Goal: Book appointment/travel/reservation

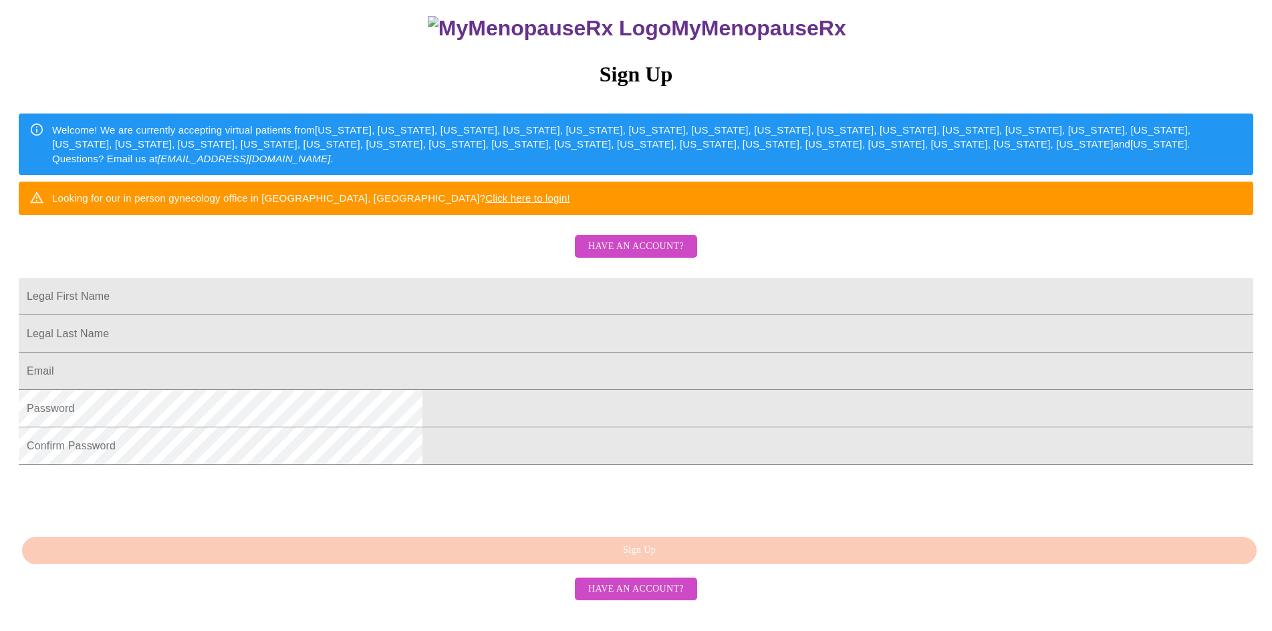
scroll to position [217, 0]
click at [598, 278] on input "Legal First Name" at bounding box center [636, 296] width 1234 height 37
type input "[PERSON_NAME]"
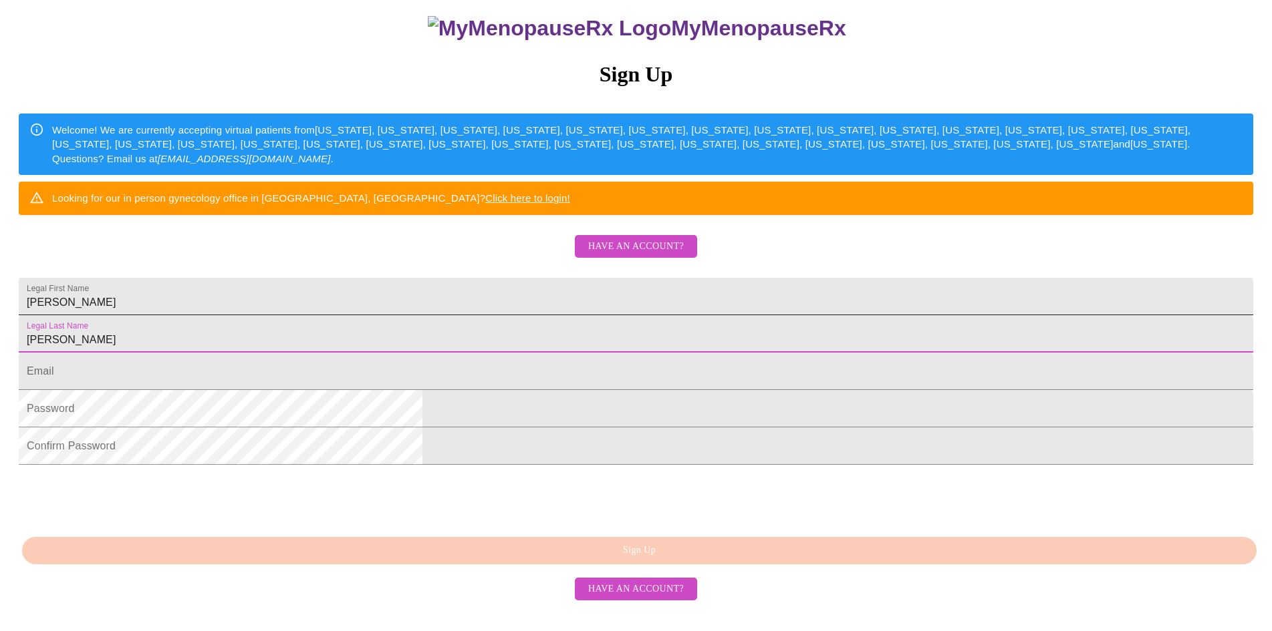
type input "[PERSON_NAME]"
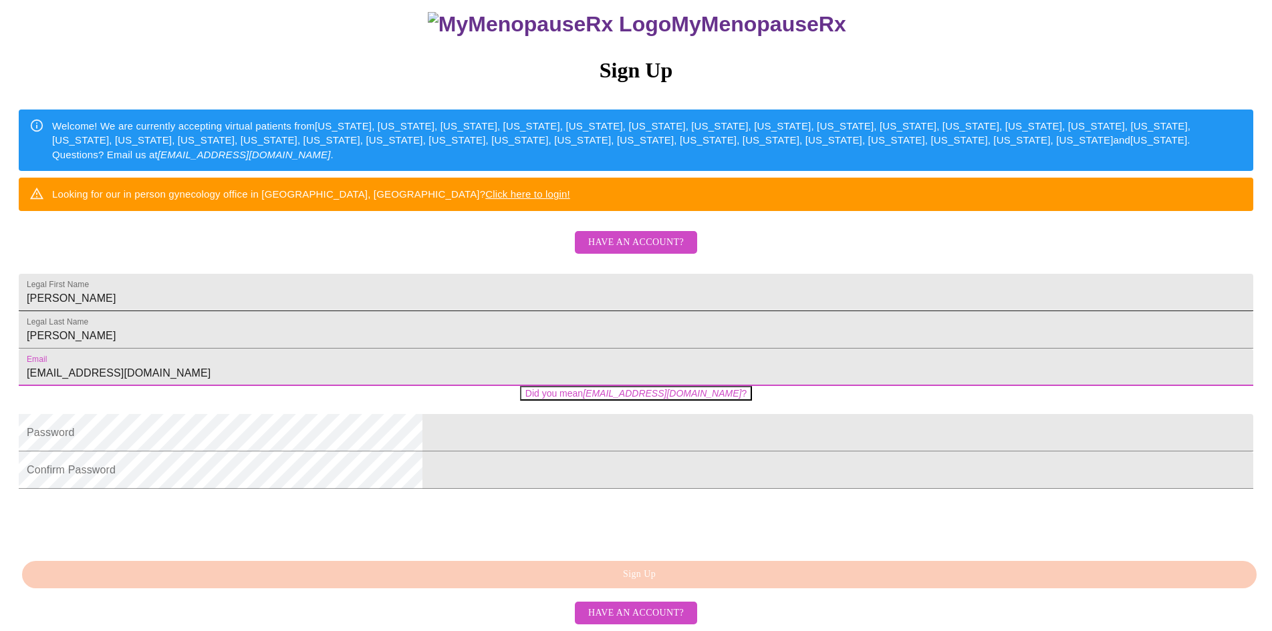
type input "[EMAIL_ADDRESS][DOMAIN_NAME]"
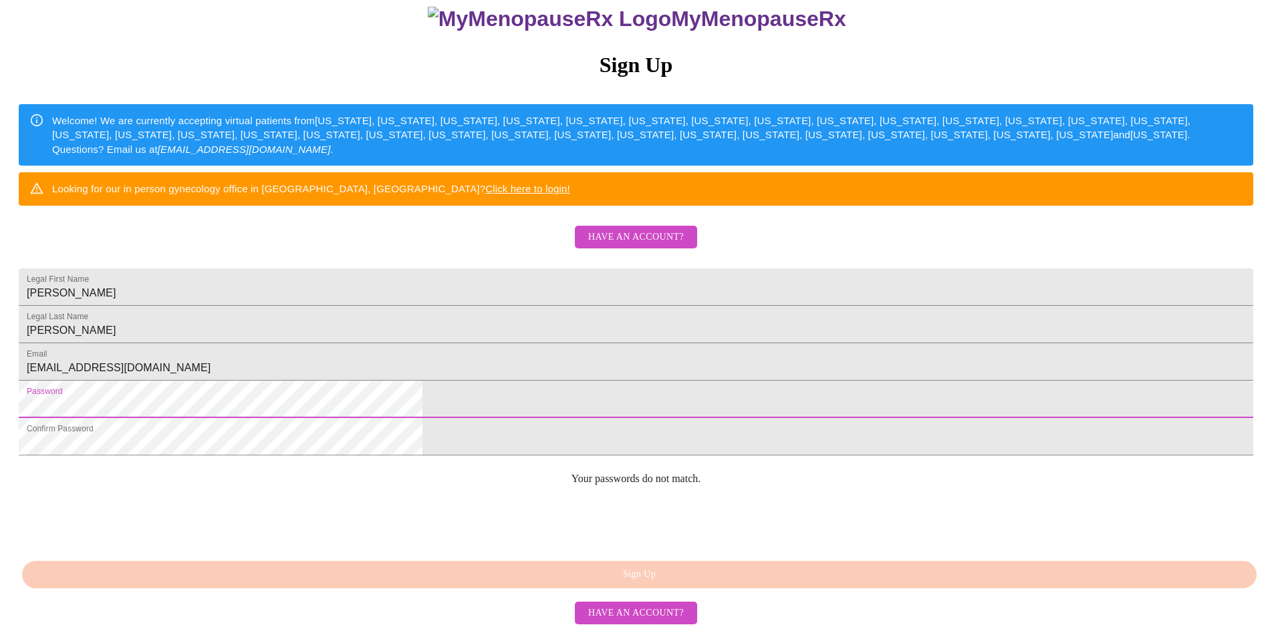
click at [422, 410] on div "MyMenopauseRx Sign Up Welcome! We are currently accepting virtual patients from…" at bounding box center [635, 300] width 1261 height 631
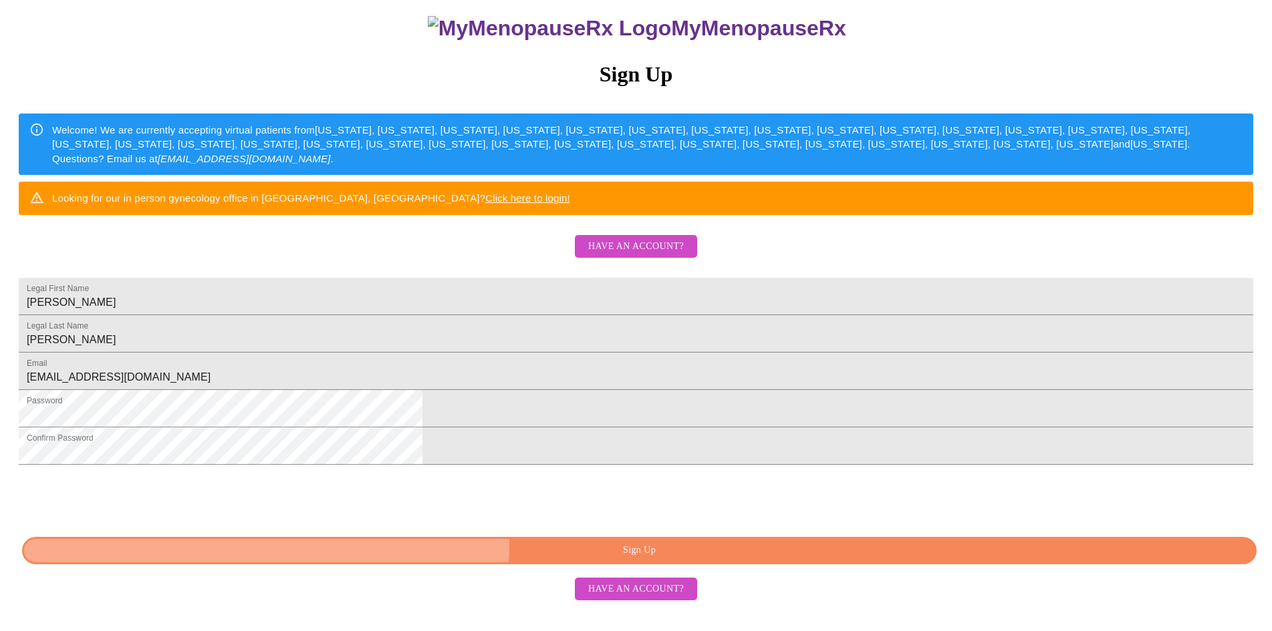
click at [682, 559] on span "Sign Up" at bounding box center [639, 551] width 1204 height 17
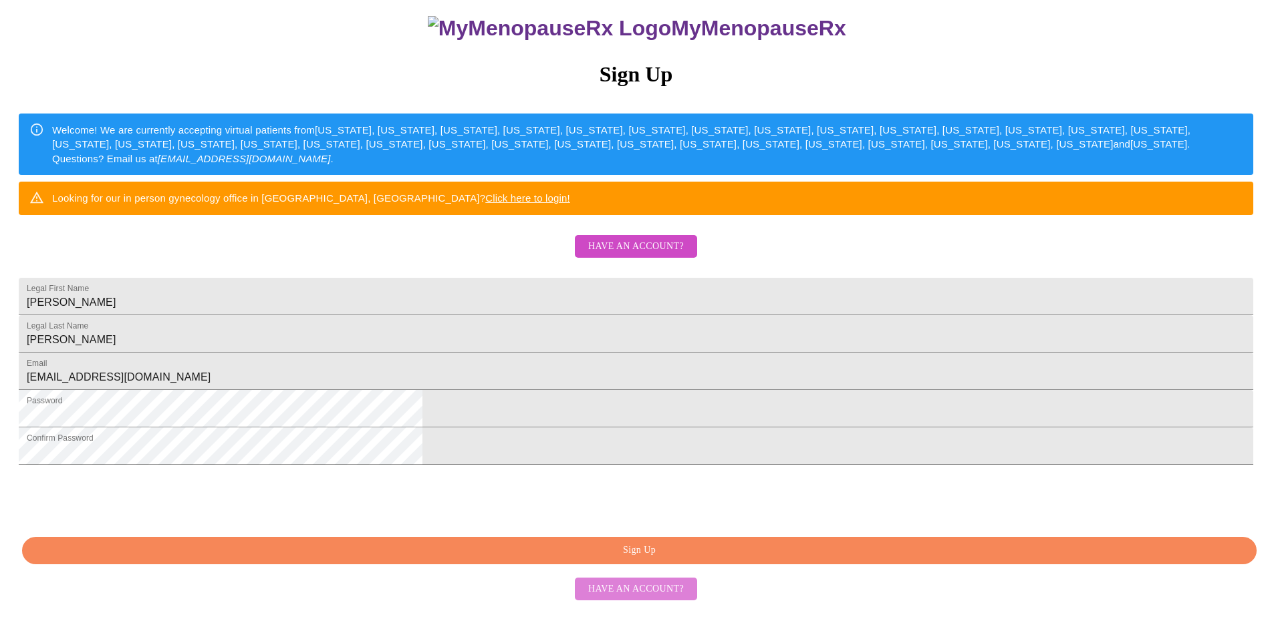
click at [655, 598] on span "Have an account?" at bounding box center [636, 589] width 96 height 17
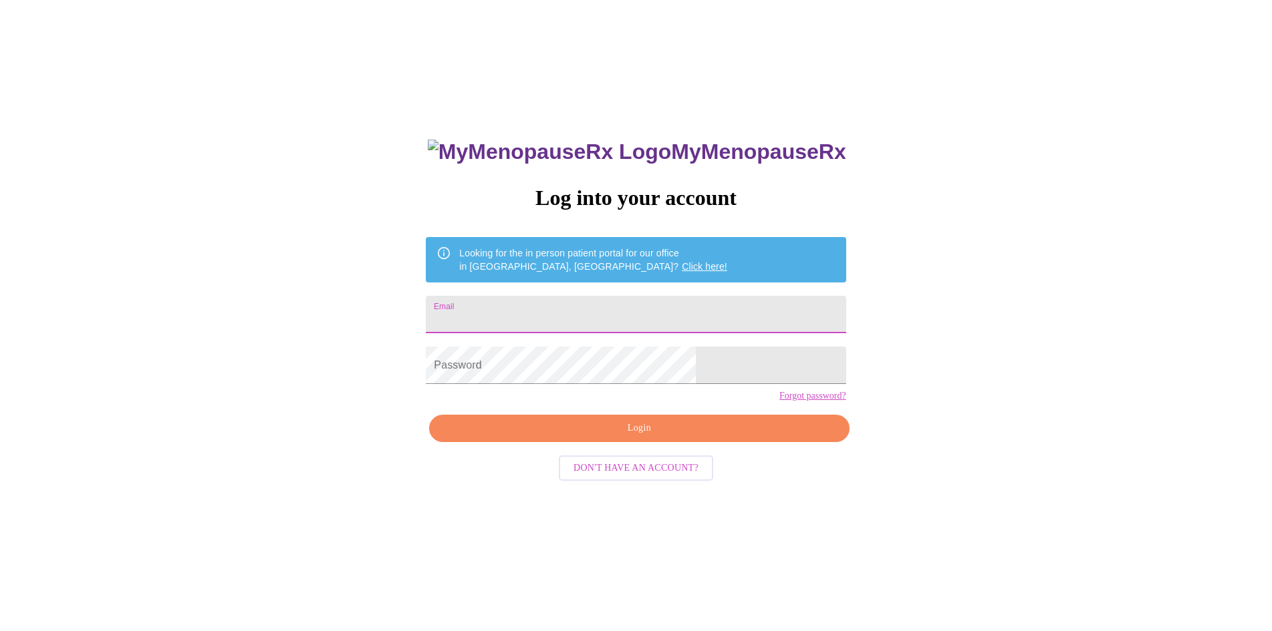
click at [613, 316] on input "Email" at bounding box center [636, 314] width 420 height 37
click at [611, 317] on input "Email" at bounding box center [636, 314] width 420 height 37
type input "[EMAIL_ADDRESS][DOMAIN_NAME]"
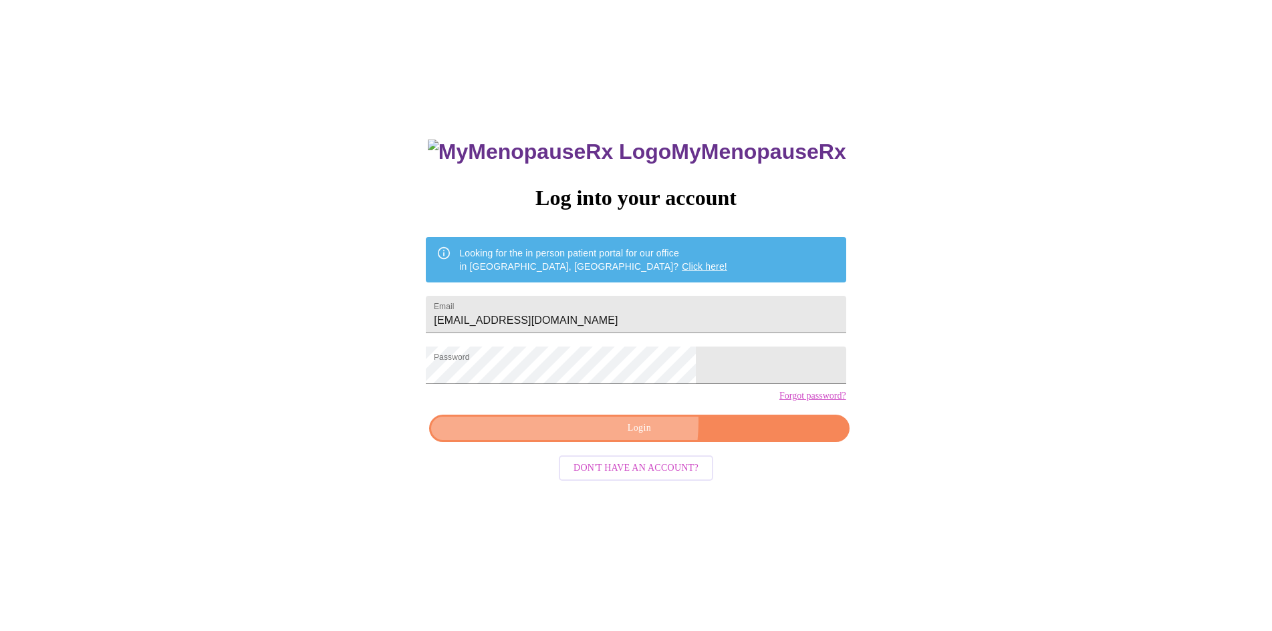
click at [609, 437] on span "Login" at bounding box center [638, 428] width 389 height 17
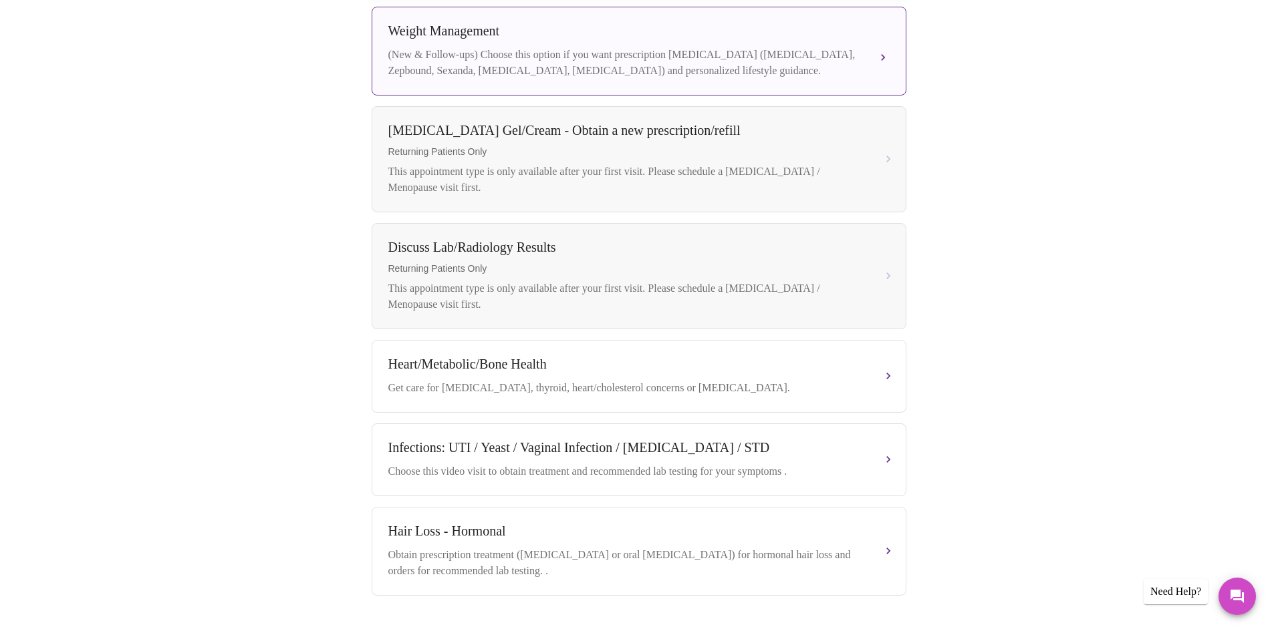
scroll to position [518, 0]
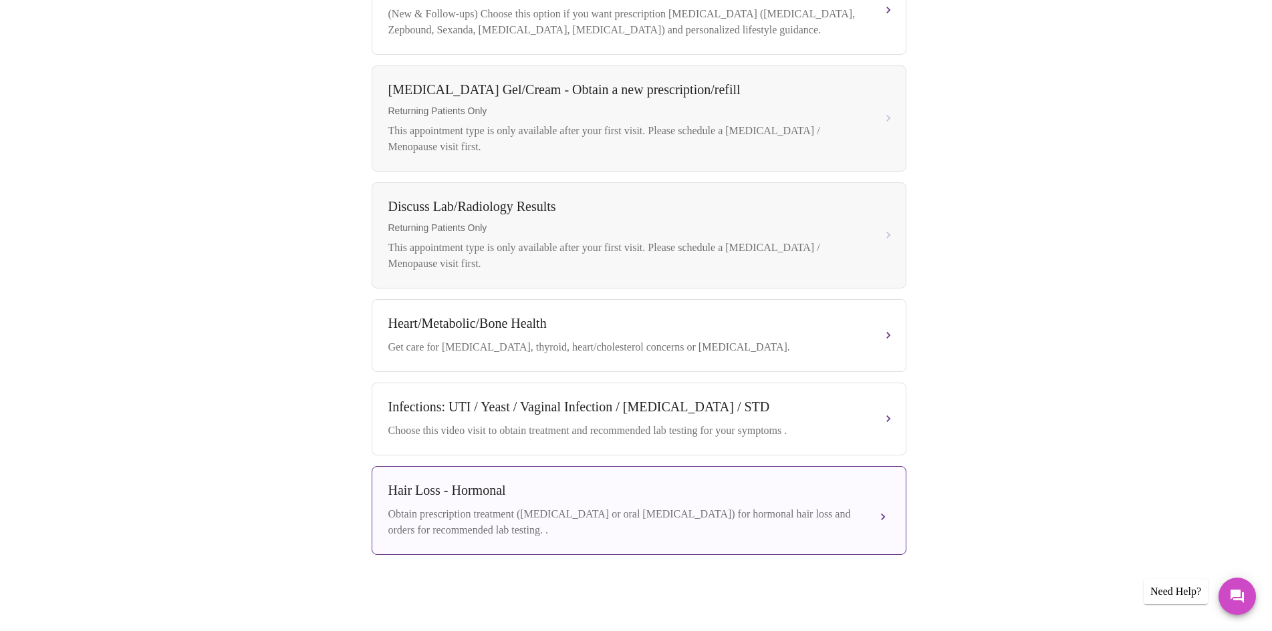
click at [649, 499] on div "Hair Loss - Hormonal" at bounding box center [625, 490] width 474 height 15
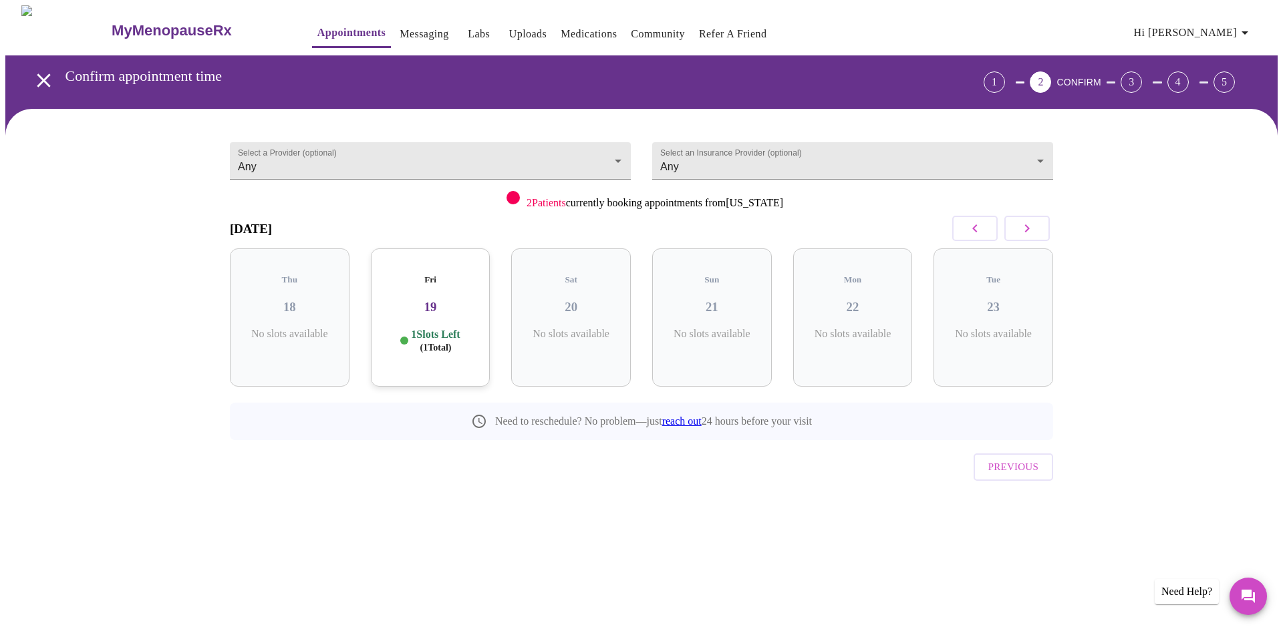
click at [405, 313] on div "Fri 19 1 Slots Left ( 1 Total)" at bounding box center [431, 318] width 120 height 138
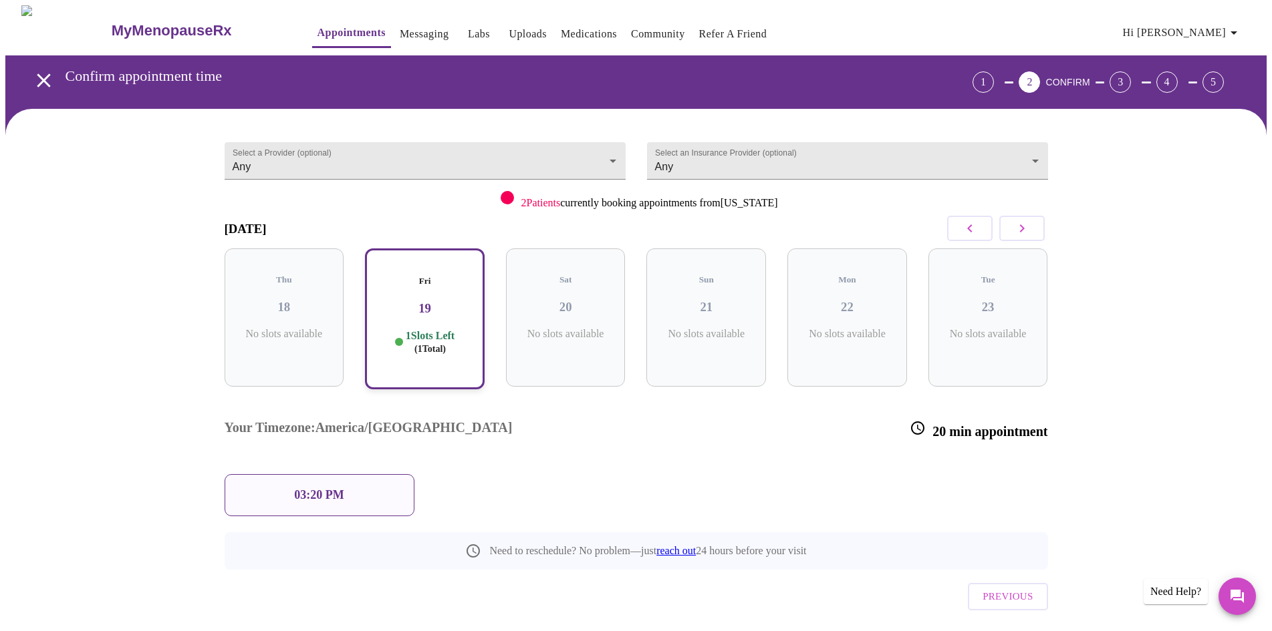
click at [378, 474] on div "03:20 PM" at bounding box center [320, 495] width 190 height 42
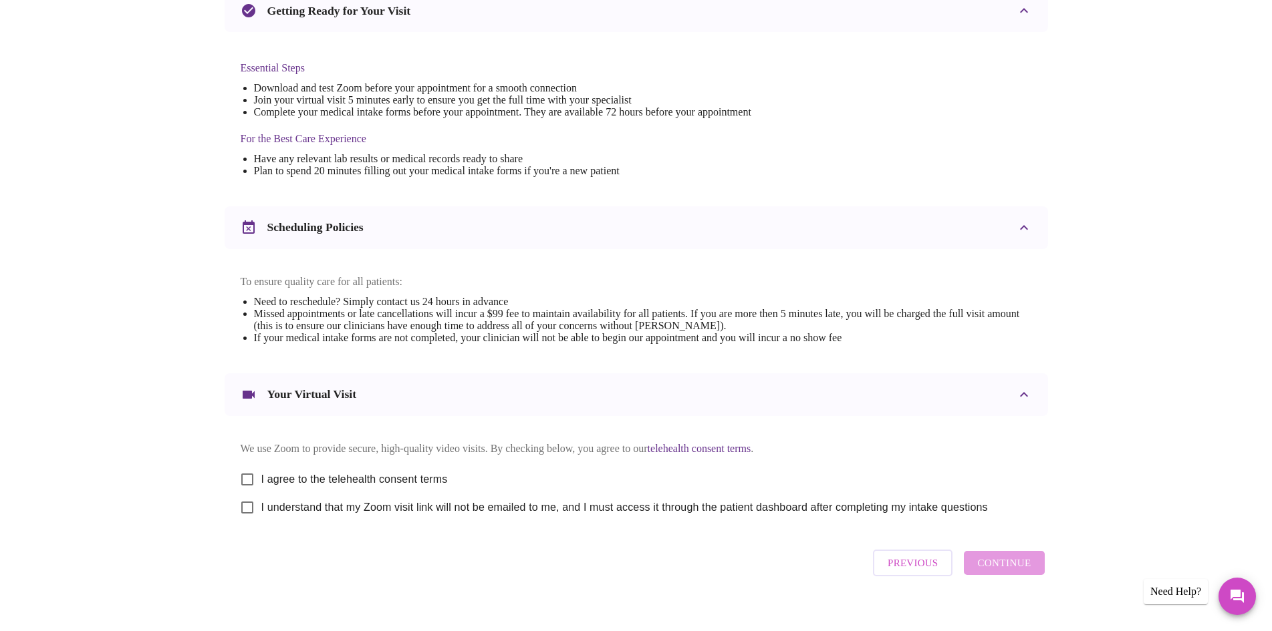
scroll to position [337, 0]
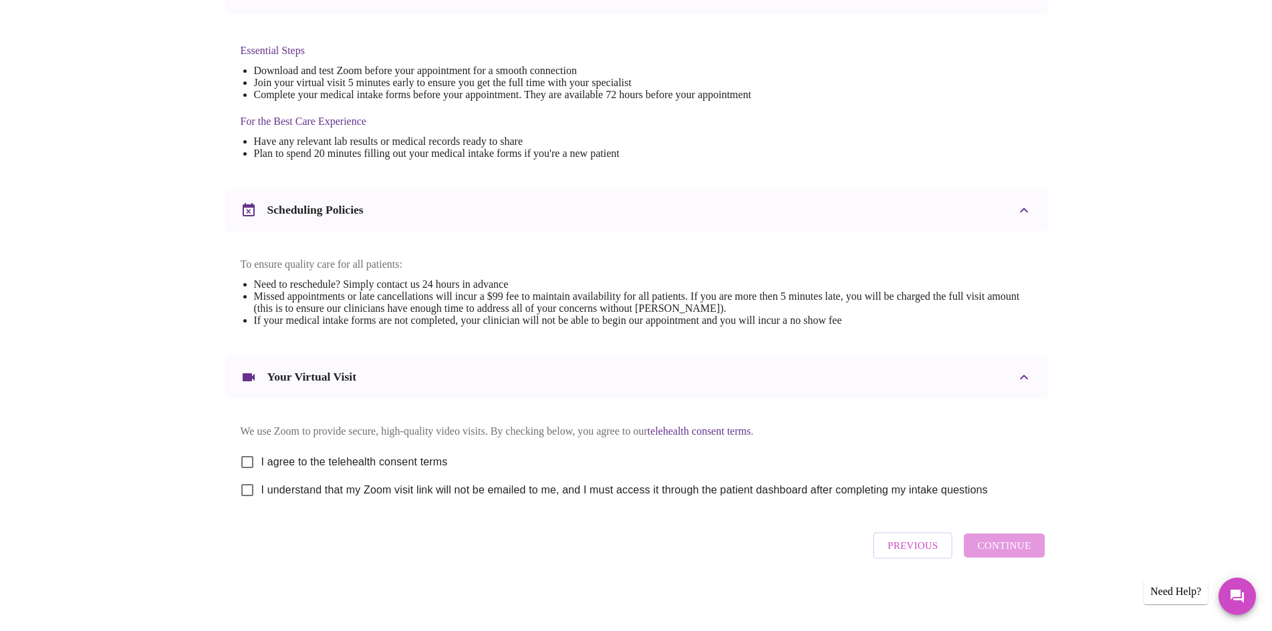
click at [376, 454] on span "I agree to the telehealth consent terms" at bounding box center [354, 462] width 186 height 16
click at [261, 452] on input "I agree to the telehealth consent terms" at bounding box center [247, 462] width 28 height 28
checkbox input "true"
click at [373, 482] on span "I understand that my Zoom visit link will not be emailed to me, and I must acce…" at bounding box center [624, 490] width 726 height 16
click at [261, 482] on input "I understand that my Zoom visit link will not be emailed to me, and I must acce…" at bounding box center [247, 490] width 28 height 28
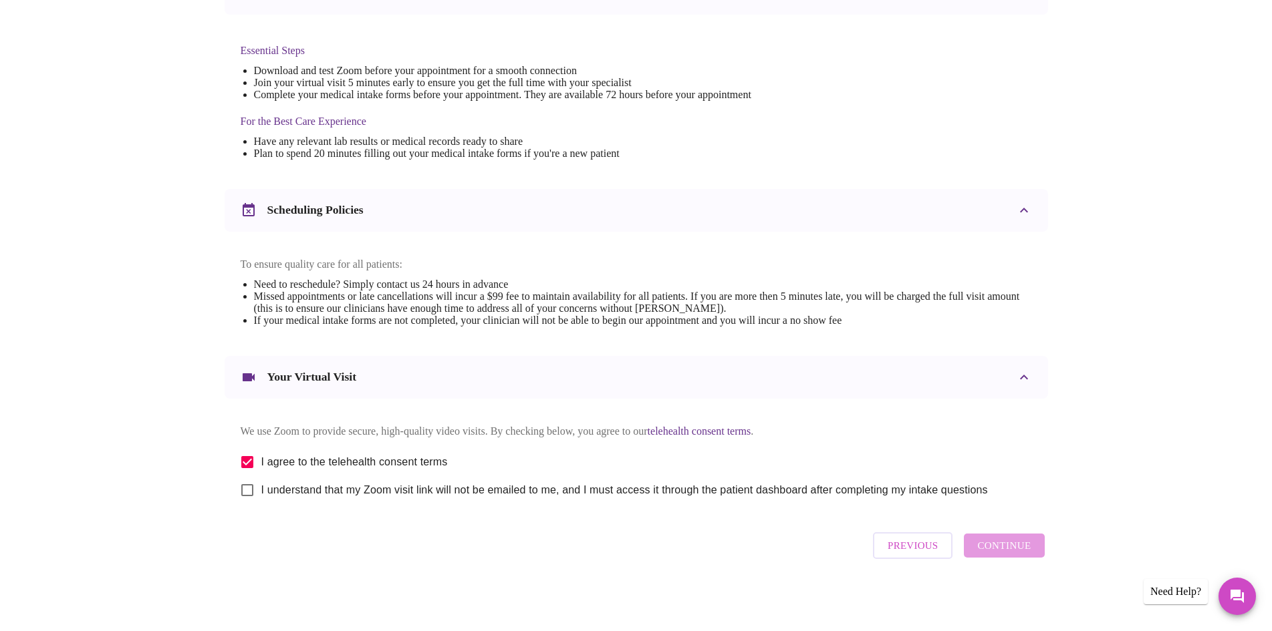
checkbox input "true"
click at [988, 555] on span "Continue" at bounding box center [1003, 545] width 53 height 17
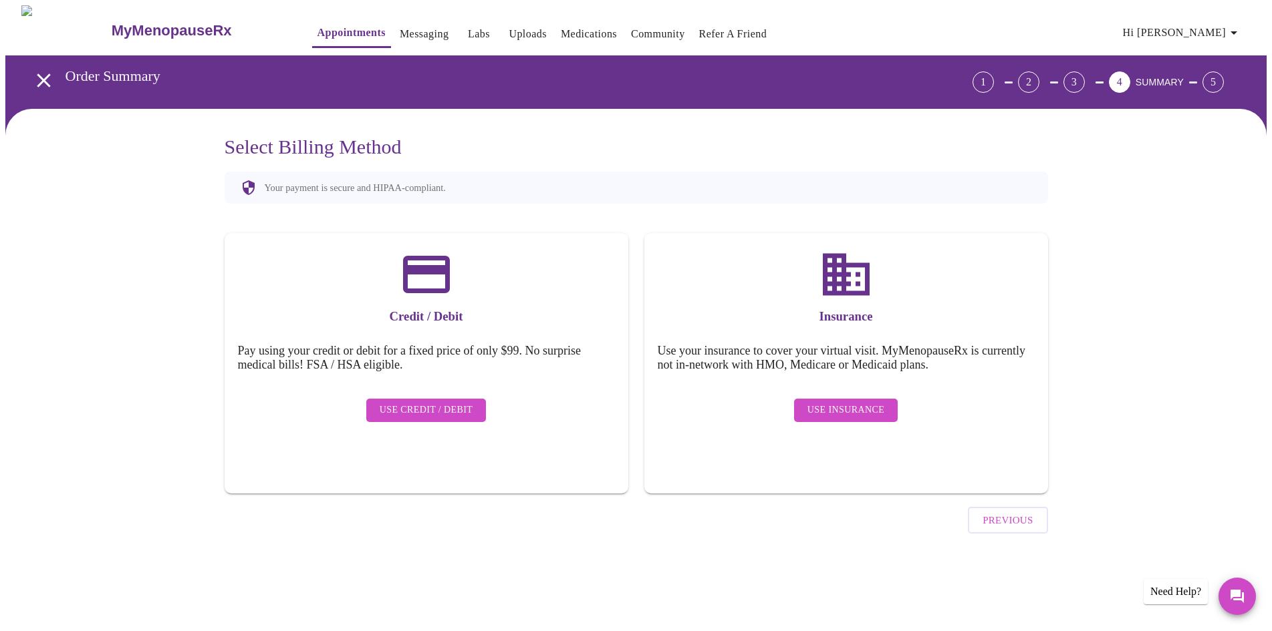
scroll to position [0, 0]
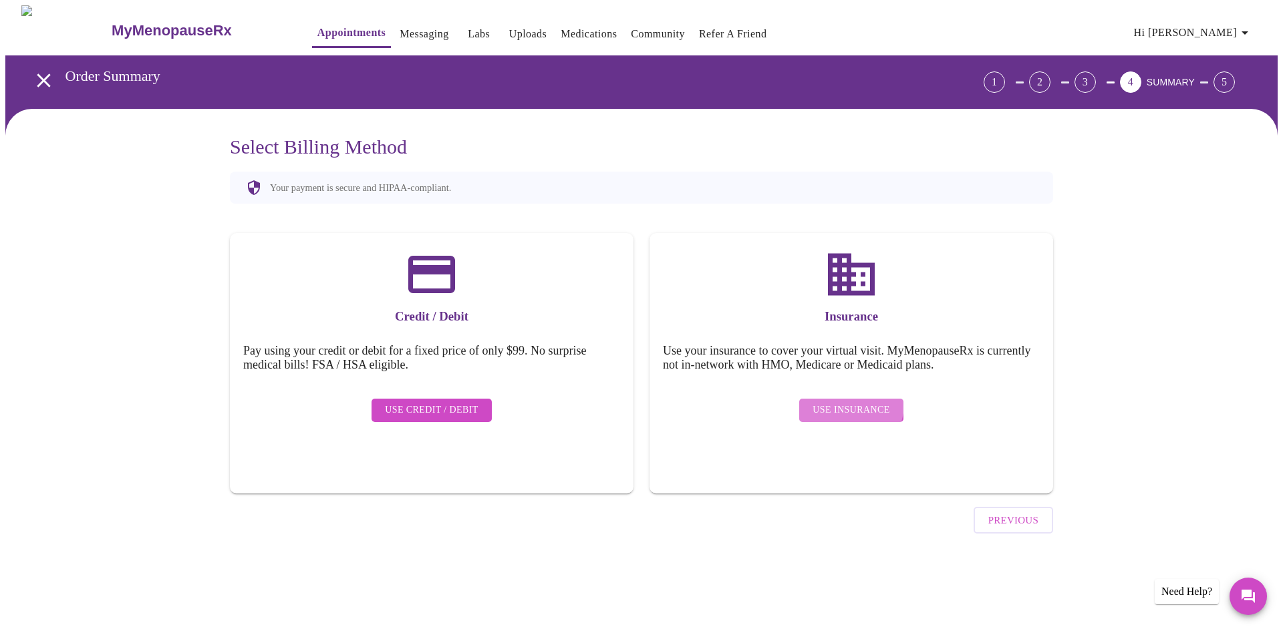
click at [826, 399] on button "Use Insurance" at bounding box center [851, 410] width 104 height 23
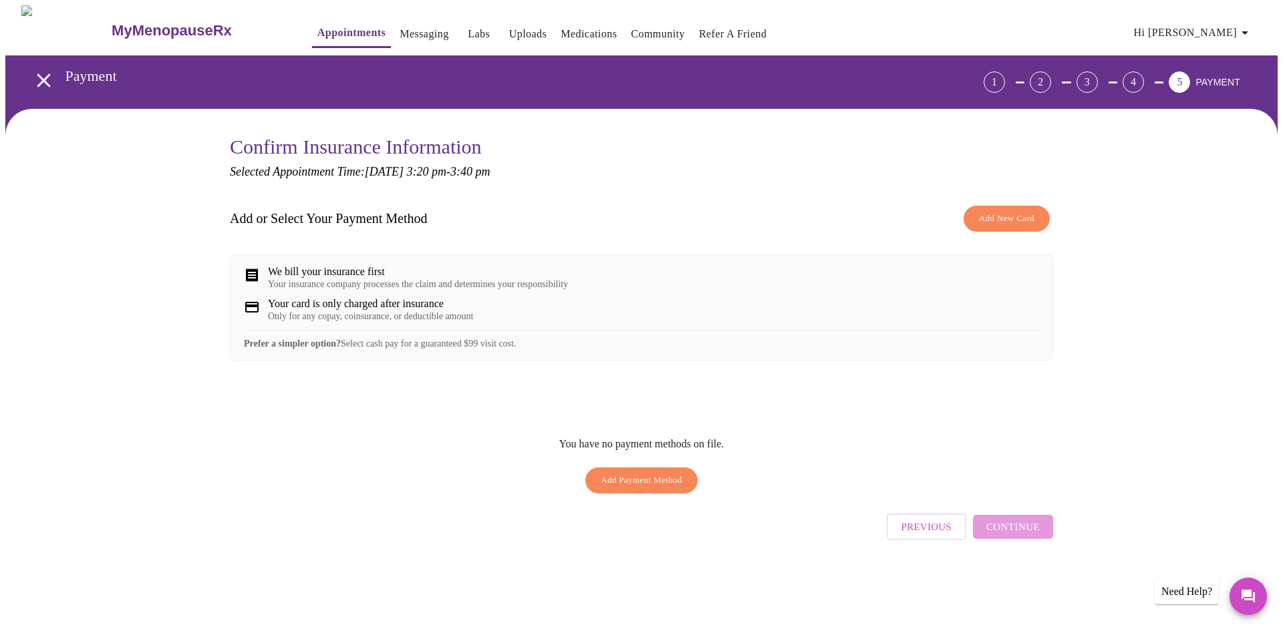
click at [1041, 541] on div "Previous Continue" at bounding box center [970, 524] width 166 height 47
click at [640, 488] on span "Add Payment Method" at bounding box center [642, 480] width 82 height 15
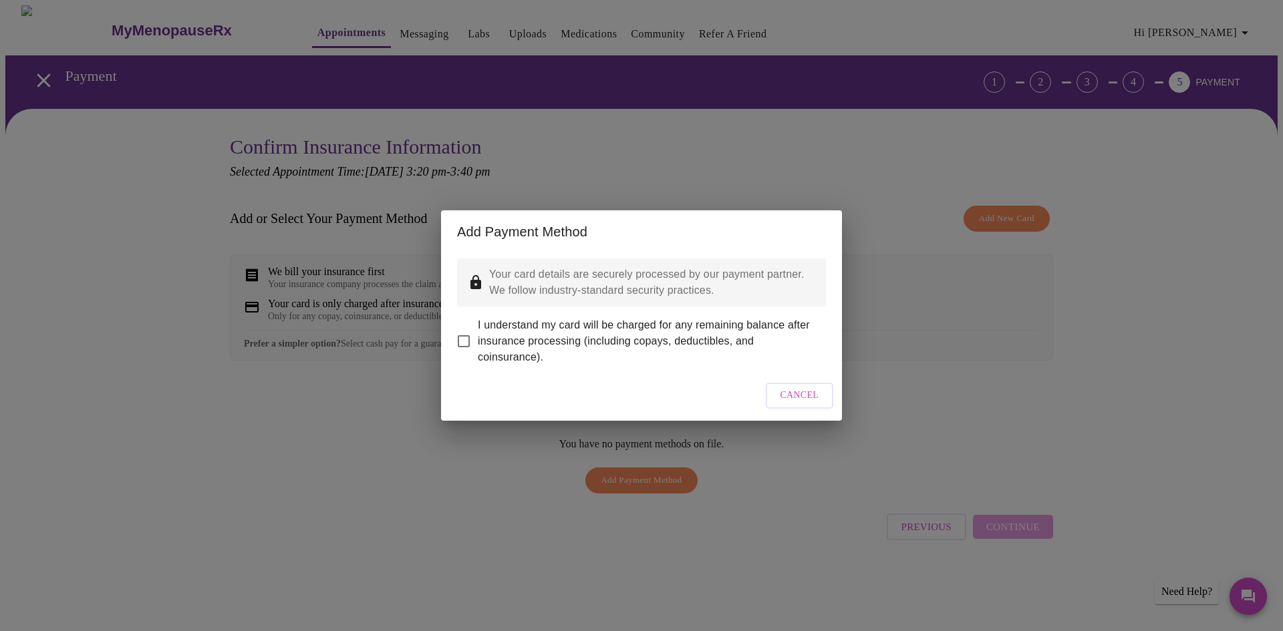
click at [539, 320] on span "I understand my card will be charged for any remaining balance after insurance …" at bounding box center [646, 341] width 337 height 48
click at [478, 327] on input "I understand my card will be charged for any remaining balance after insurance …" at bounding box center [464, 341] width 28 height 28
checkbox input "true"
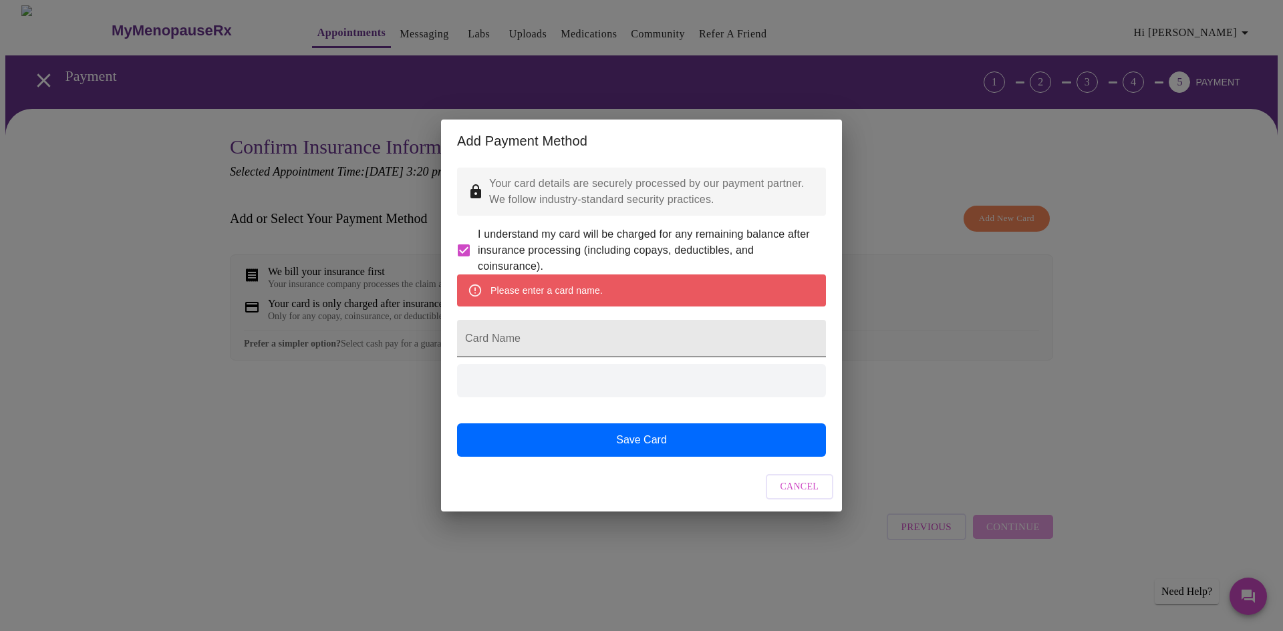
click at [589, 352] on input "Card Name" at bounding box center [641, 338] width 369 height 37
click at [589, 353] on input "Card Name" at bounding box center [641, 338] width 369 height 37
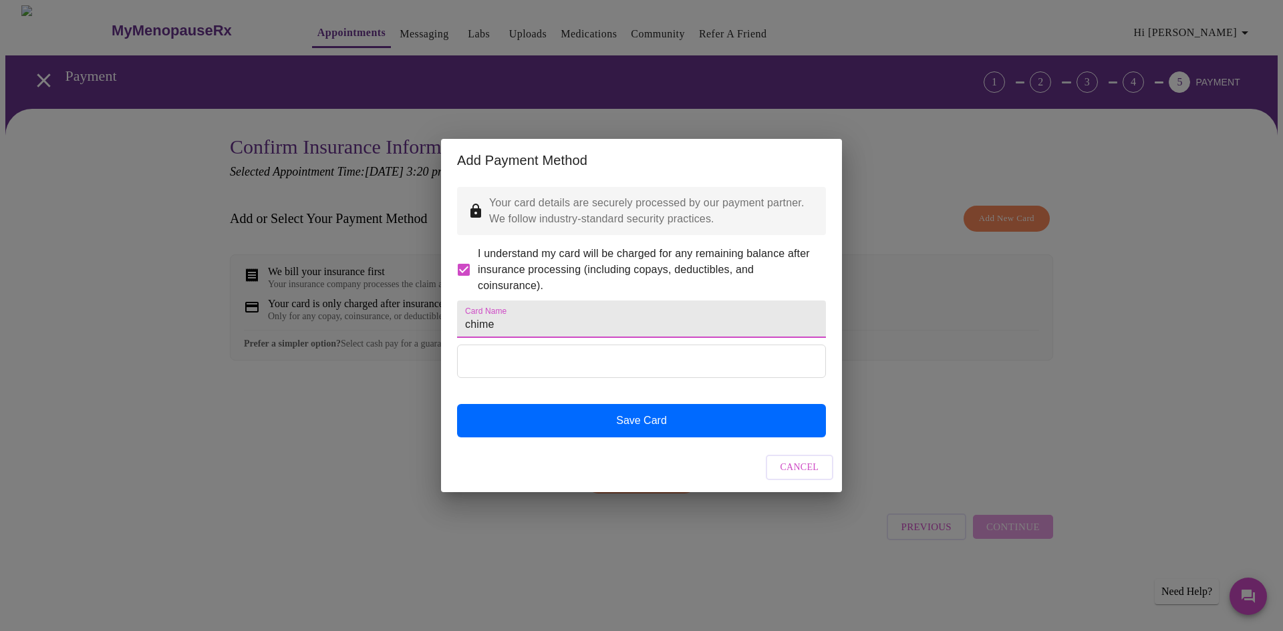
type input "chime"
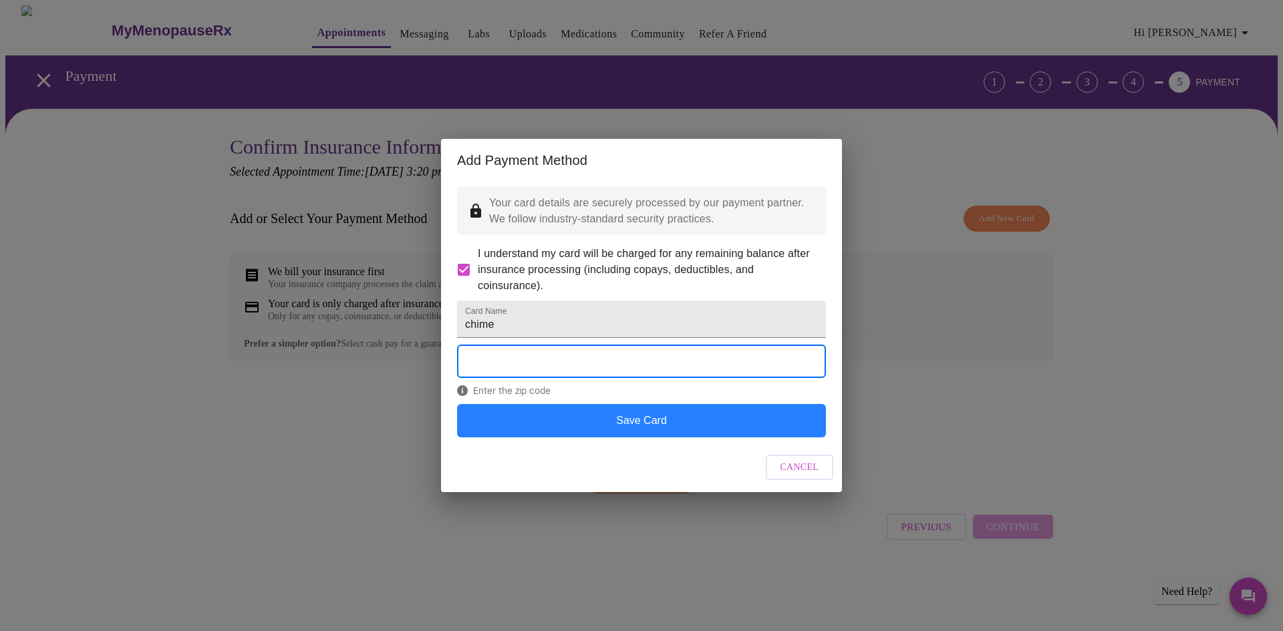
click at [589, 438] on button "Save Card" at bounding box center [641, 420] width 369 height 33
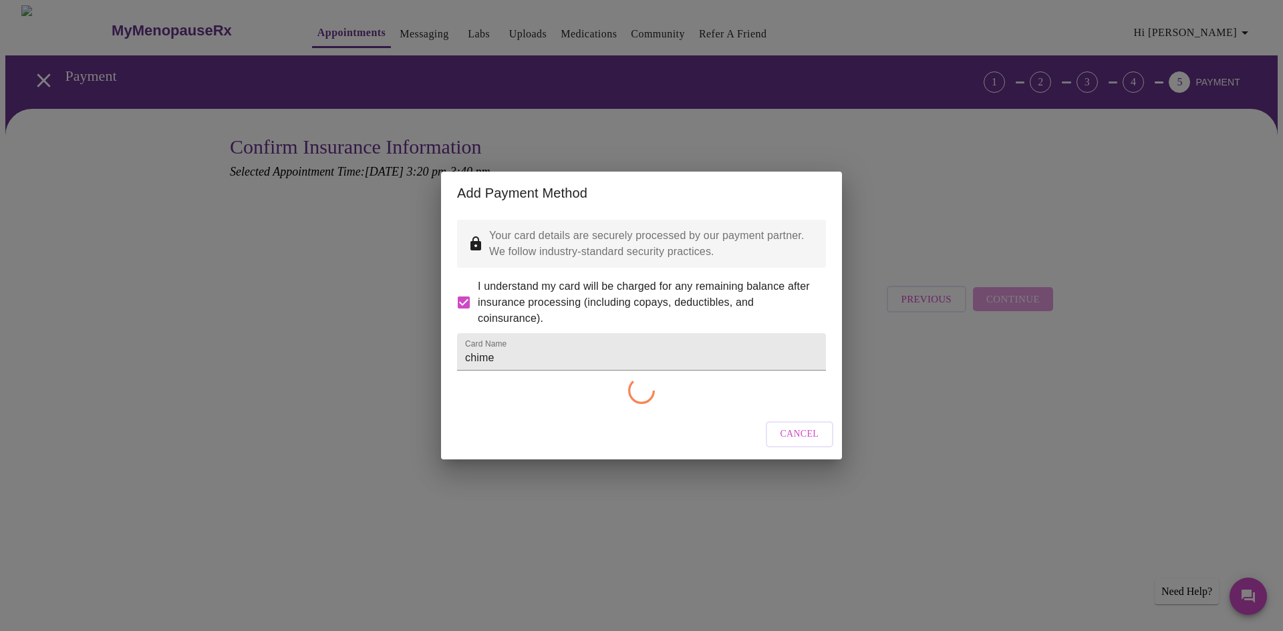
checkbox input "false"
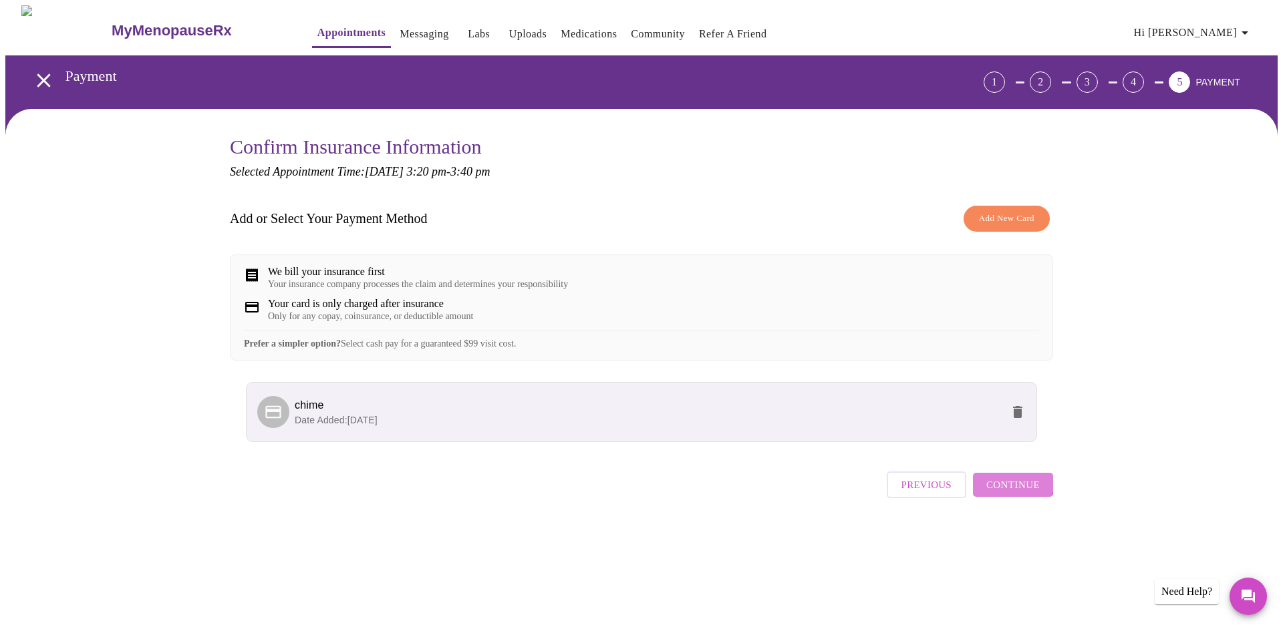
click at [1004, 494] on span "Continue" at bounding box center [1012, 484] width 53 height 17
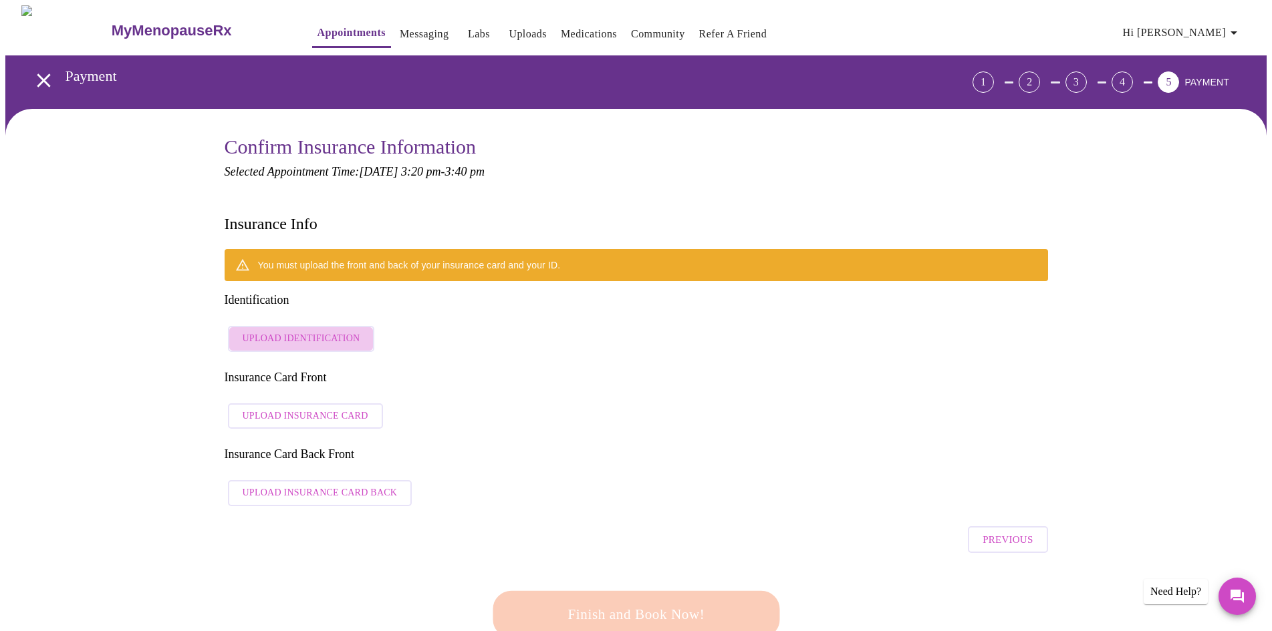
click at [349, 331] on span "Upload Identification" at bounding box center [302, 339] width 118 height 17
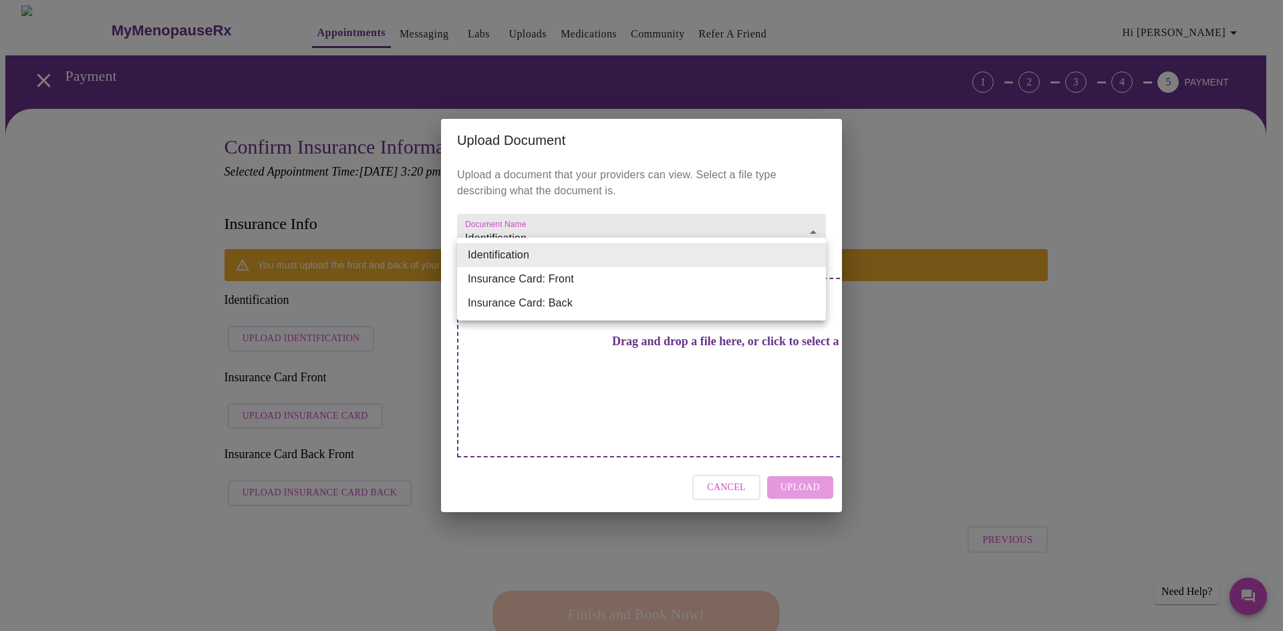
click at [579, 257] on li "Identification" at bounding box center [641, 255] width 369 height 24
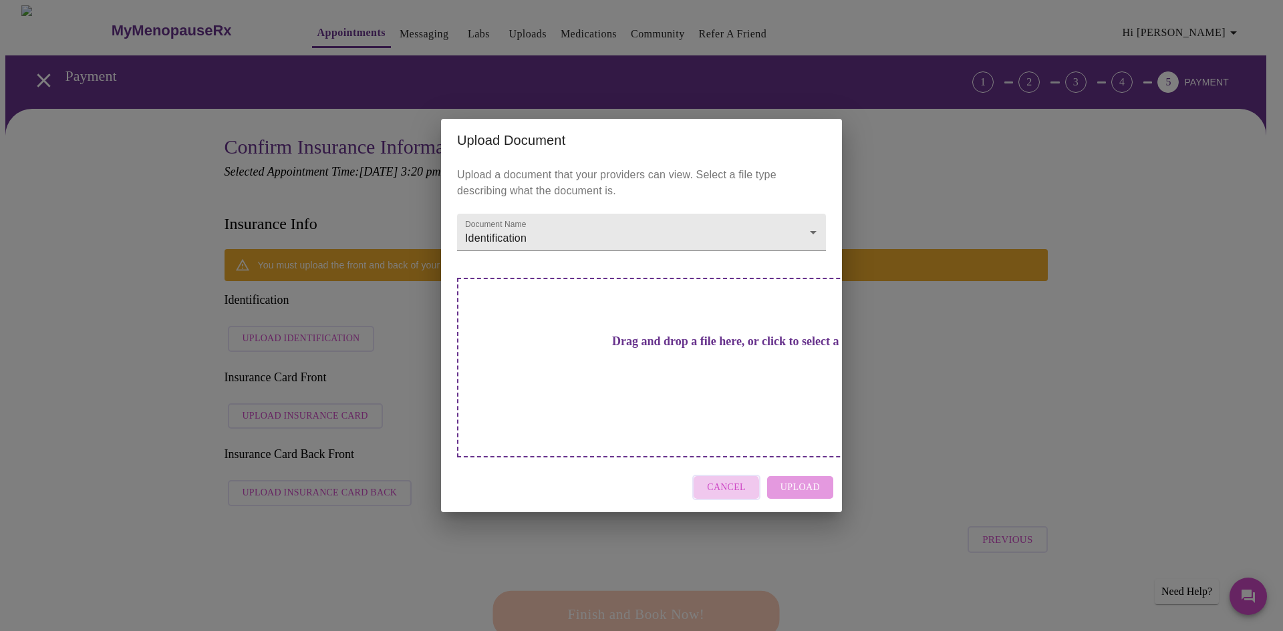
click at [715, 480] on span "Cancel" at bounding box center [726, 488] width 39 height 17
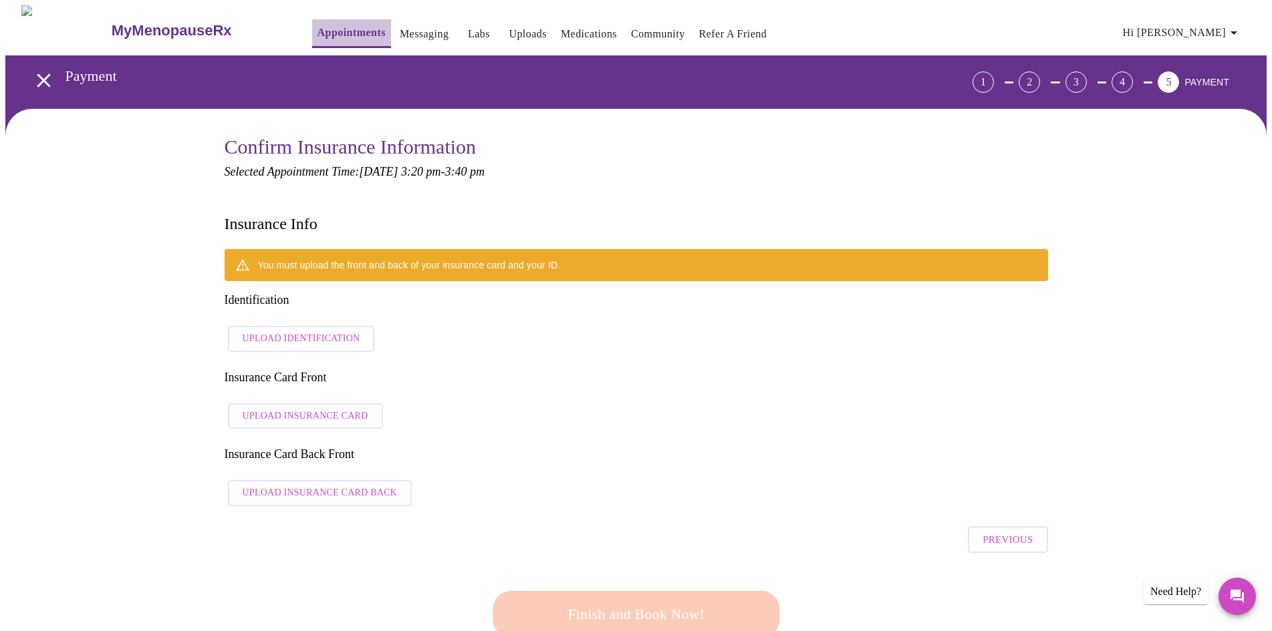
click at [325, 25] on link "Appointments" at bounding box center [351, 32] width 68 height 19
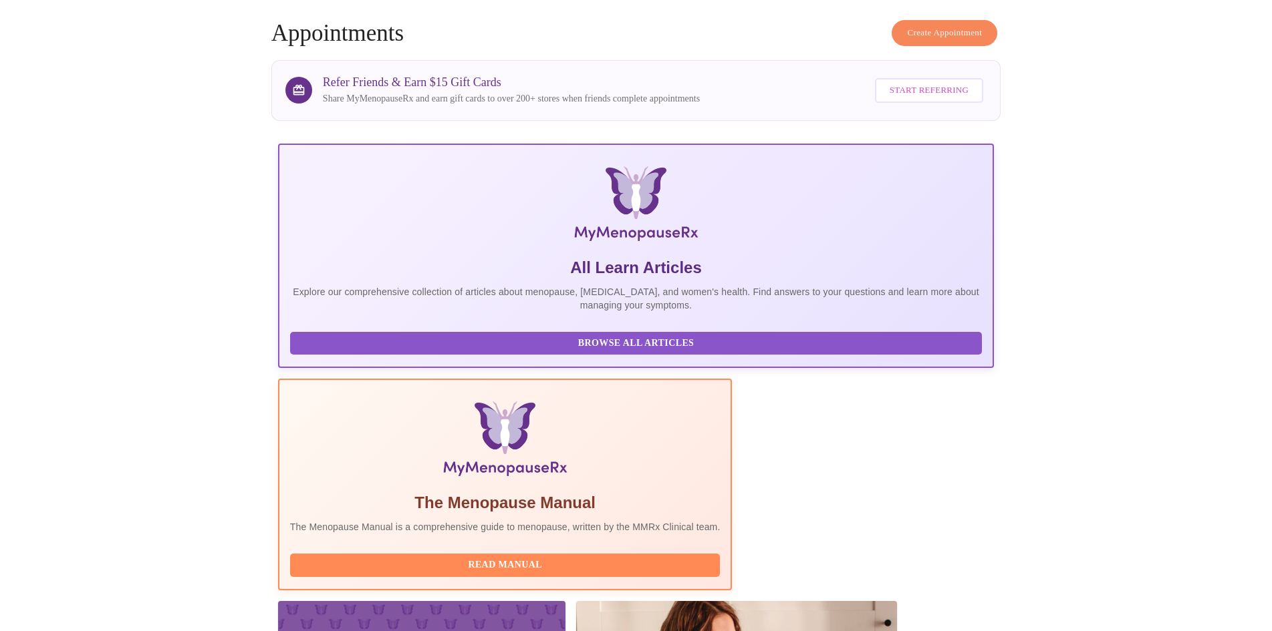
scroll to position [100, 0]
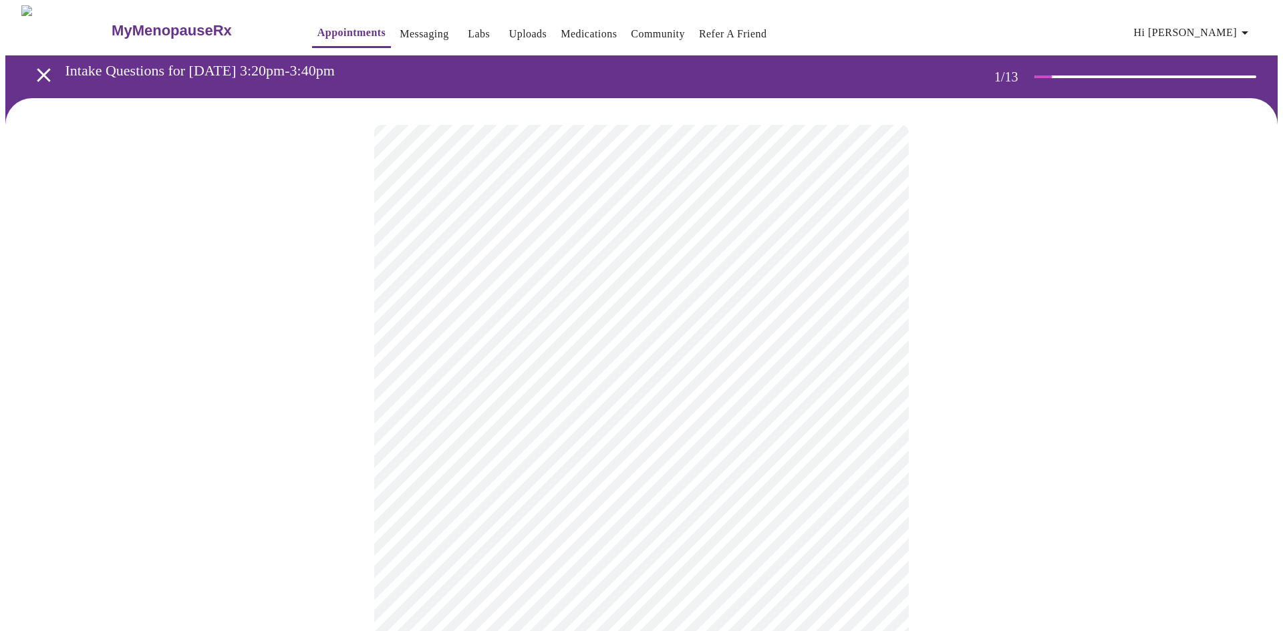
click at [579, 293] on body "MyMenopauseRx Appointments Messaging Labs Uploads Medications Community Refer a…" at bounding box center [641, 619] width 1272 height 1229
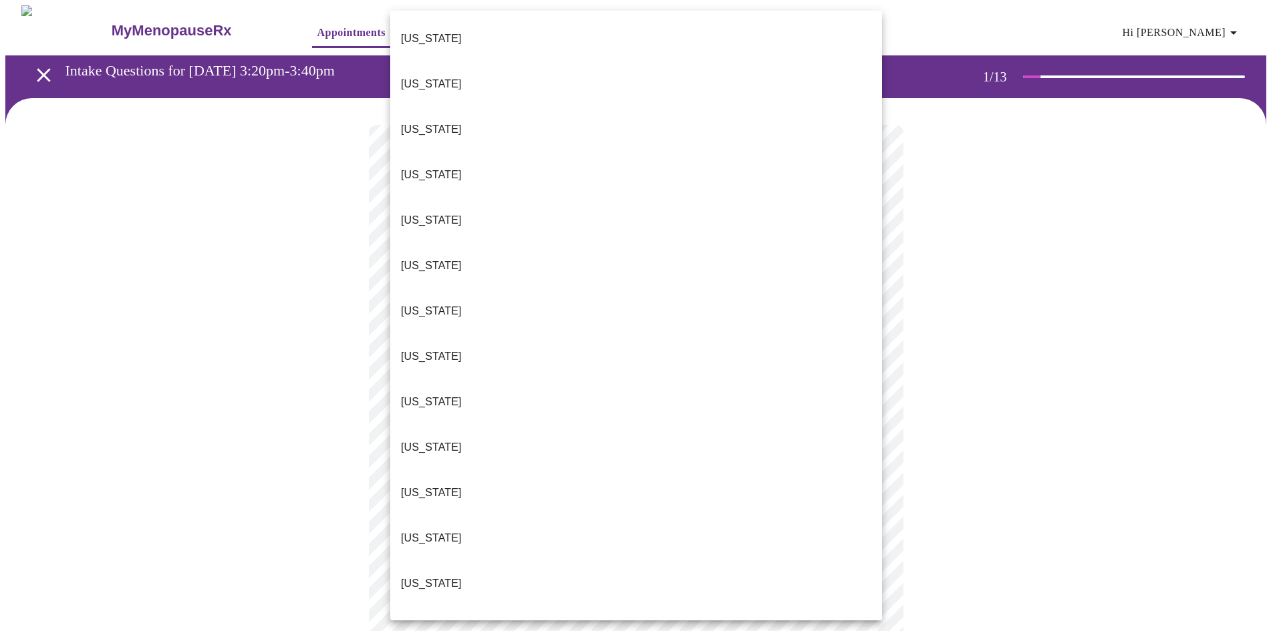
drag, startPoint x: 466, startPoint y: 605, endPoint x: 467, endPoint y: 611, distance: 6.7
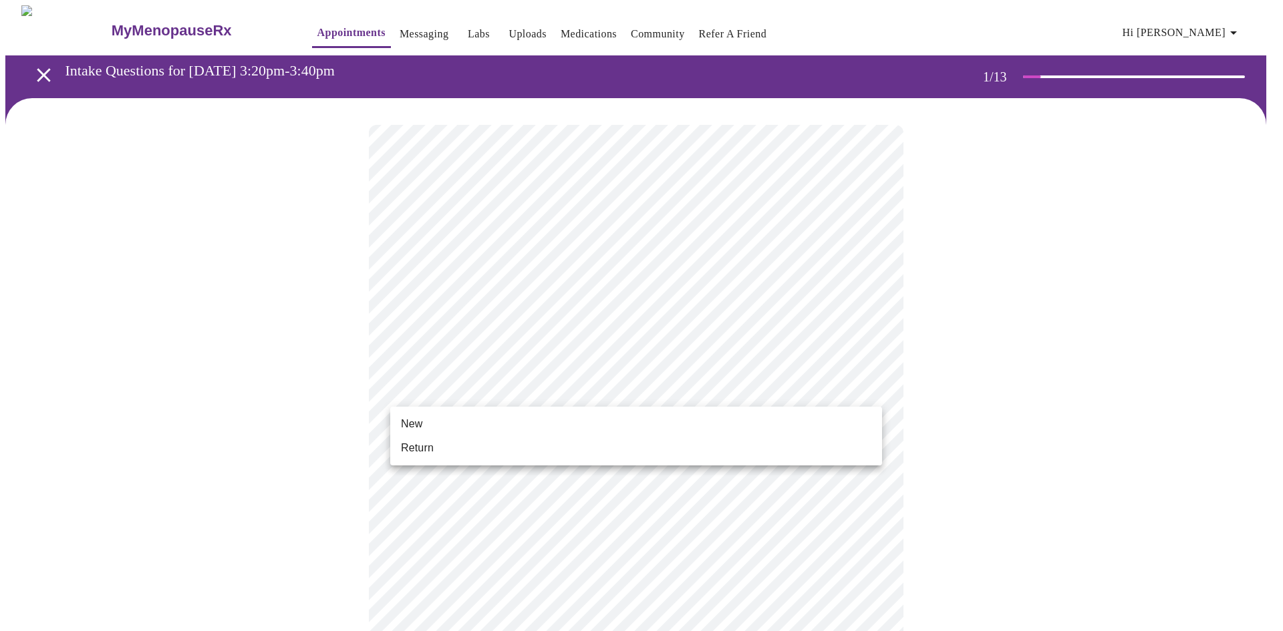
click at [496, 384] on body "MyMenopauseRx Appointments Messaging Labs Uploads Medications Community Refer a…" at bounding box center [641, 615] width 1272 height 1221
click at [476, 423] on li "New" at bounding box center [636, 424] width 492 height 24
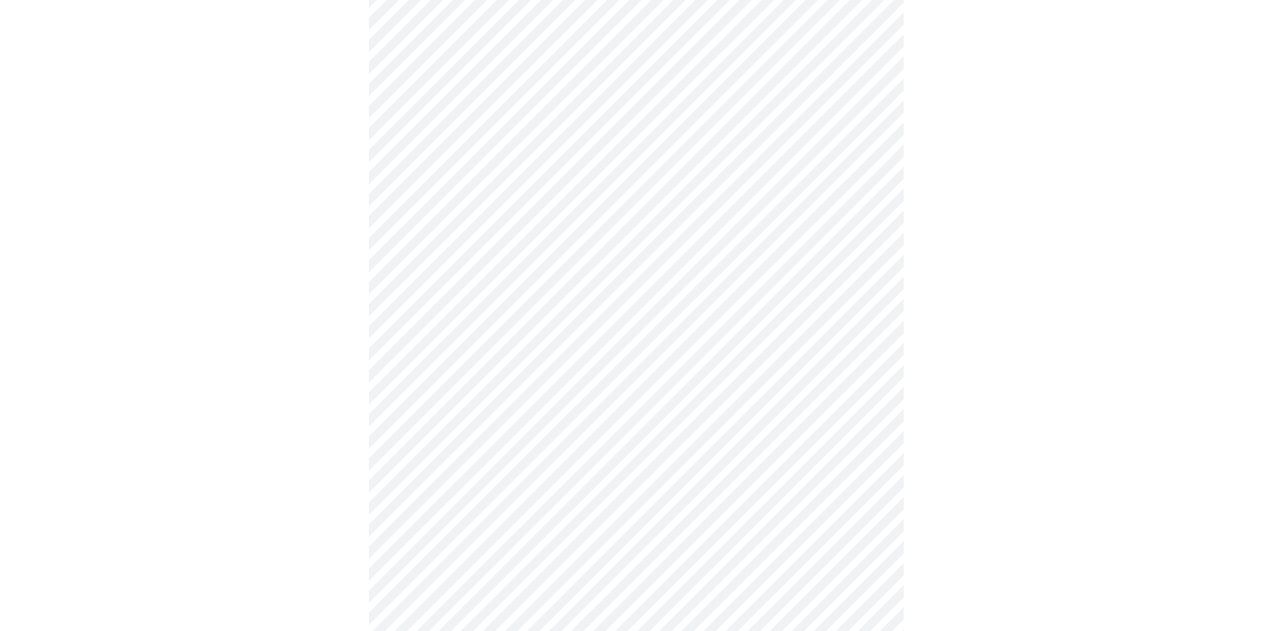
scroll to position [535, 0]
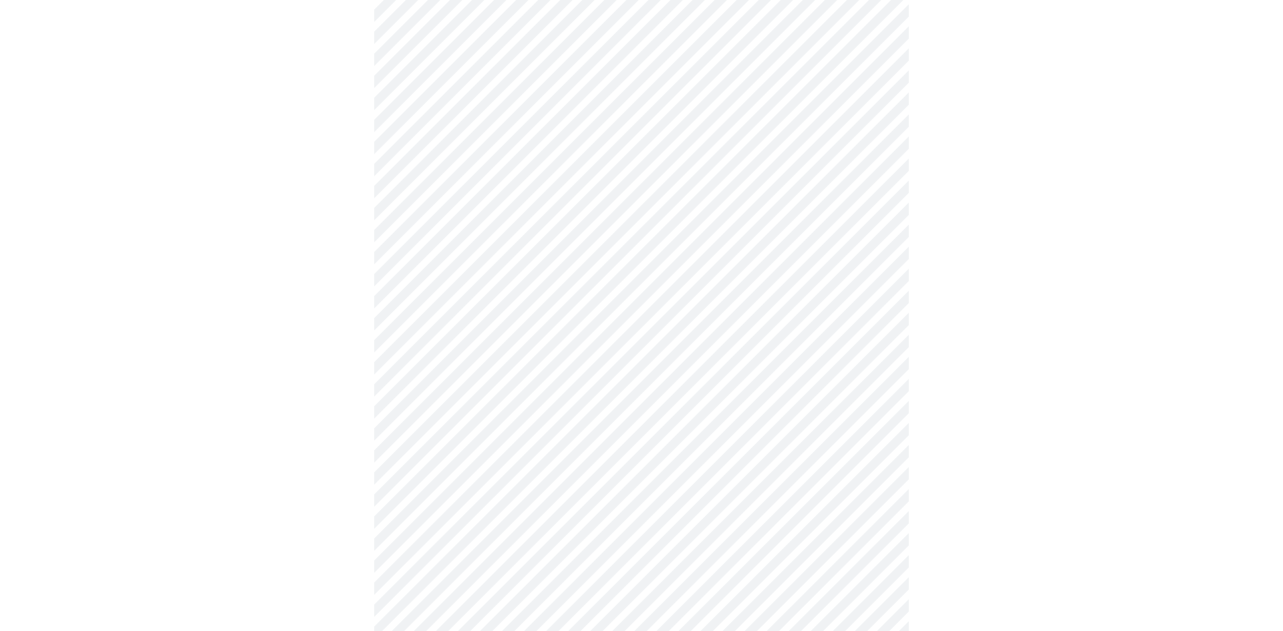
click at [573, 495] on body "MyMenopauseRx Appointments Messaging Labs Uploads Medications Community Refer a…" at bounding box center [641, 72] width 1272 height 1202
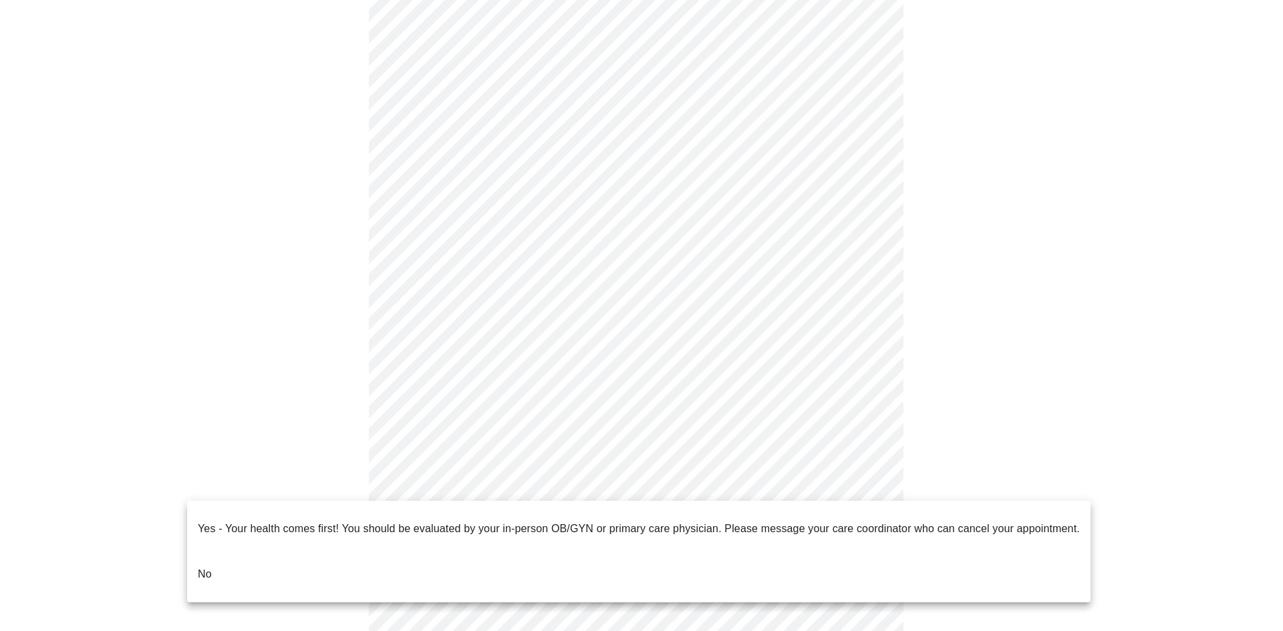
click at [478, 552] on li "No" at bounding box center [638, 574] width 903 height 45
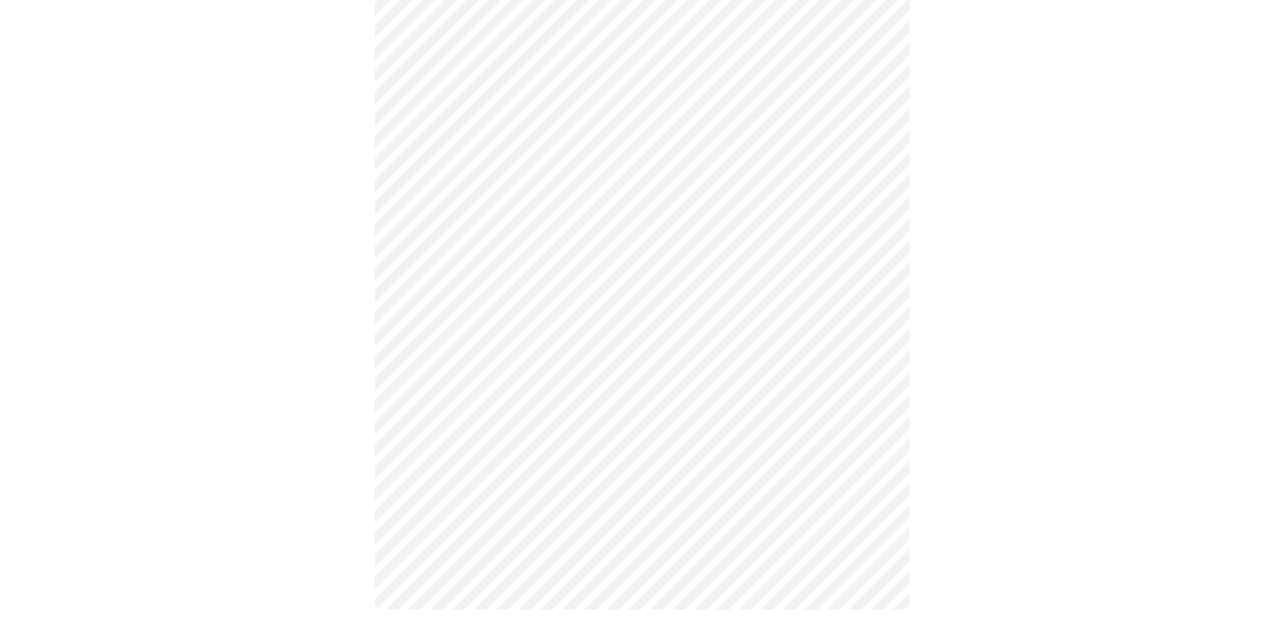
scroll to position [0, 0]
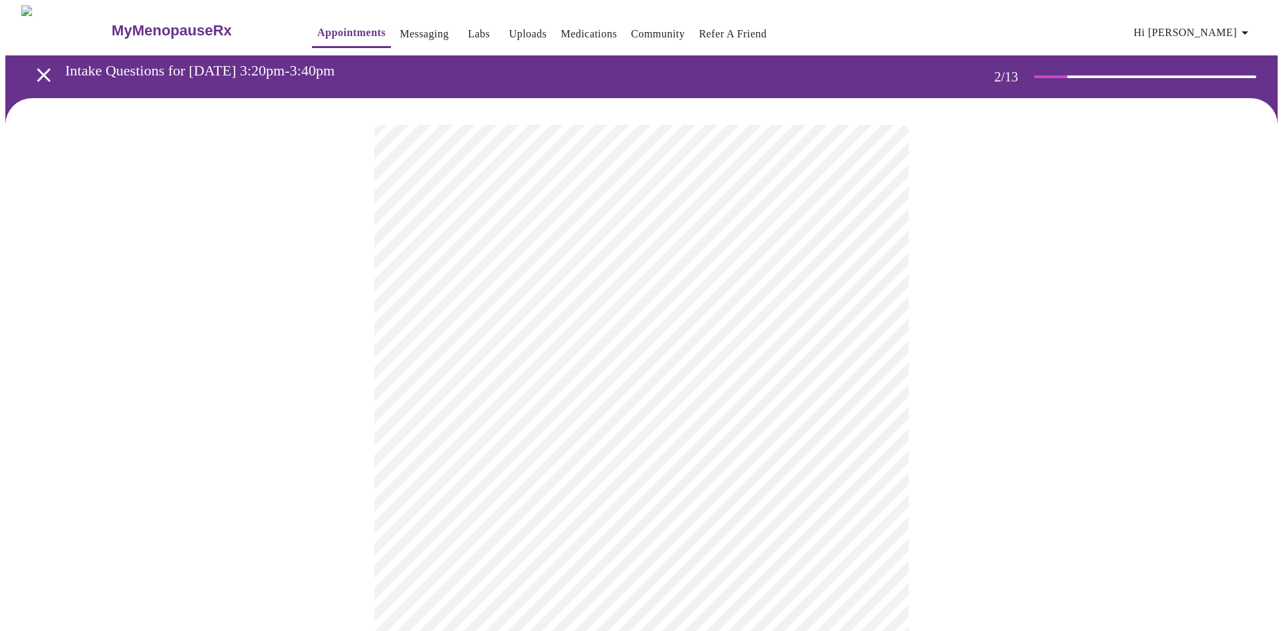
click at [536, 264] on body "MyMenopauseRx Appointments Messaging Labs Uploads Medications Community Refer a…" at bounding box center [641, 406] width 1272 height 803
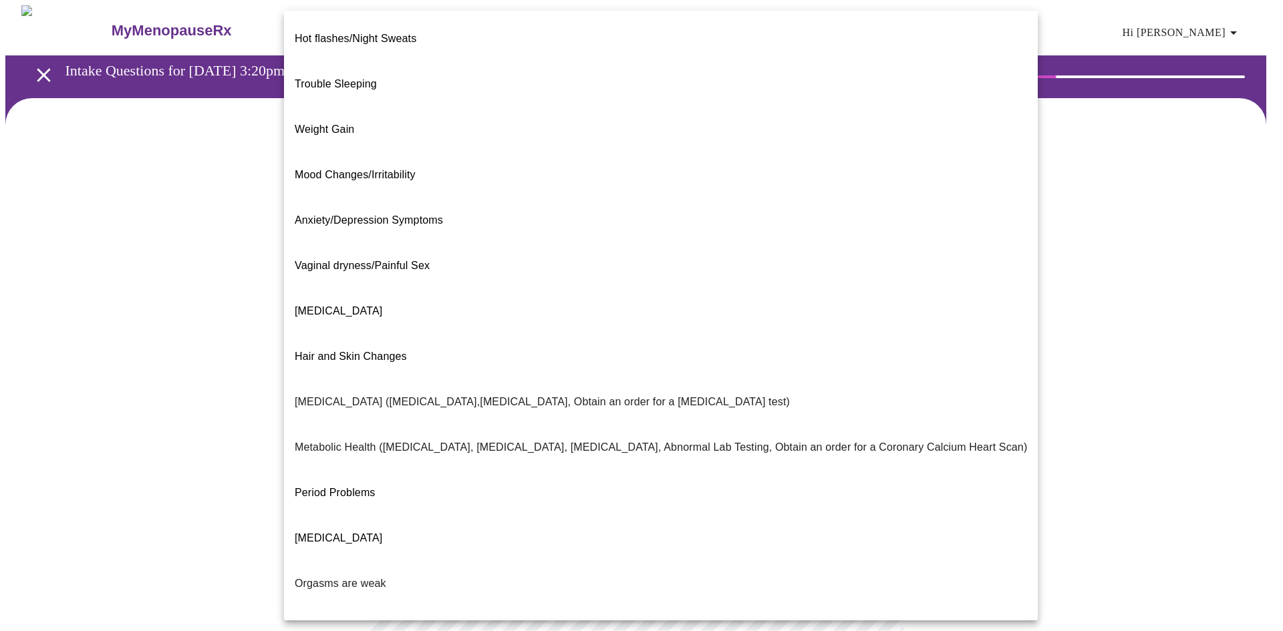
click at [171, 276] on div at bounding box center [641, 315] width 1283 height 631
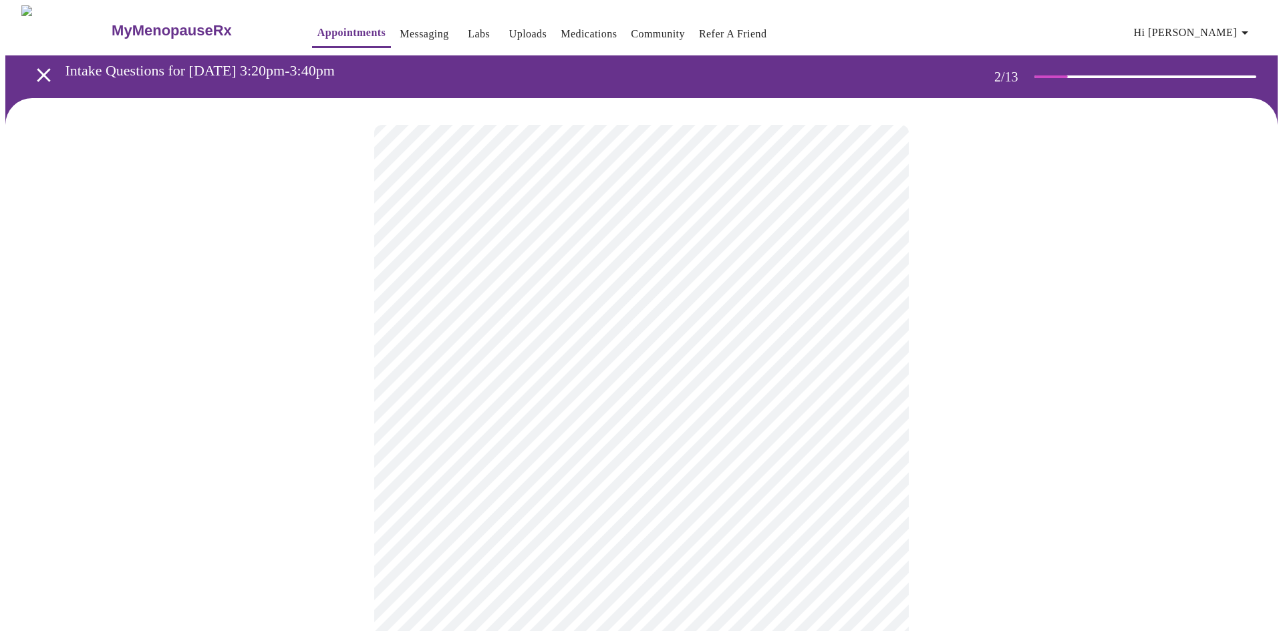
click at [424, 272] on body "MyMenopauseRx Appointments Messaging Labs Uploads Medications Community Refer a…" at bounding box center [641, 406] width 1272 height 803
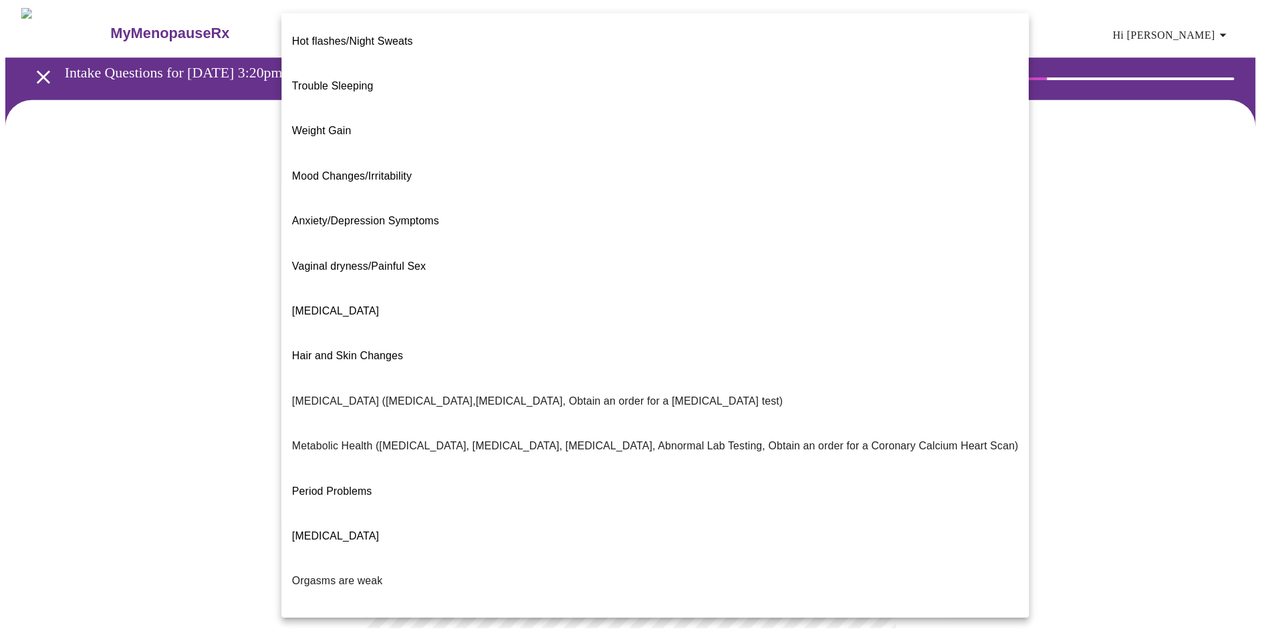
scroll to position [61, 0]
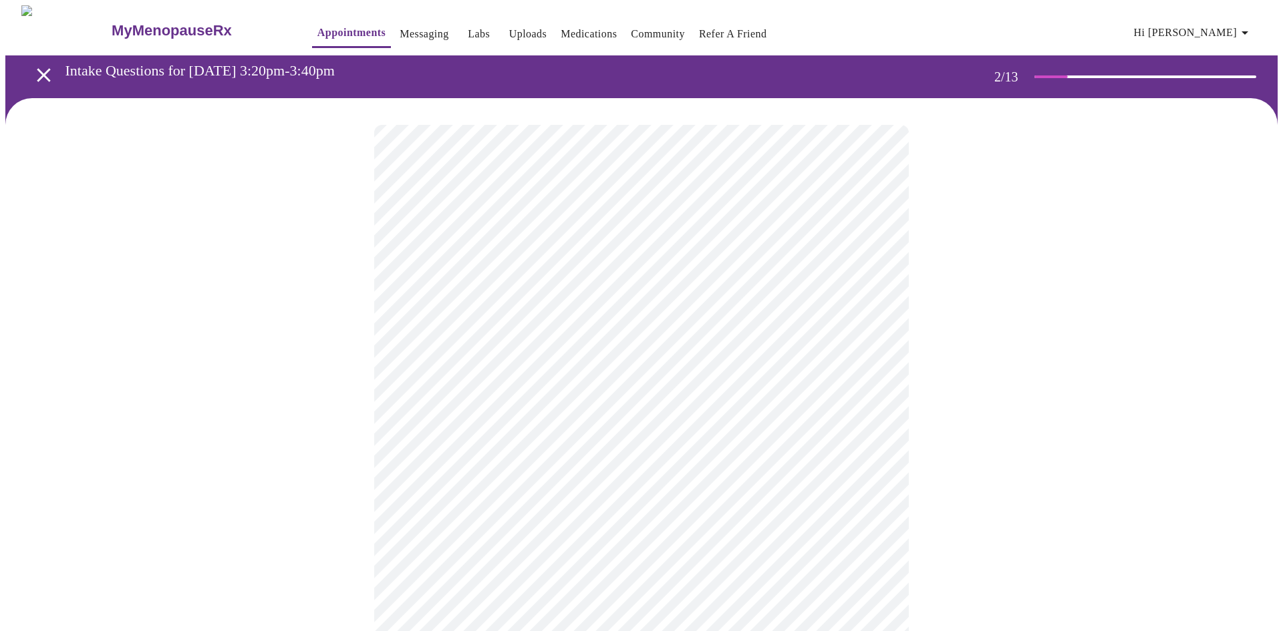
click at [480, 402] on body "MyMenopauseRx Appointments Messaging Labs Uploads Medications Community Refer a…" at bounding box center [641, 402] width 1272 height 795
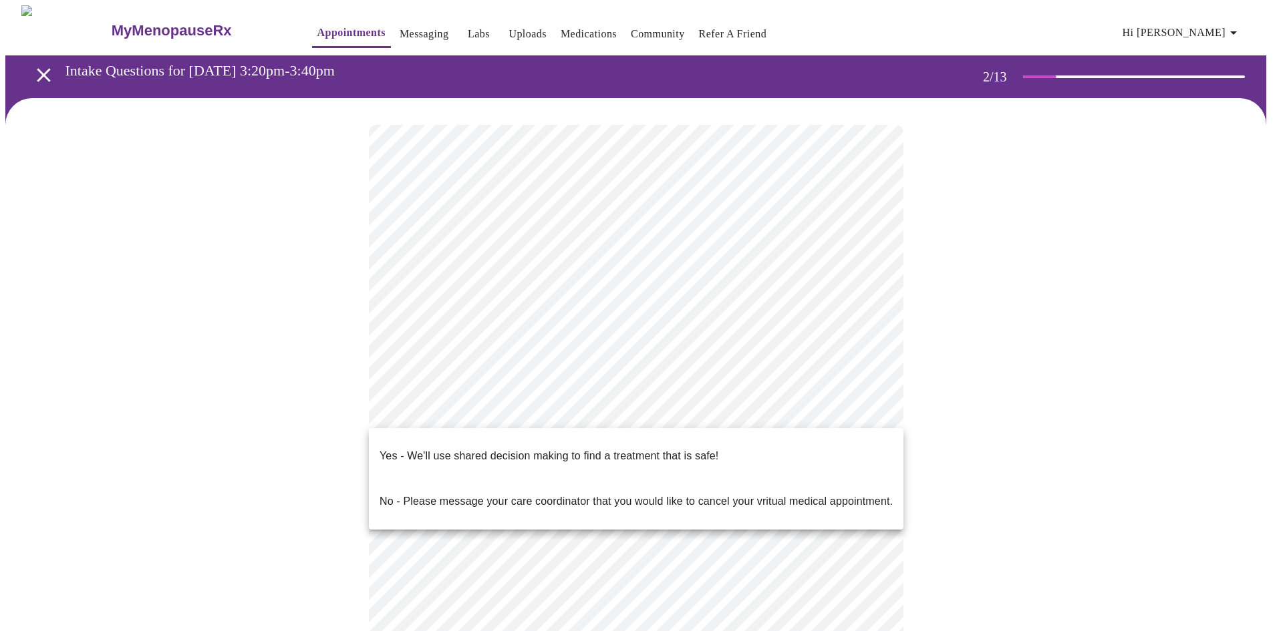
click at [482, 479] on li "No - Please message your care coordinator that you would like to cancel your vr…" at bounding box center [636, 501] width 535 height 45
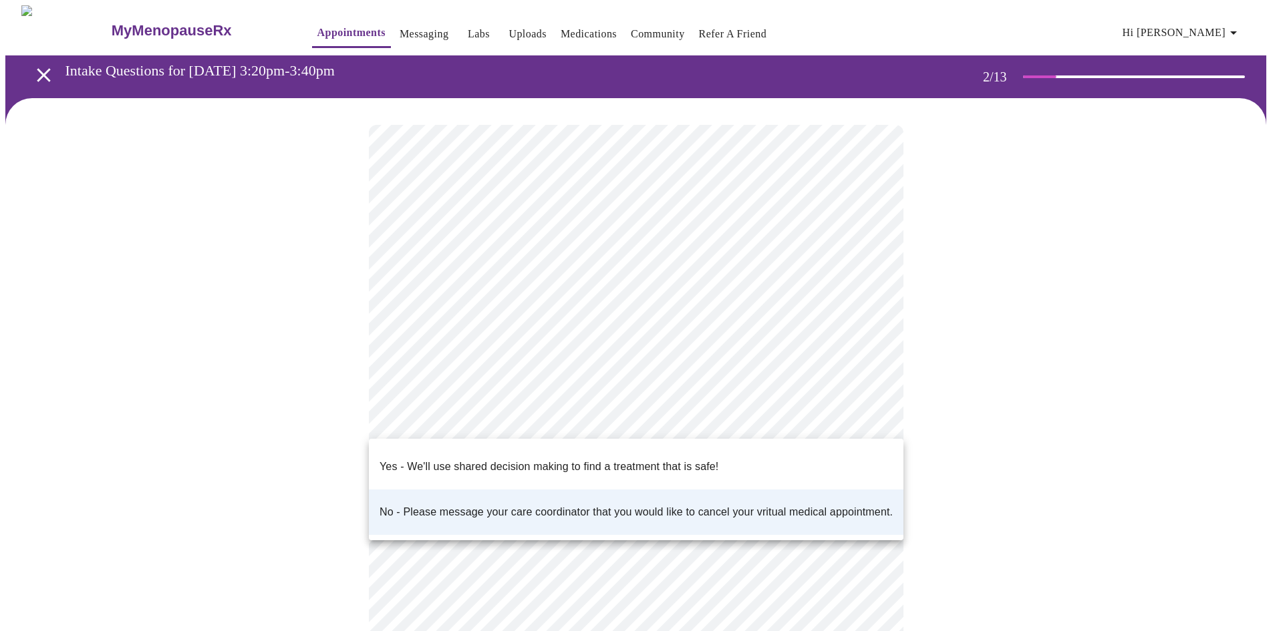
click at [523, 422] on body "MyMenopauseRx Appointments Messaging Labs Uploads Medications Community Refer a…" at bounding box center [641, 398] width 1272 height 787
click at [537, 465] on span "Yes - We'll use shared decision making to find a treatment that is safe!" at bounding box center [549, 466] width 339 height 37
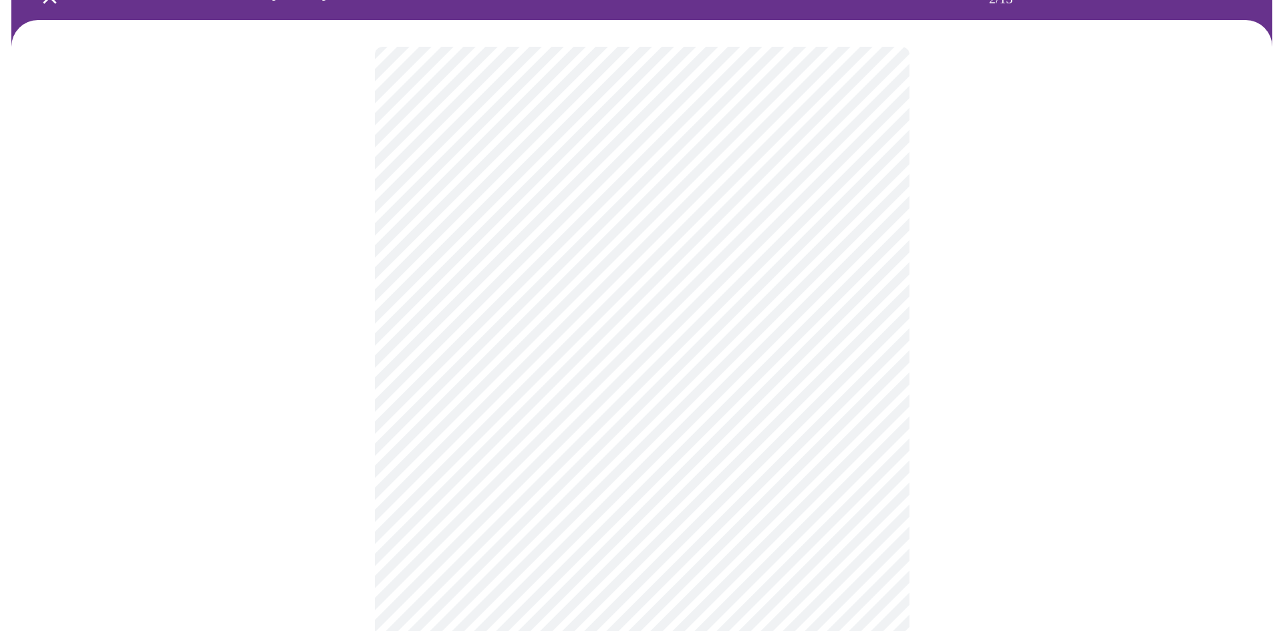
scroll to position [127, 0]
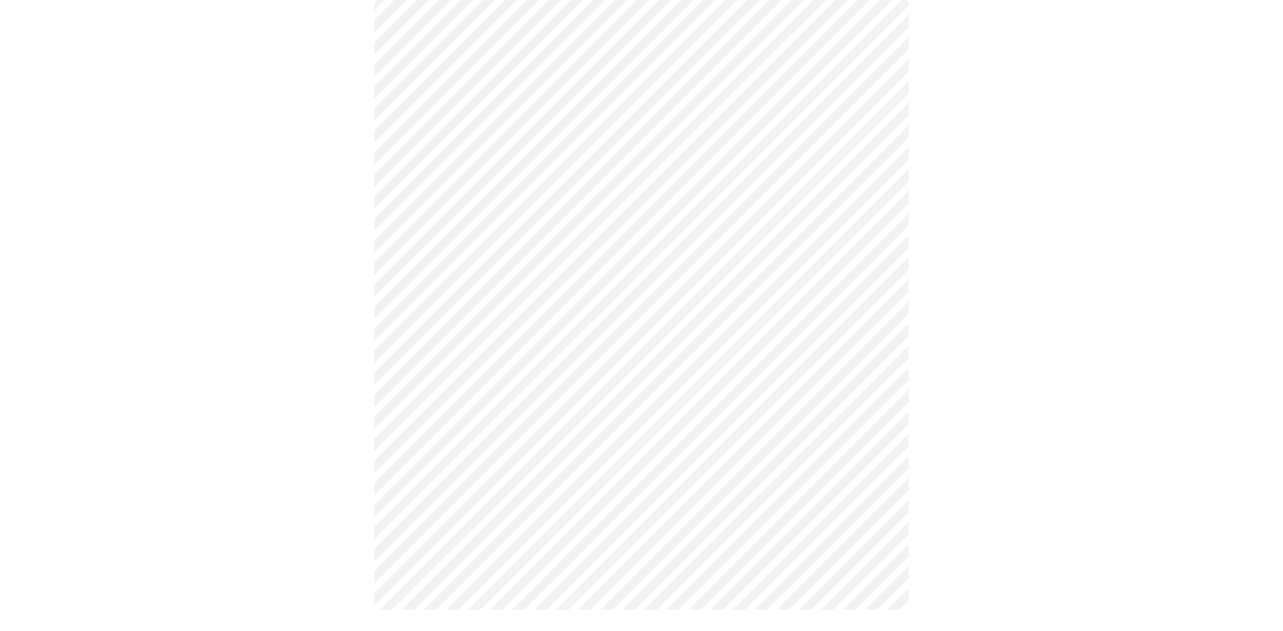
click at [807, 143] on body "MyMenopauseRx Appointments Messaging Labs Uploads Medications Community Refer a…" at bounding box center [641, 257] width 1272 height 758
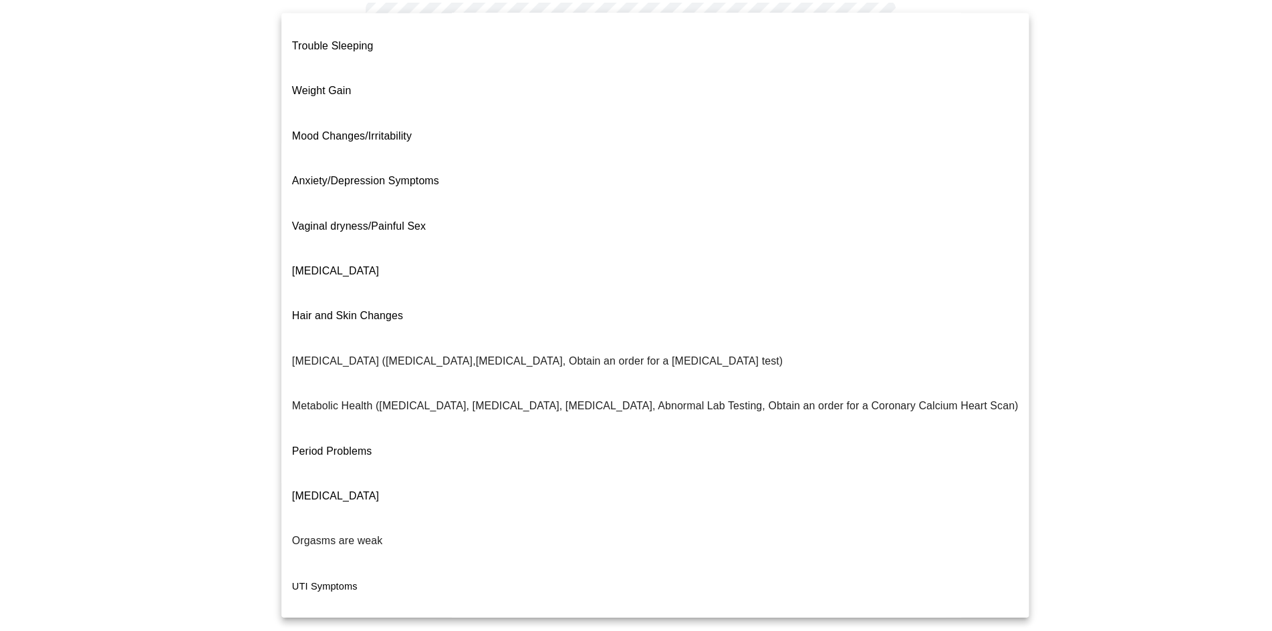
scroll to position [61, 0]
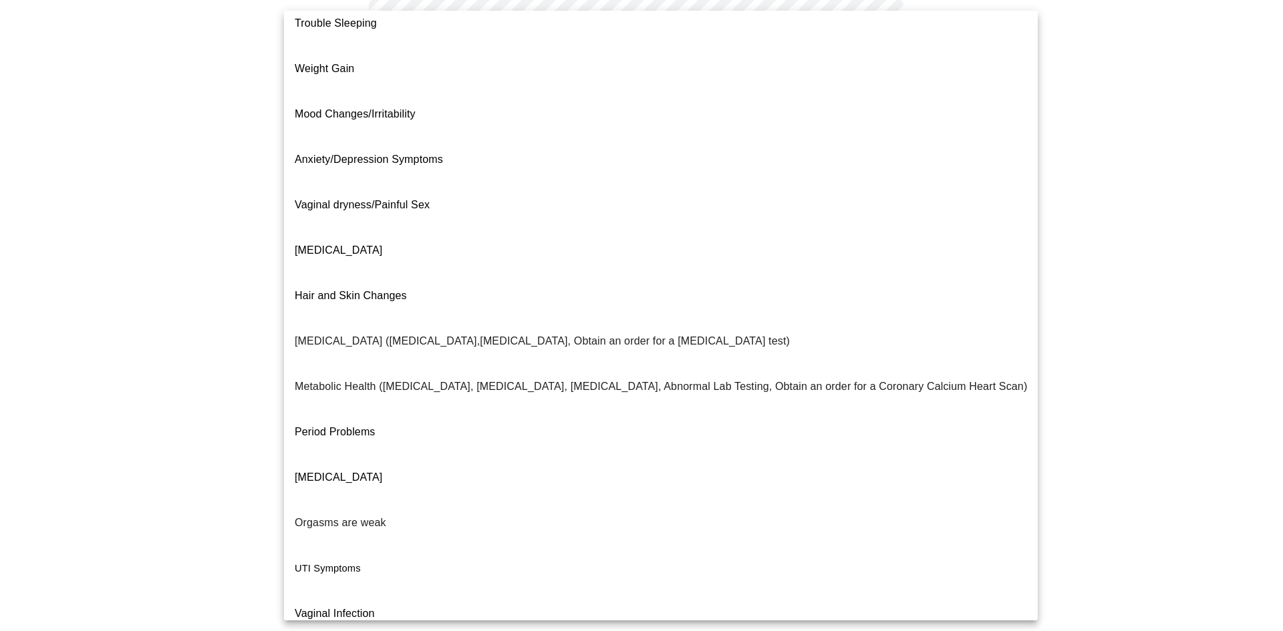
click at [1083, 263] on div at bounding box center [641, 315] width 1283 height 631
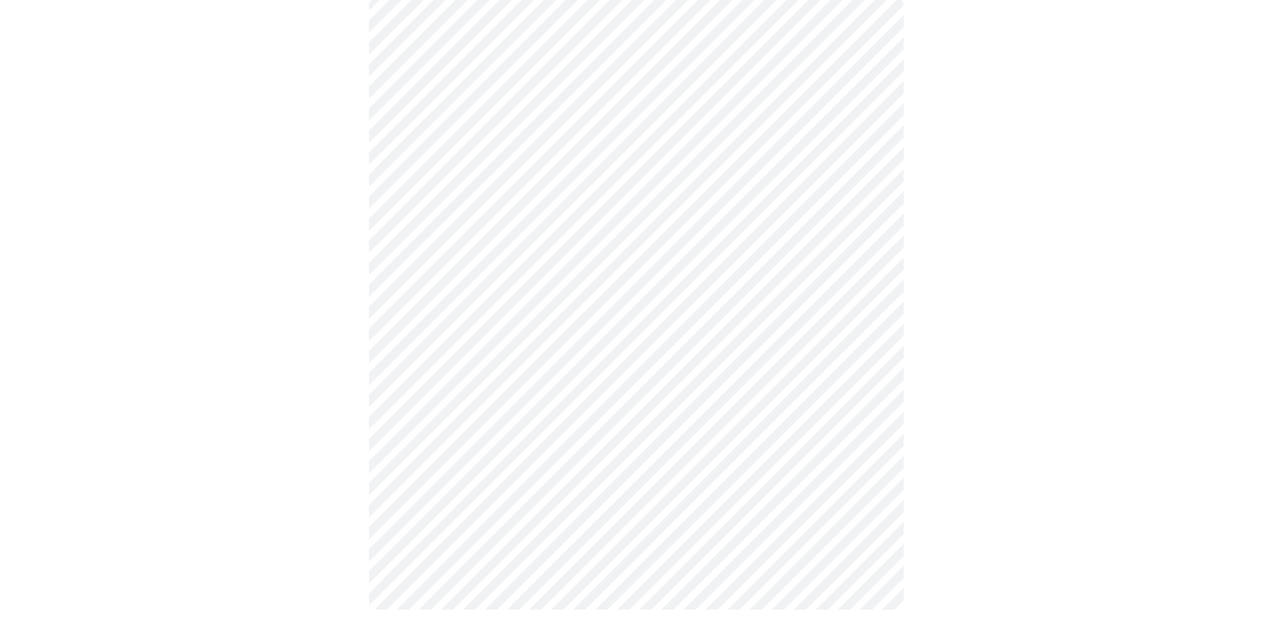
scroll to position [0, 0]
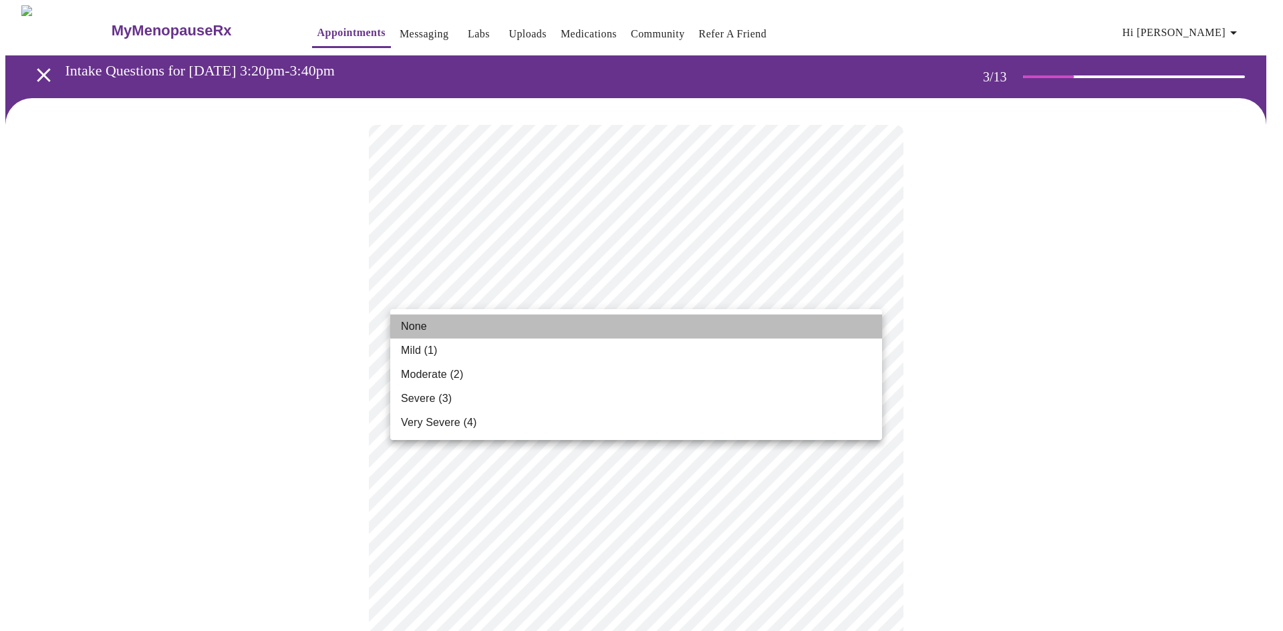
click at [571, 321] on li "None" at bounding box center [636, 327] width 492 height 24
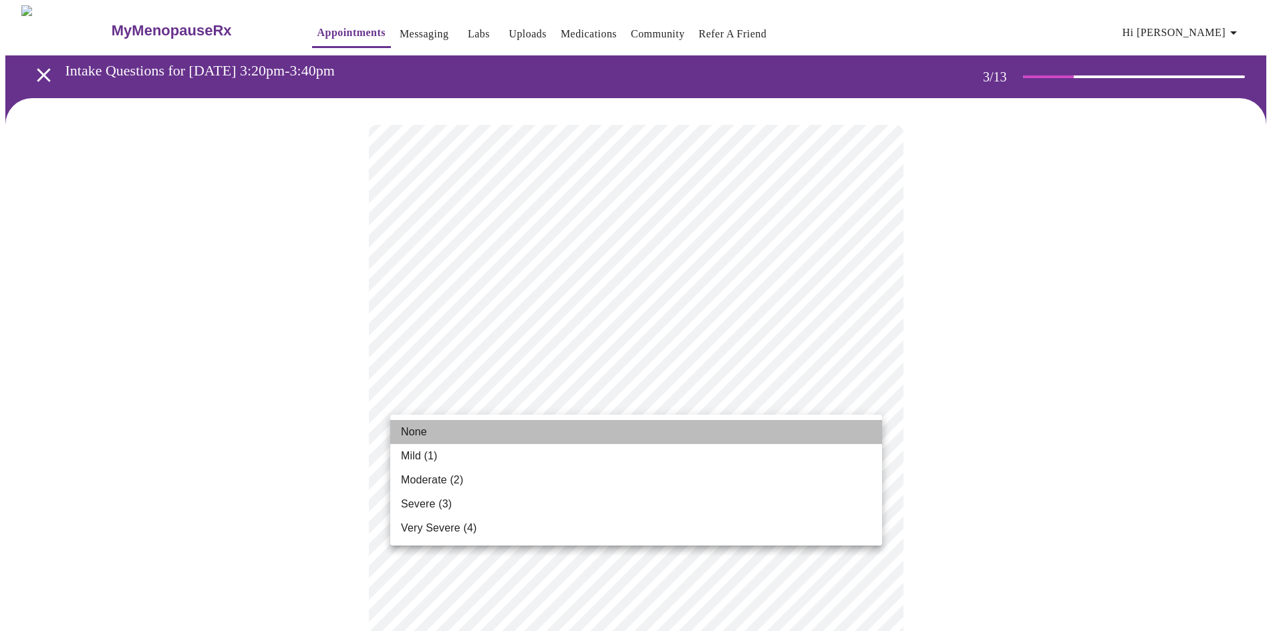
click at [564, 432] on li "None" at bounding box center [636, 432] width 492 height 24
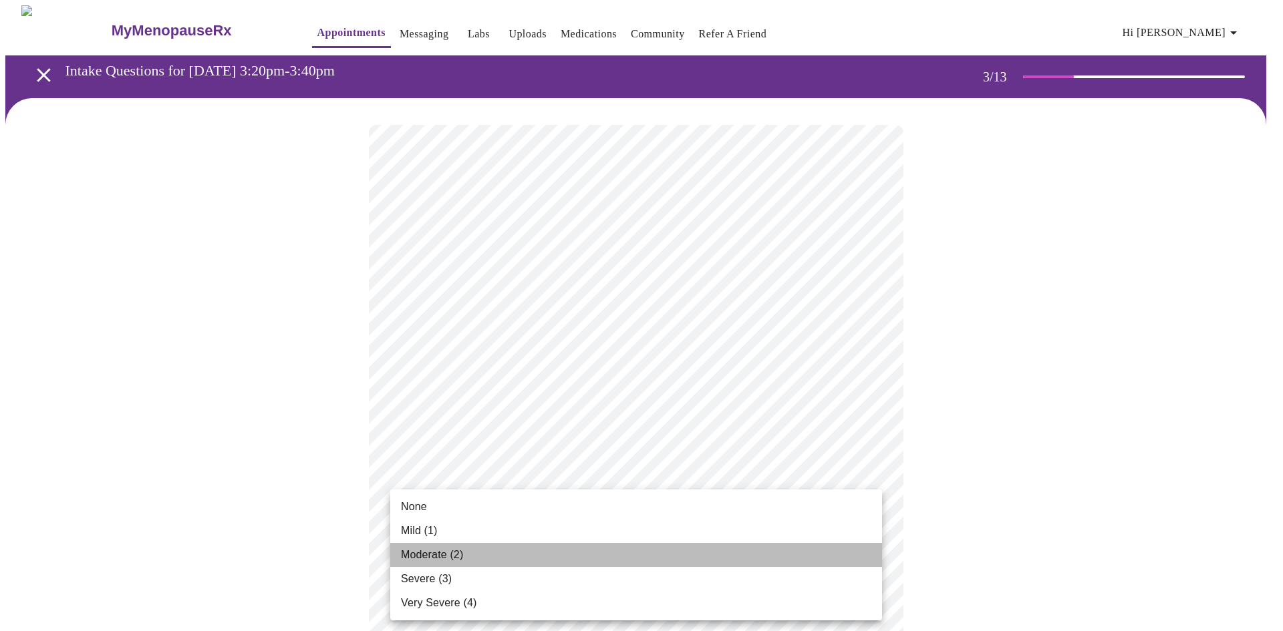
click at [555, 554] on li "Moderate (2)" at bounding box center [636, 555] width 492 height 24
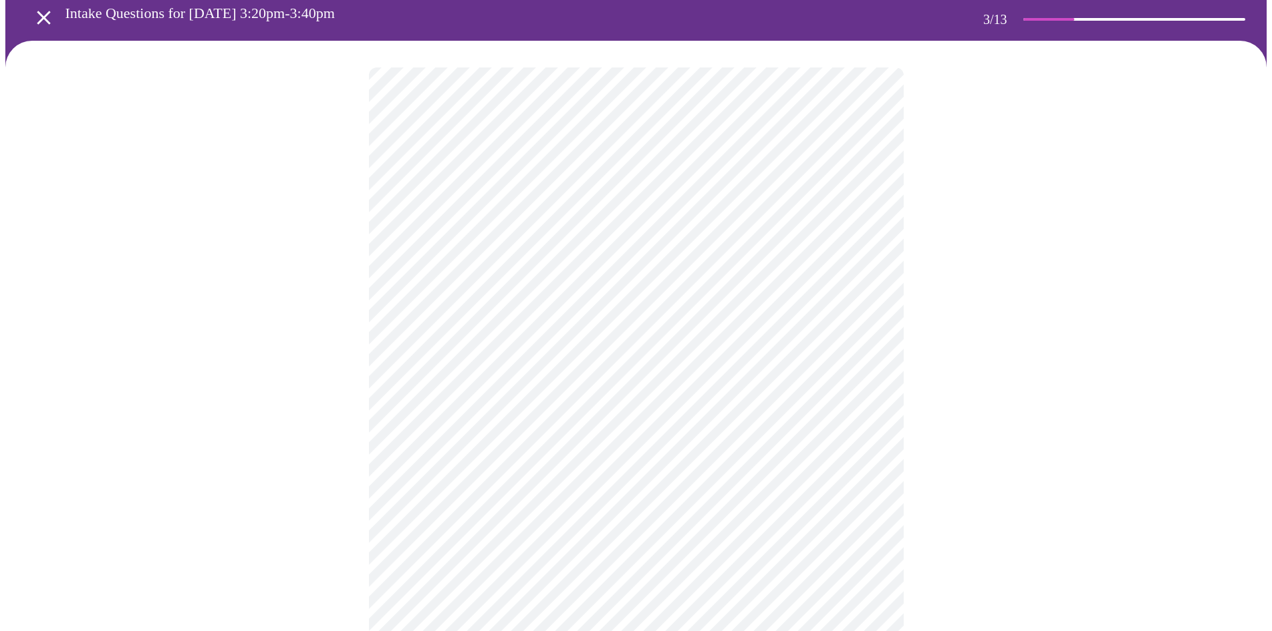
scroll to position [334, 0]
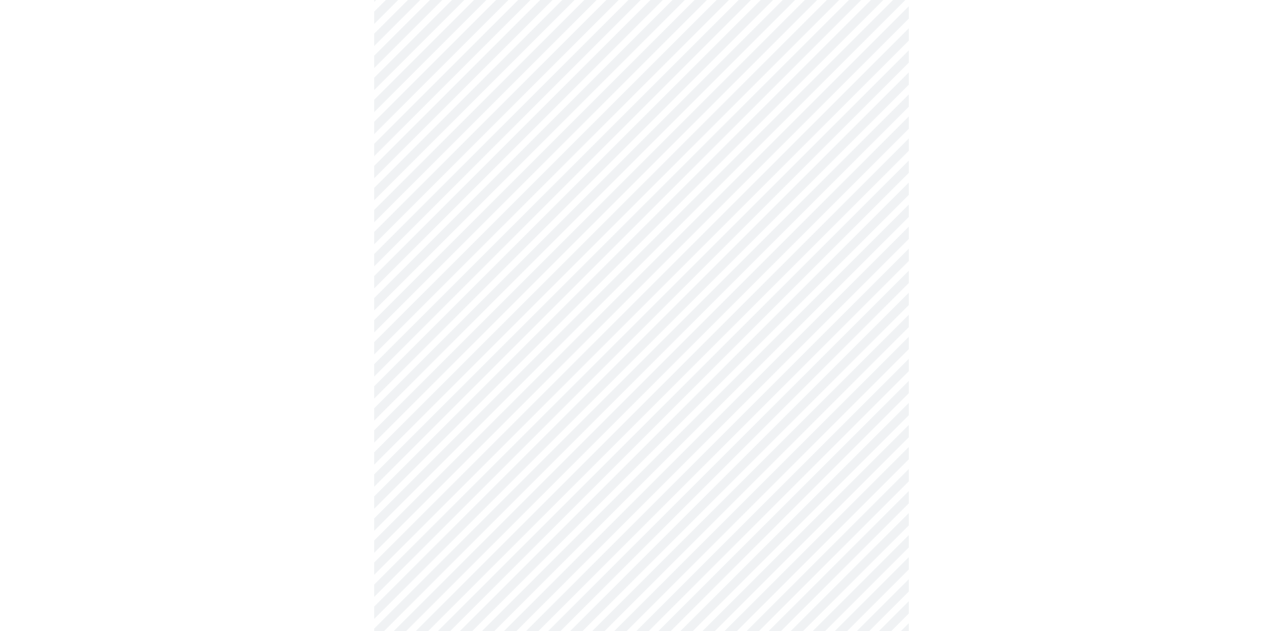
click at [588, 279] on body "MyMenopauseRx Appointments Messaging Labs Uploads Medications Community Refer a…" at bounding box center [641, 531] width 1272 height 1721
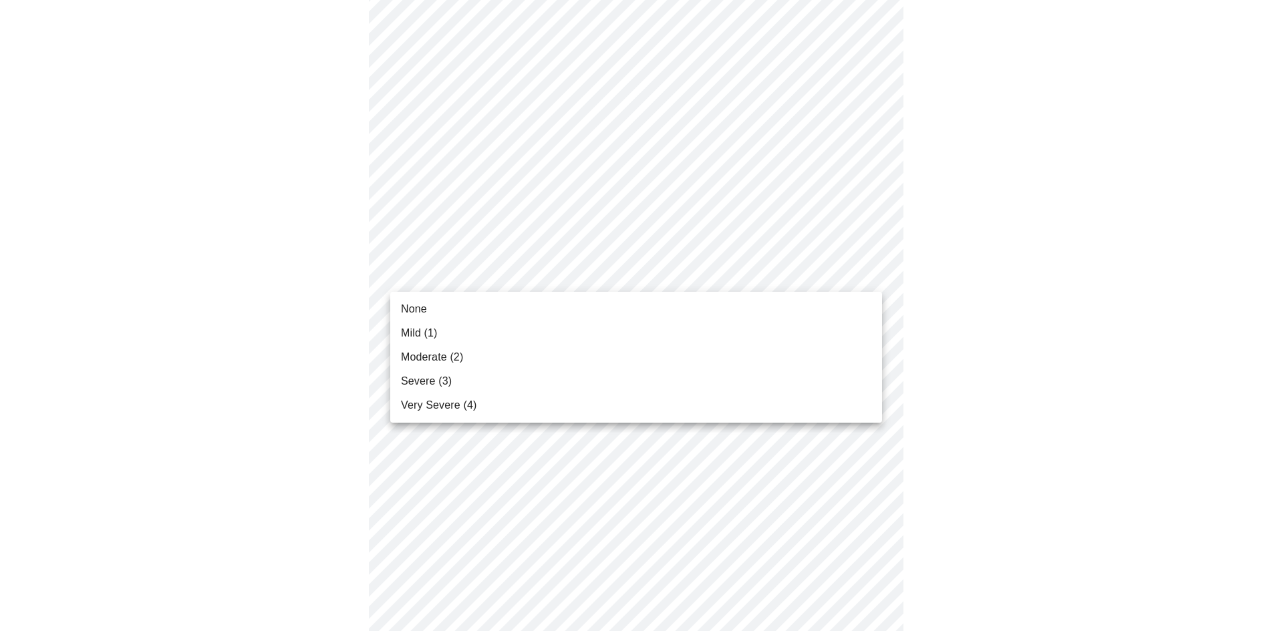
click at [557, 356] on li "Moderate (2)" at bounding box center [636, 357] width 492 height 24
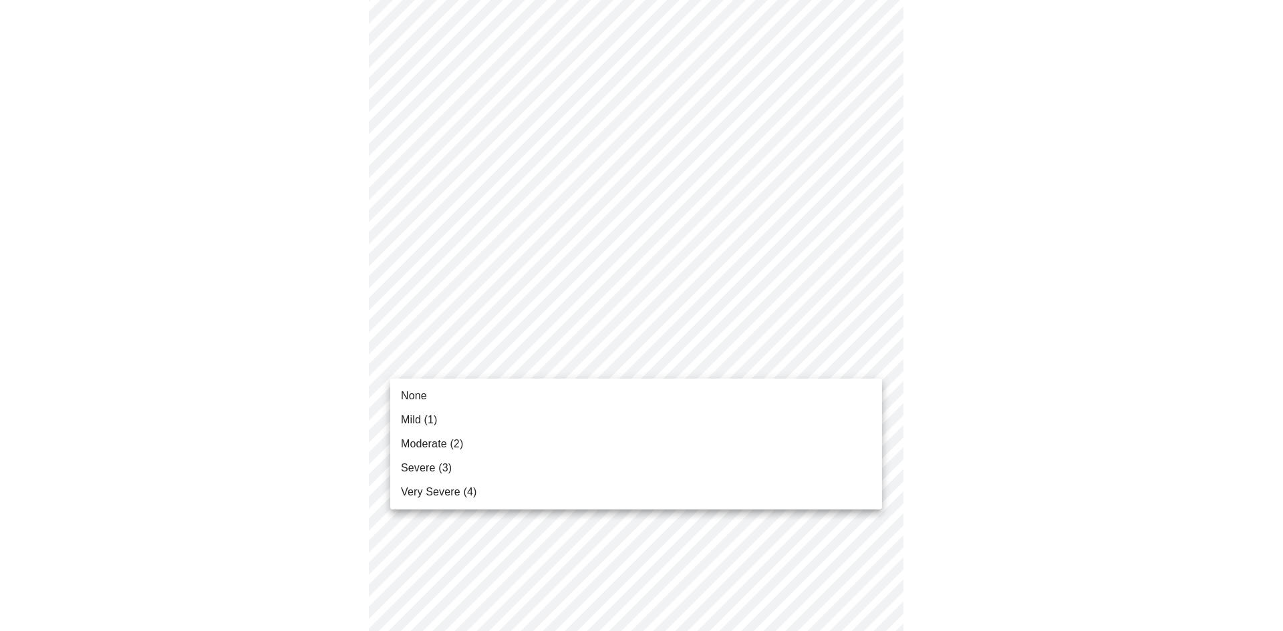
click at [577, 370] on body "MyMenopauseRx Appointments Messaging Labs Uploads Medications Community Refer a…" at bounding box center [641, 522] width 1272 height 1703
click at [525, 438] on li "Moderate (2)" at bounding box center [636, 444] width 492 height 24
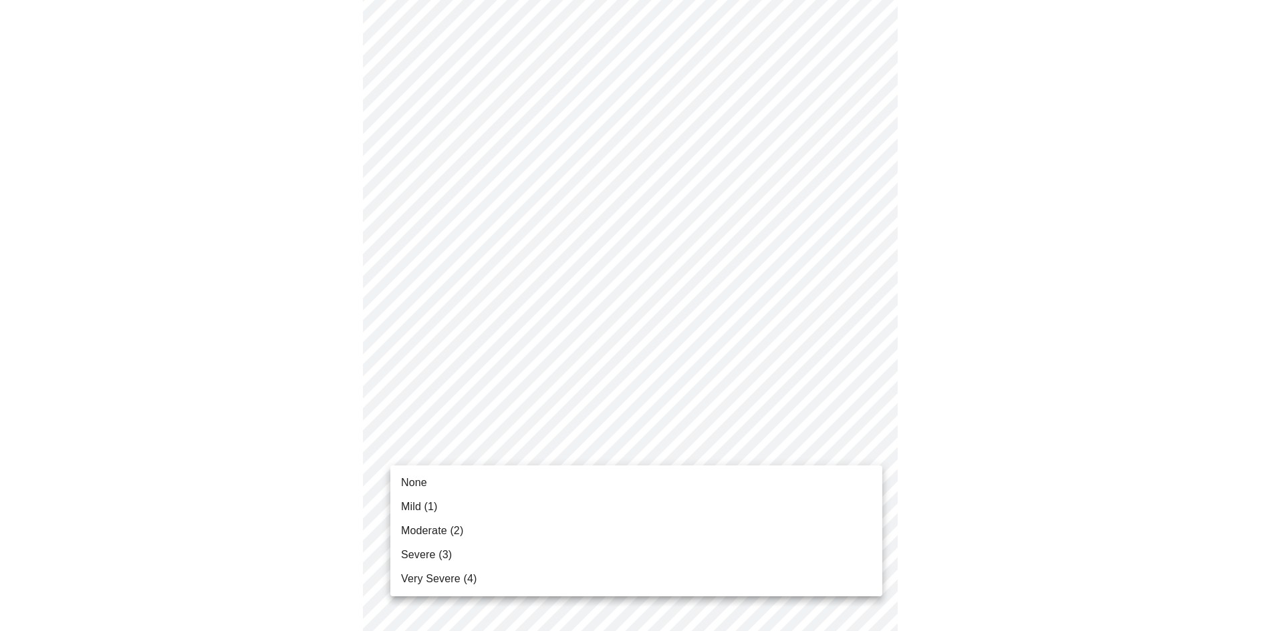
click at [529, 446] on body "MyMenopauseRx Appointments Messaging Labs Uploads Medications Community Refer a…" at bounding box center [635, 513] width 1261 height 1684
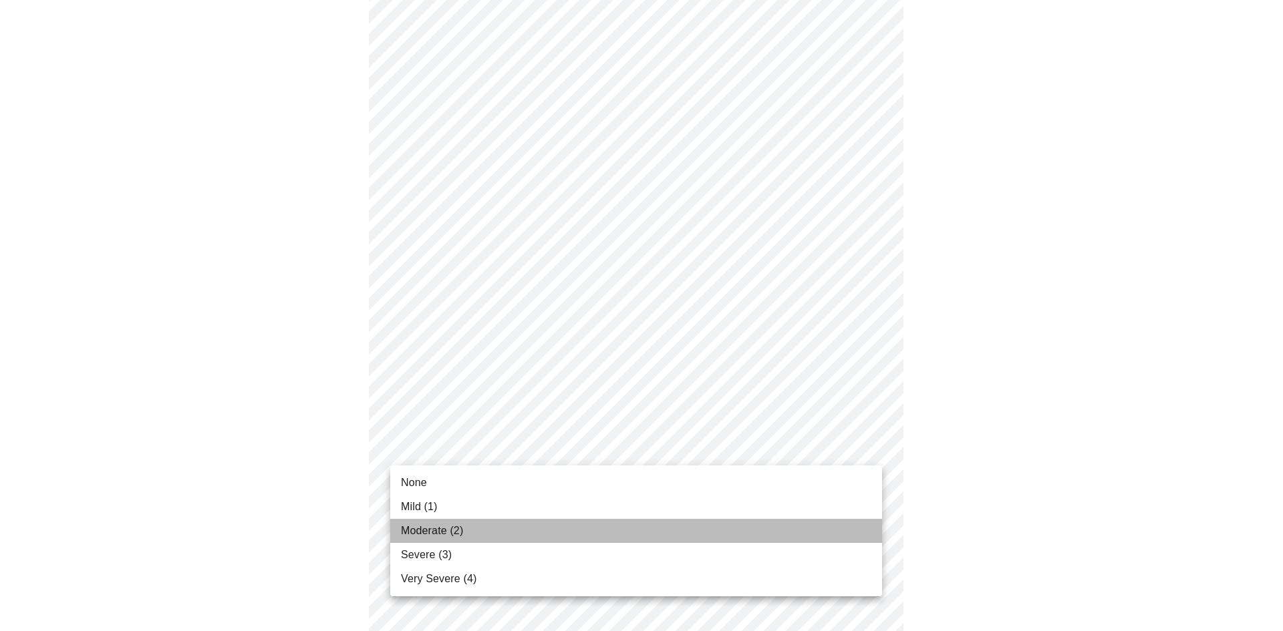
click at [522, 535] on li "Moderate (2)" at bounding box center [636, 531] width 492 height 24
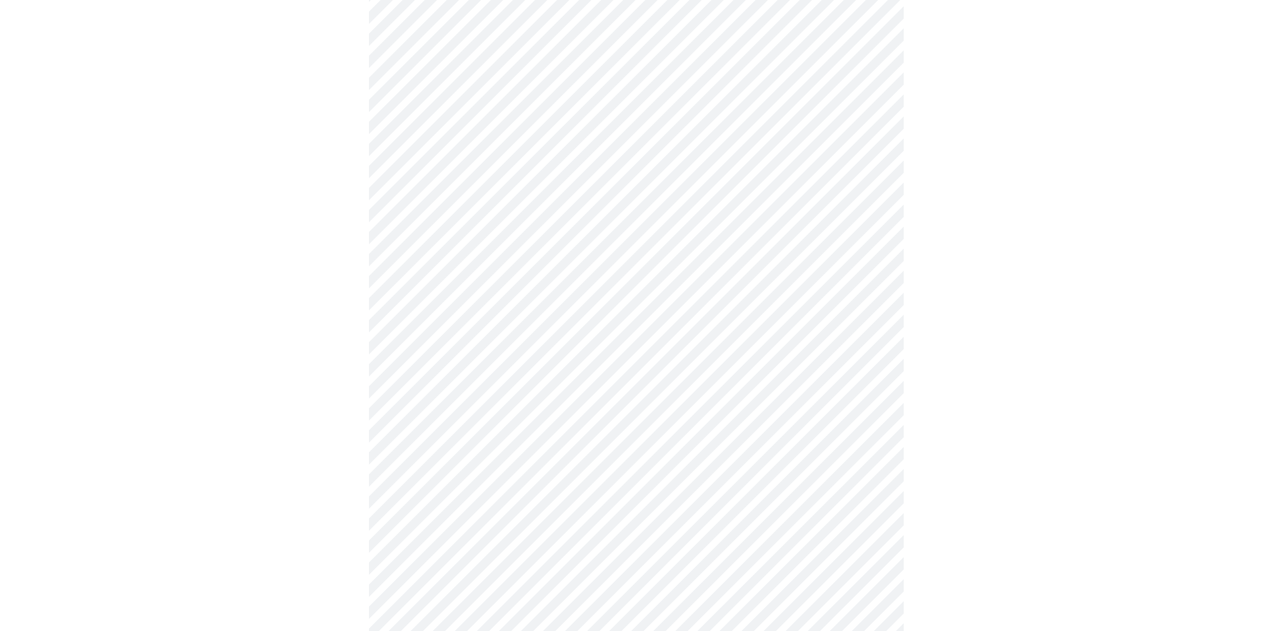
scroll to position [735, 0]
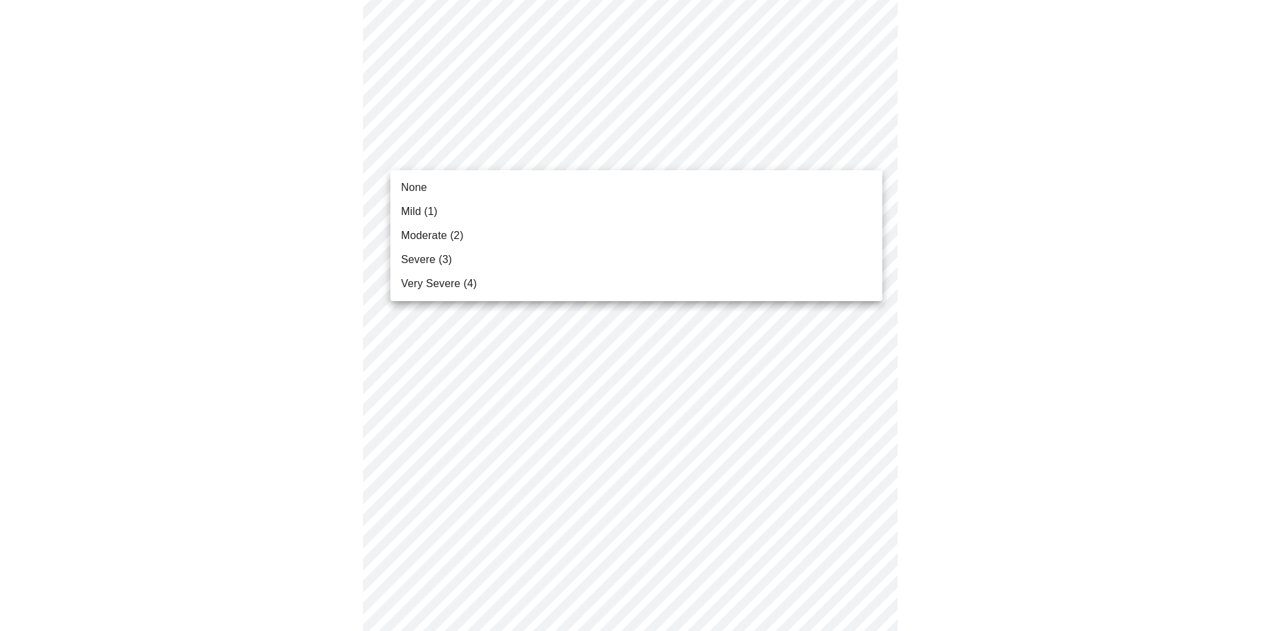
click at [602, 158] on body "MyMenopauseRx Appointments Messaging Labs Uploads Medications Community Refer a…" at bounding box center [635, 102] width 1261 height 1665
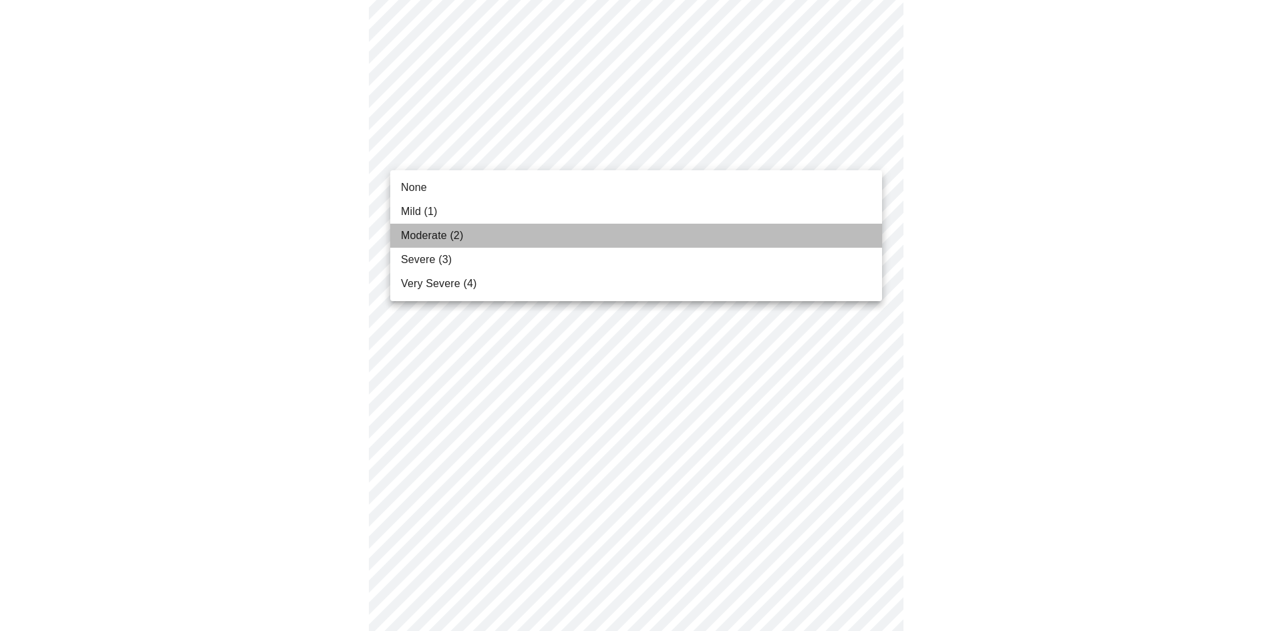
drag, startPoint x: 536, startPoint y: 235, endPoint x: 537, endPoint y: 265, distance: 30.1
click at [537, 235] on li "Moderate (2)" at bounding box center [636, 236] width 492 height 24
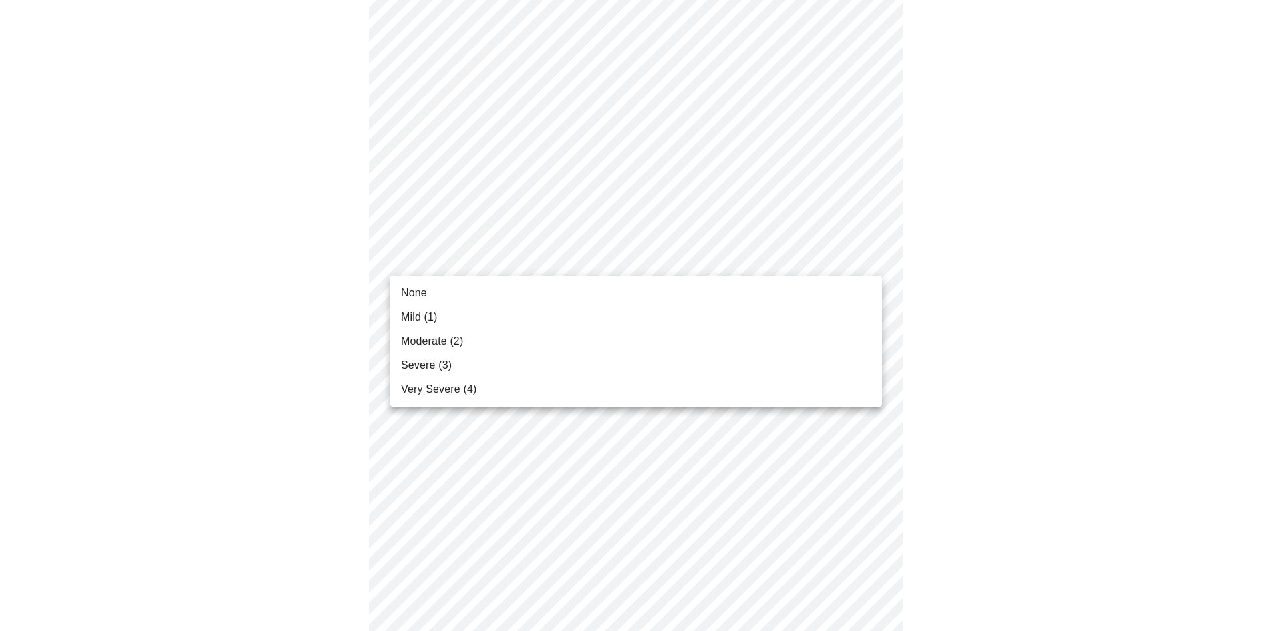
click at [553, 267] on body "MyMenopauseRx Appointments Messaging Labs Uploads Medications Community Refer a…" at bounding box center [641, 93] width 1272 height 1647
click at [533, 340] on li "Moderate (2)" at bounding box center [636, 341] width 492 height 24
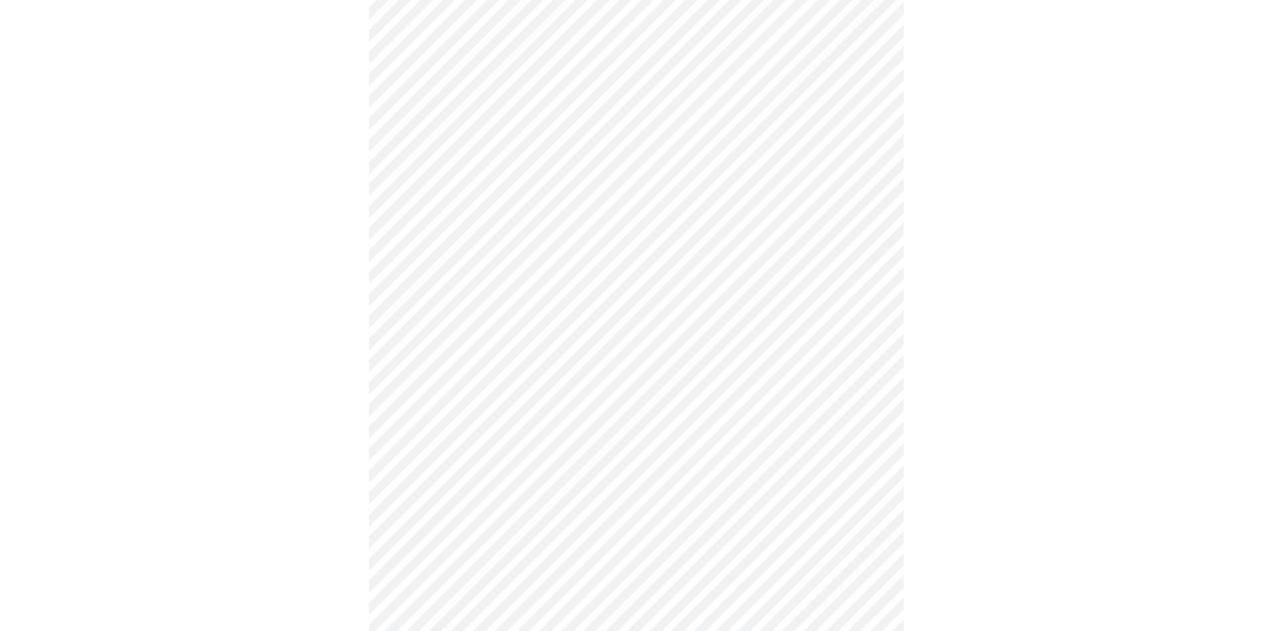
click at [533, 355] on body "MyMenopauseRx Appointments Messaging Labs Uploads Medications Community Refer a…" at bounding box center [635, 84] width 1261 height 1628
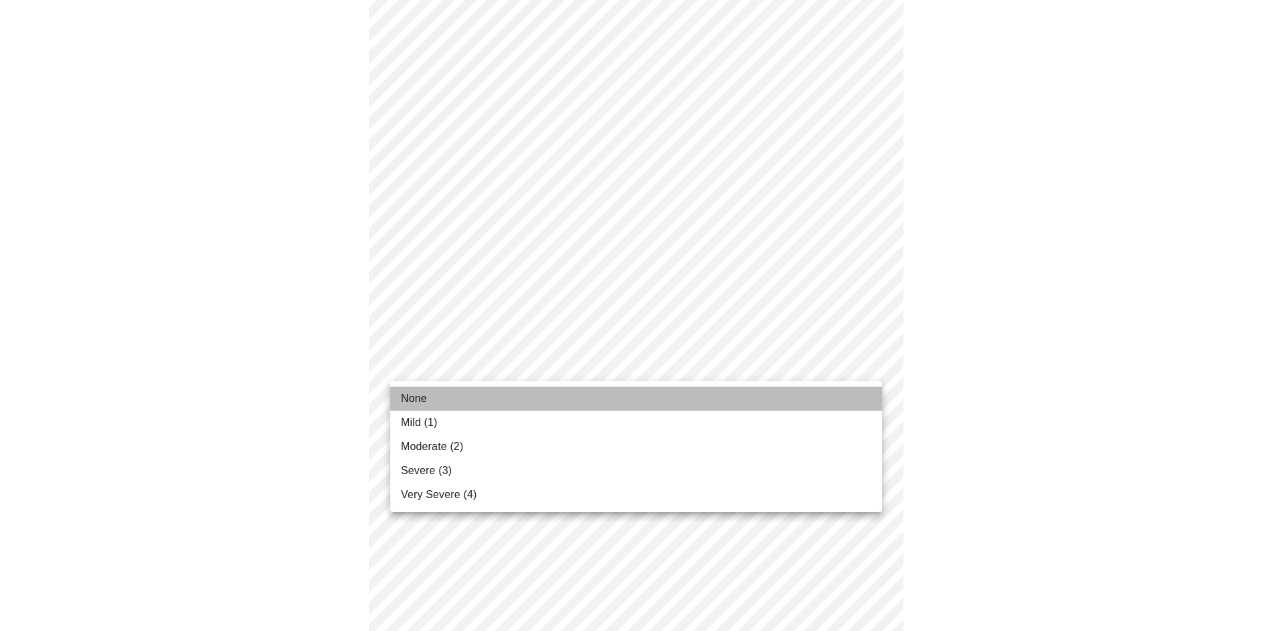
click at [517, 402] on li "None" at bounding box center [636, 399] width 492 height 24
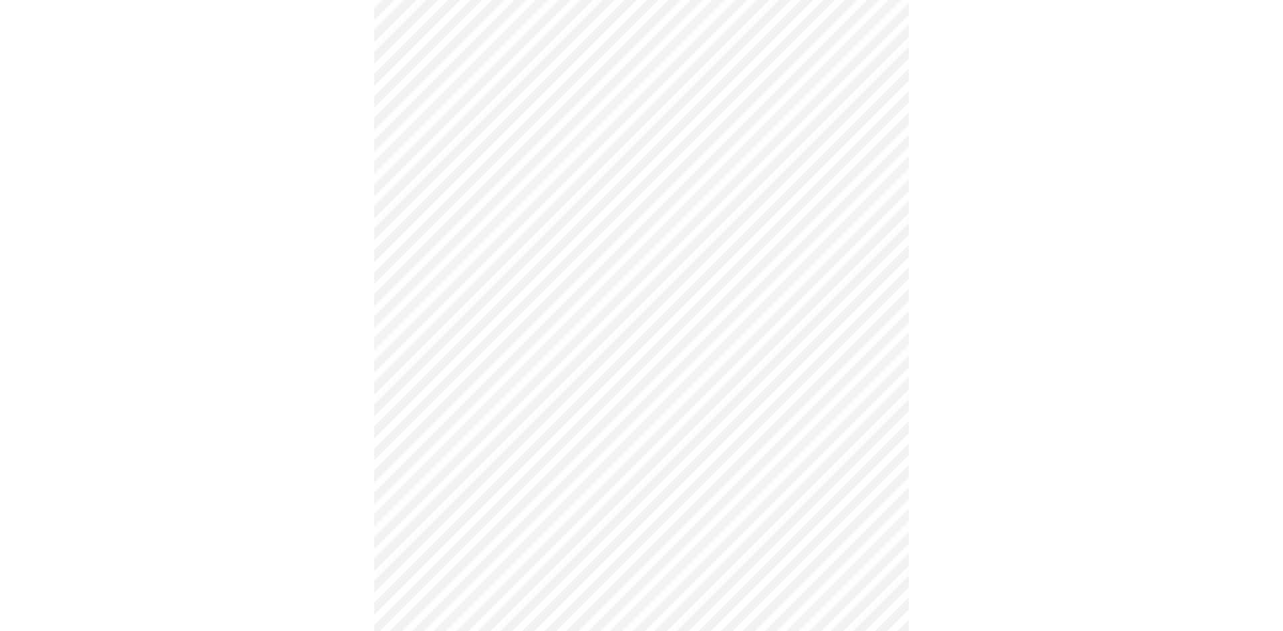
click at [591, 477] on body "MyMenopauseRx Appointments Messaging Labs Uploads Medications Community Refer a…" at bounding box center [641, 74] width 1272 height 1609
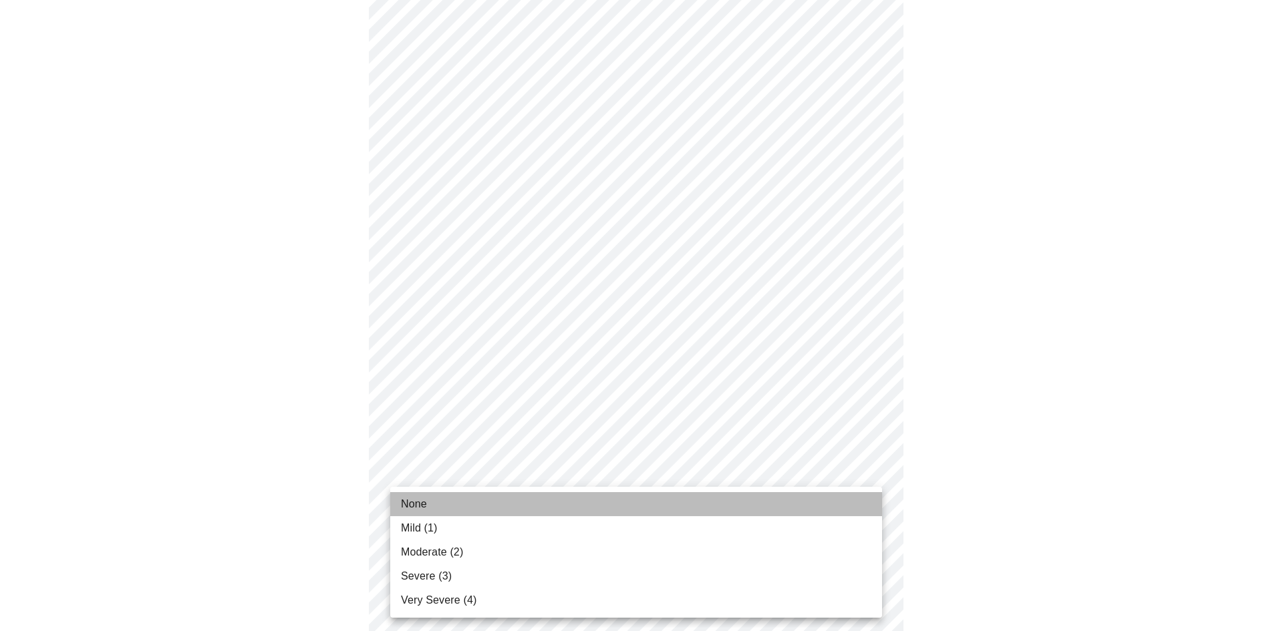
click at [542, 506] on li "None" at bounding box center [636, 504] width 492 height 24
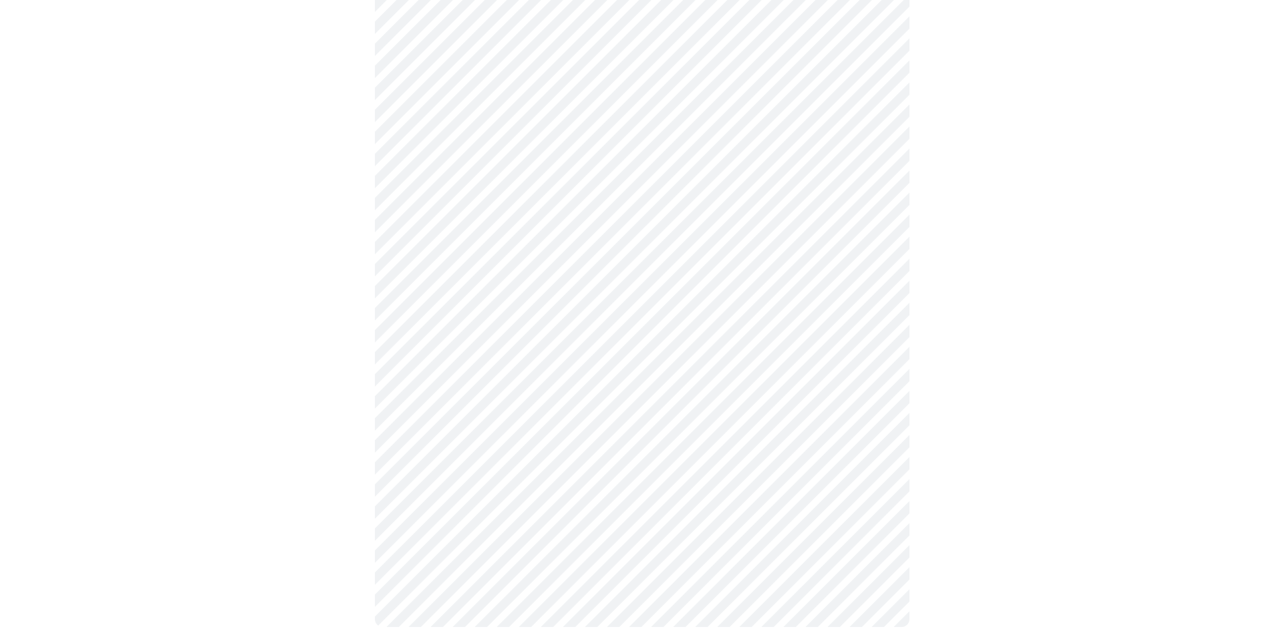
scroll to position [959, 0]
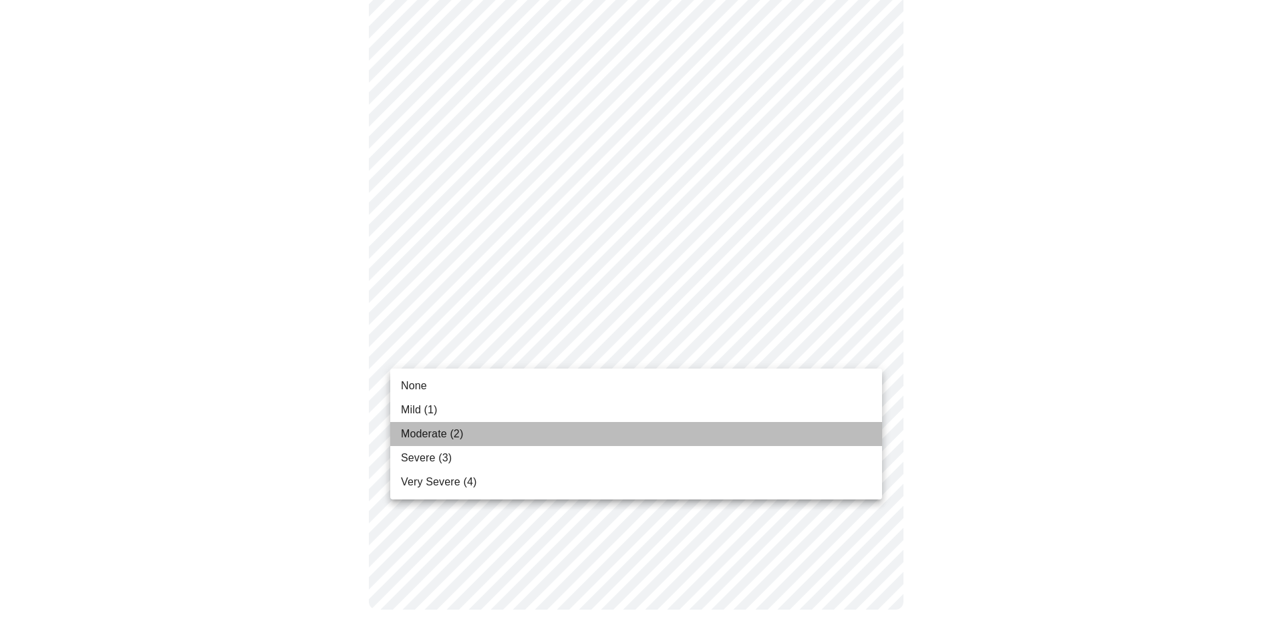
click at [577, 433] on li "Moderate (2)" at bounding box center [636, 434] width 492 height 24
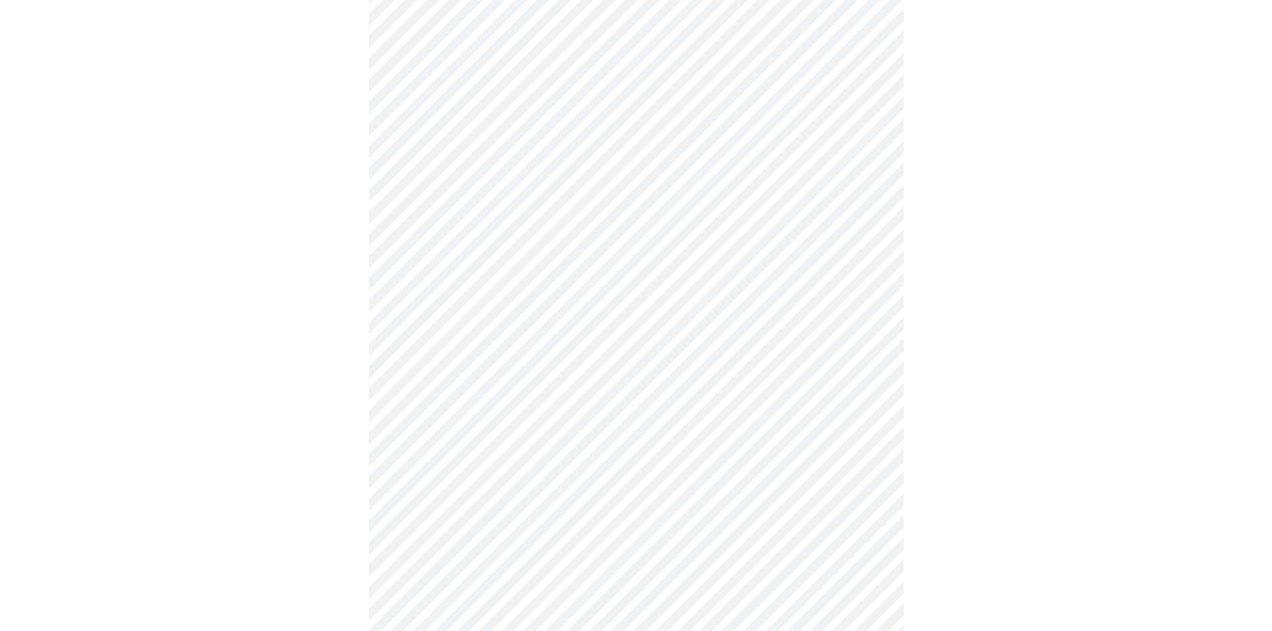
scroll to position [535, 0]
click at [537, 286] on body "MyMenopauseRx Appointments Messaging Labs Uploads Medications Community Refer a…" at bounding box center [635, 130] width 1261 height 1319
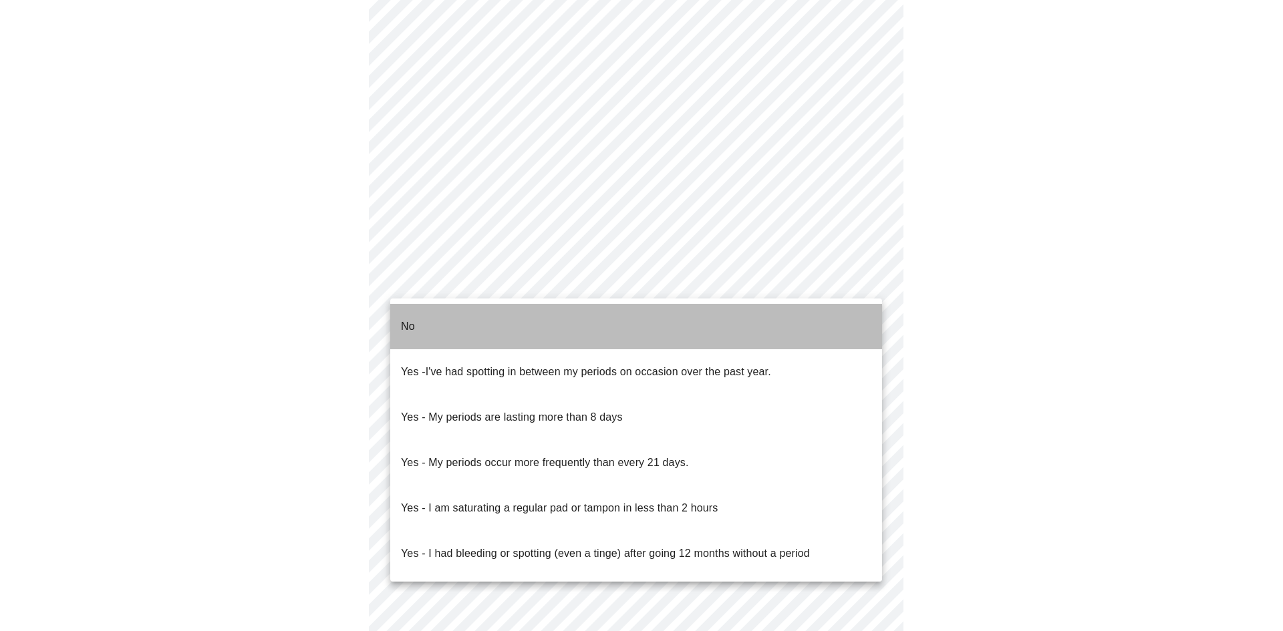
click at [519, 326] on li "No" at bounding box center [636, 326] width 492 height 45
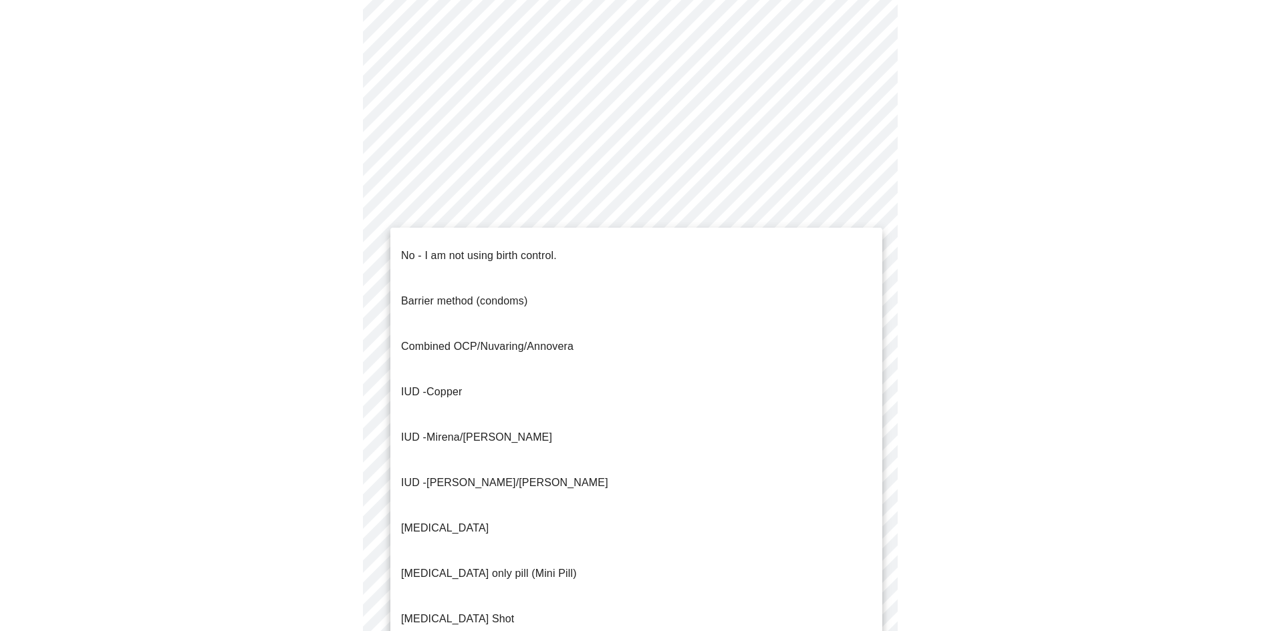
click at [531, 386] on body "MyMenopauseRx Appointments Messaging Labs Uploads Medications Community Refer a…" at bounding box center [635, 126] width 1261 height 1311
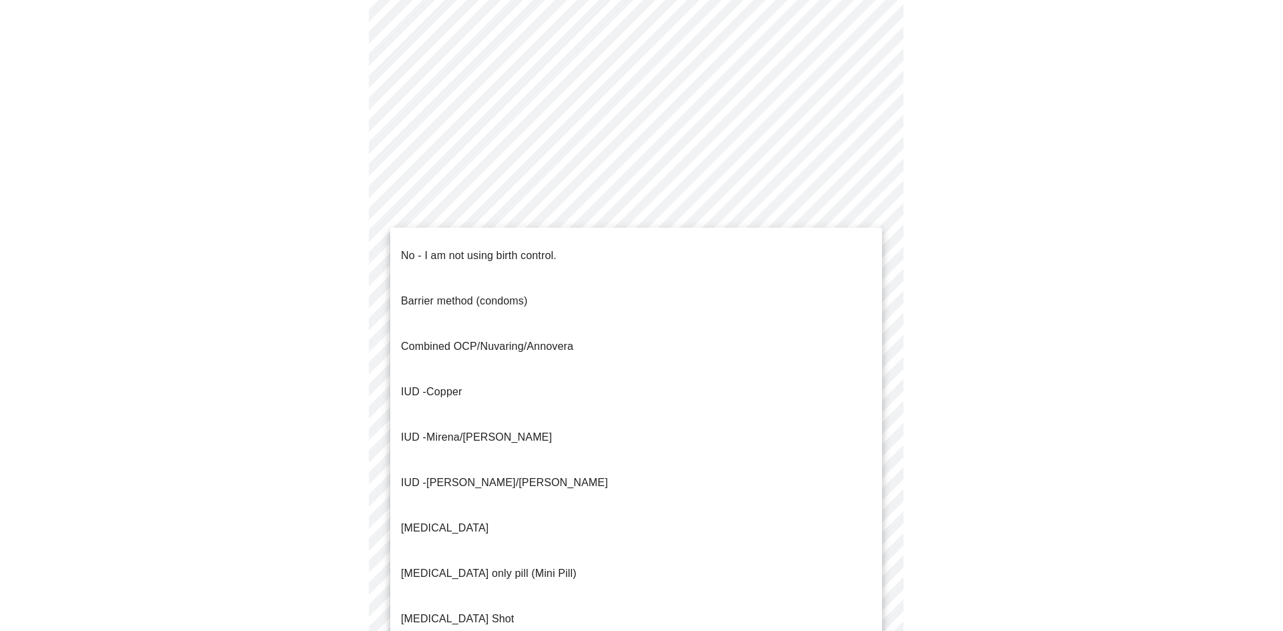
click at [472, 248] on p "No - I am not using birth control." at bounding box center [479, 256] width 156 height 16
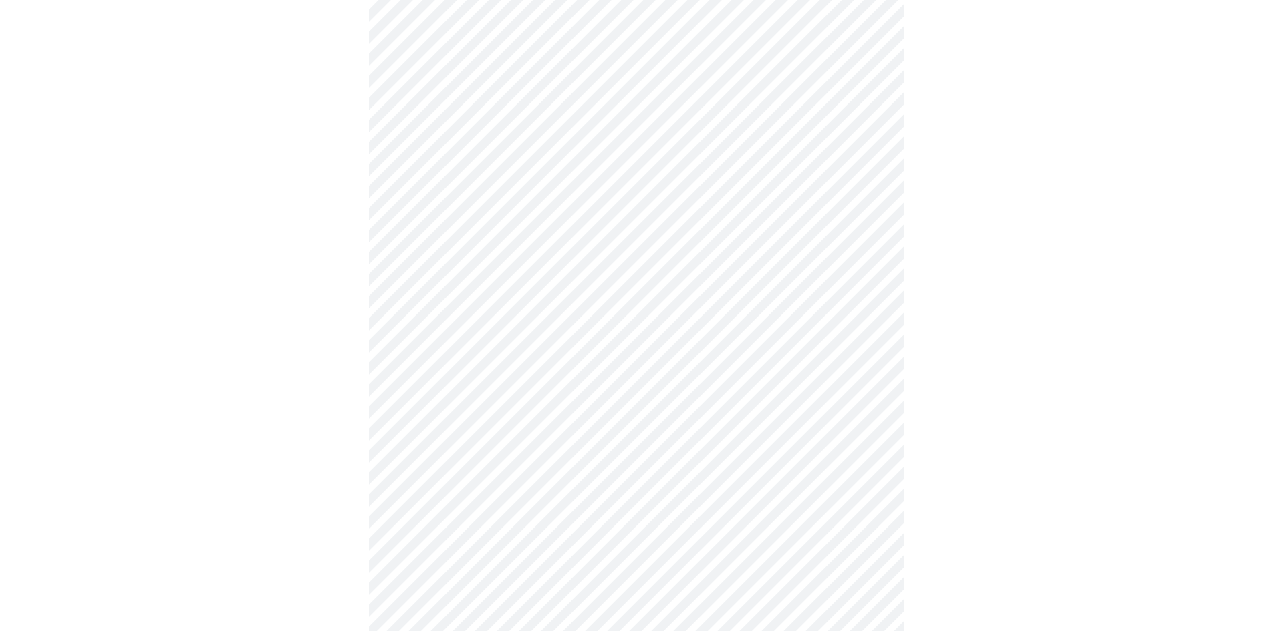
click at [568, 480] on body "MyMenopauseRx Appointments Messaging Labs Uploads Medications Community Refer a…" at bounding box center [635, 122] width 1261 height 1303
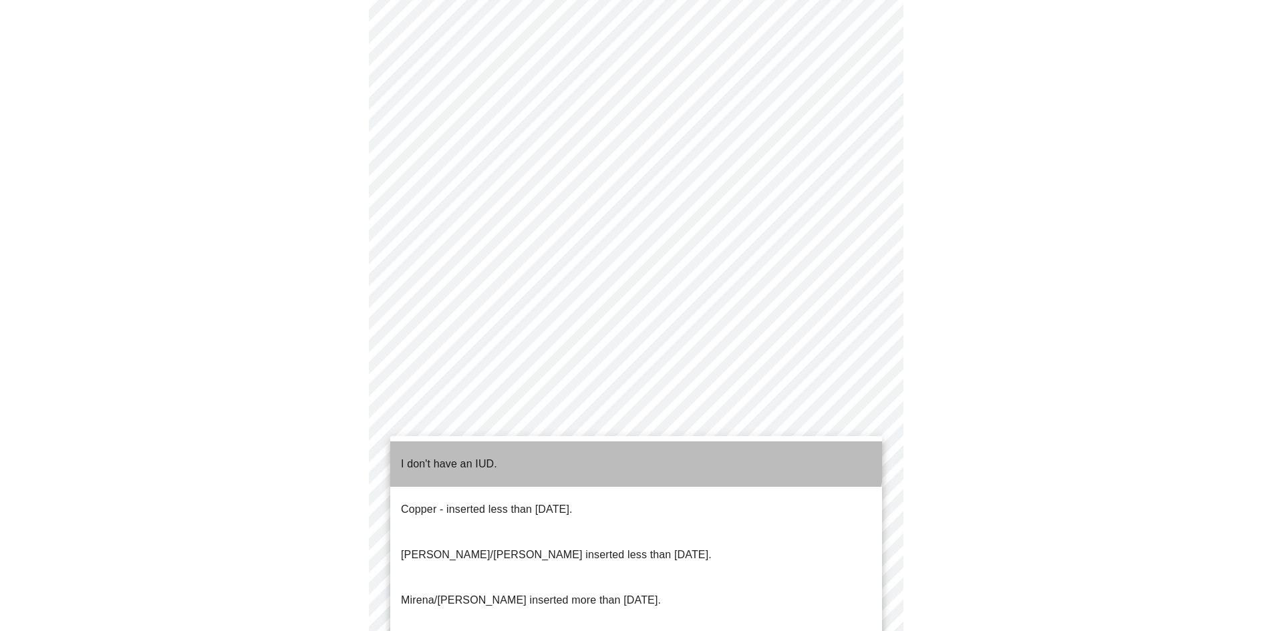
click at [550, 446] on li "I don't have an IUD." at bounding box center [636, 464] width 492 height 45
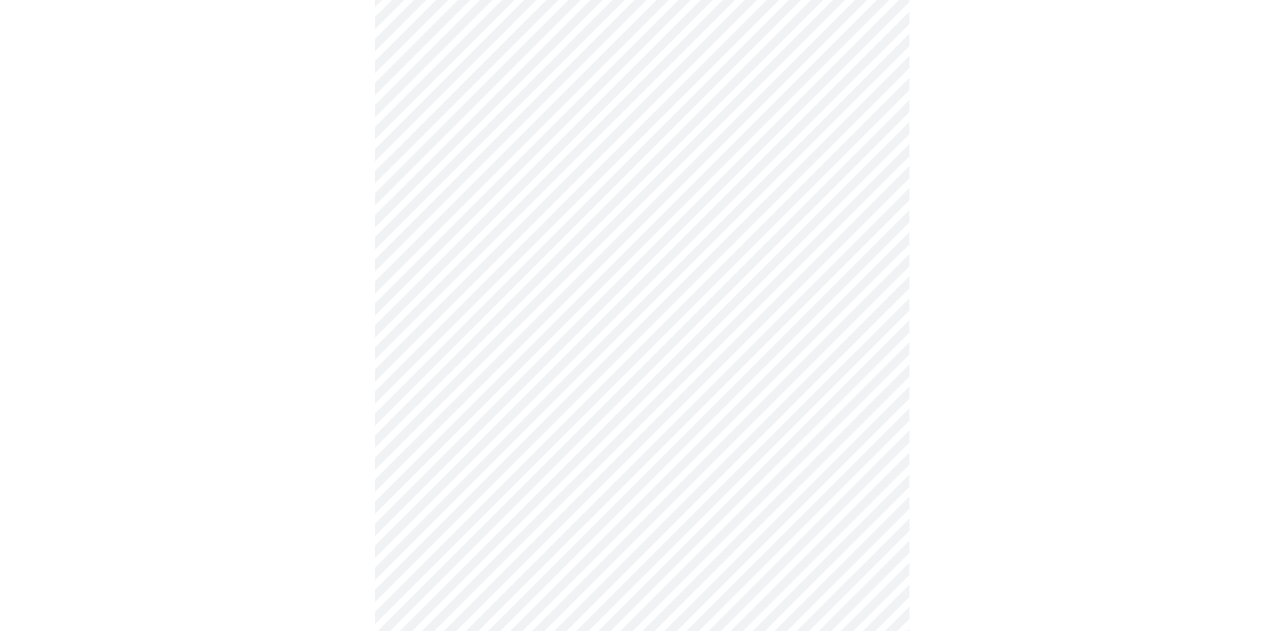
scroll to position [664, 0]
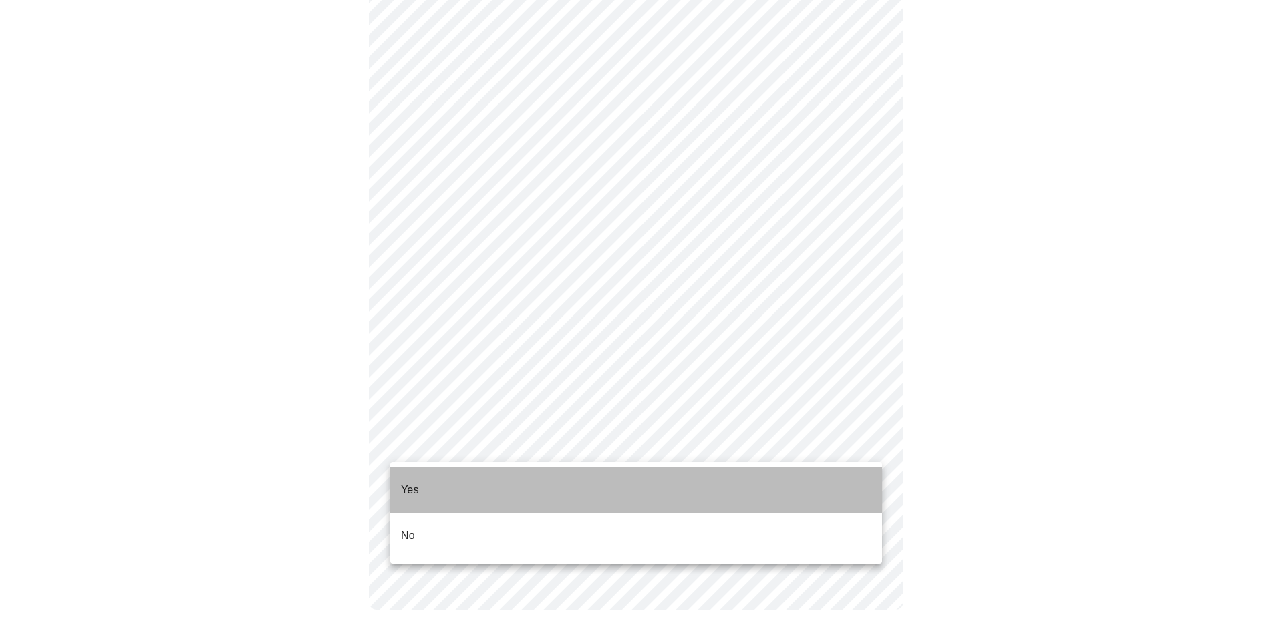
click at [478, 482] on li "Yes" at bounding box center [636, 490] width 492 height 45
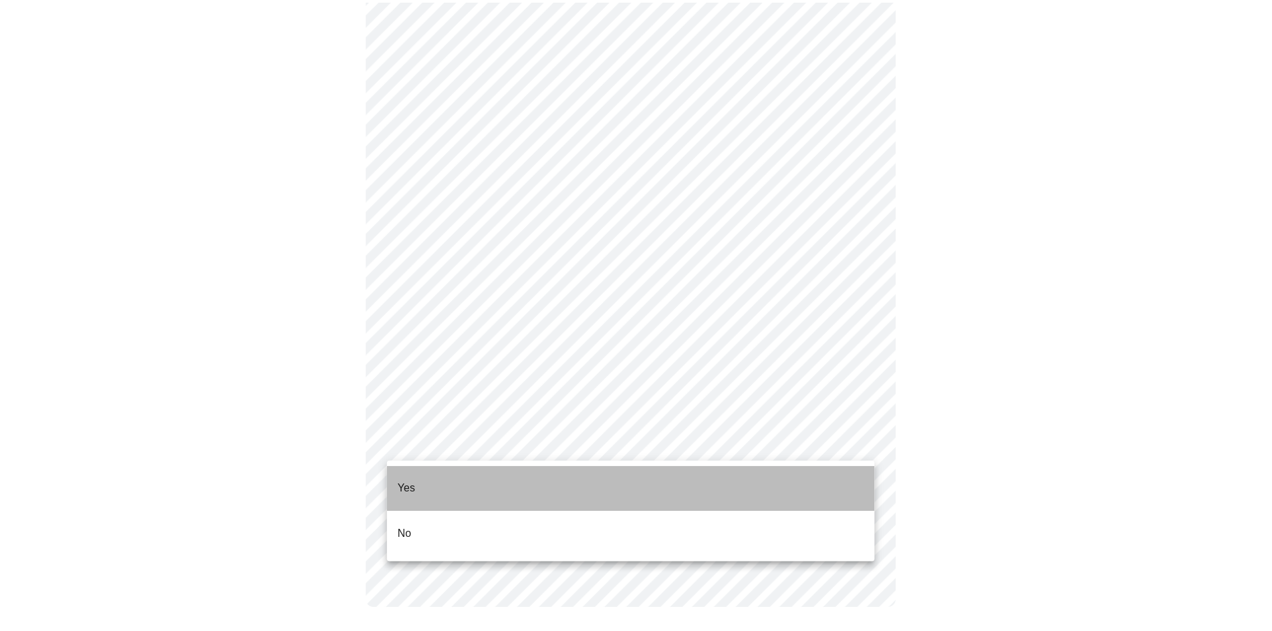
scroll to position [656, 0]
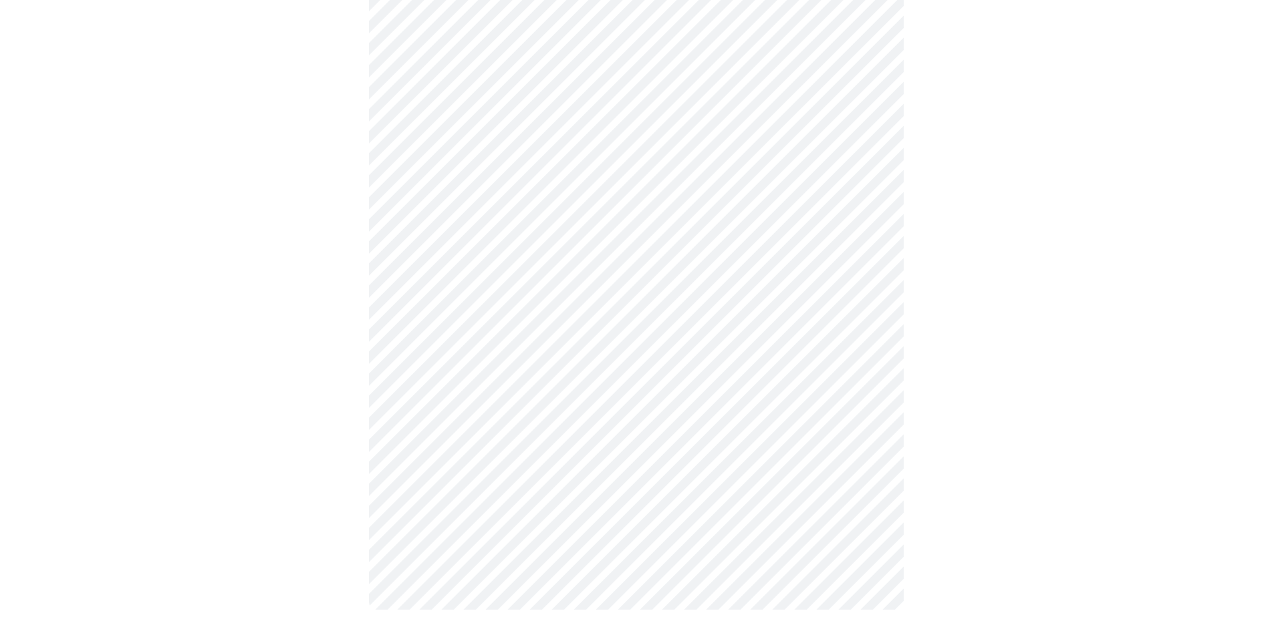
click at [915, 591] on div at bounding box center [635, 40] width 1261 height 1194
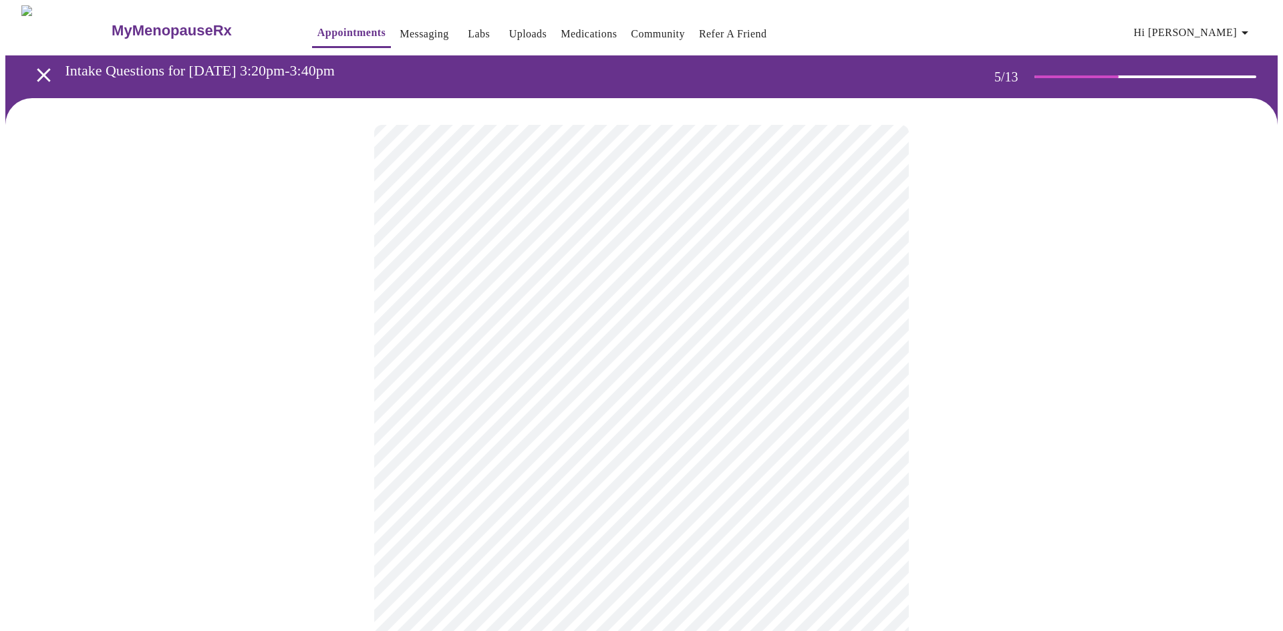
click at [603, 344] on body "MyMenopauseRx Appointments Messaging Labs Uploads Medications Community Refer a…" at bounding box center [641, 546] width 1272 height 1083
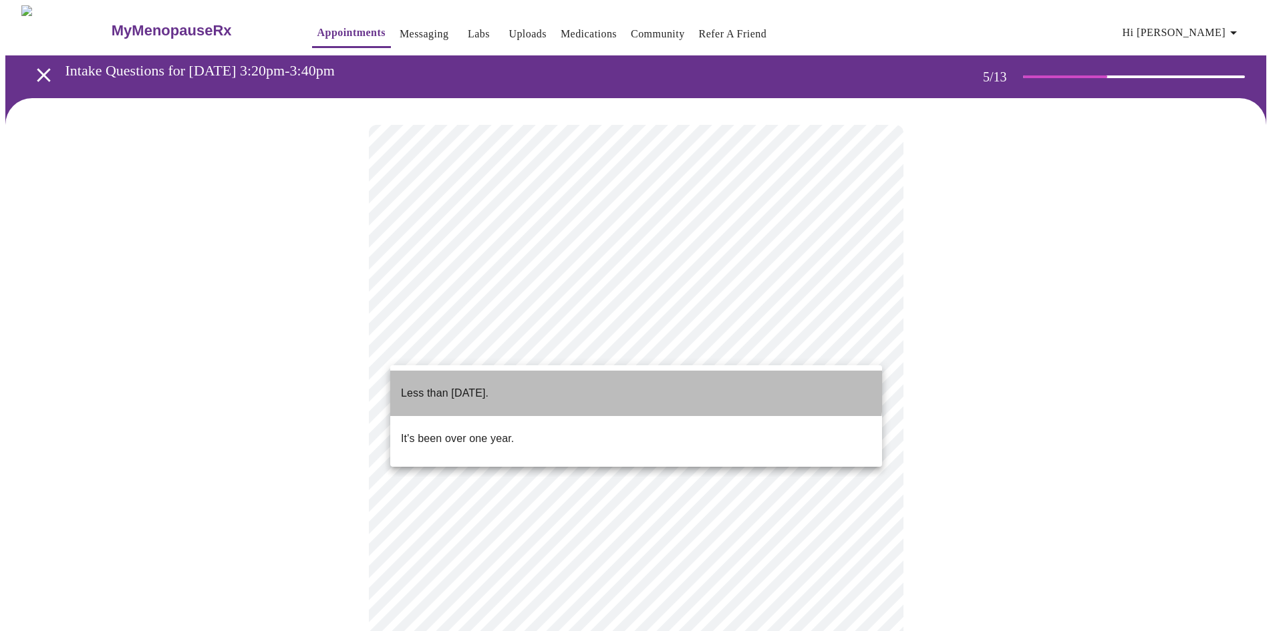
click at [547, 382] on li "Less than [DATE]." at bounding box center [636, 393] width 492 height 45
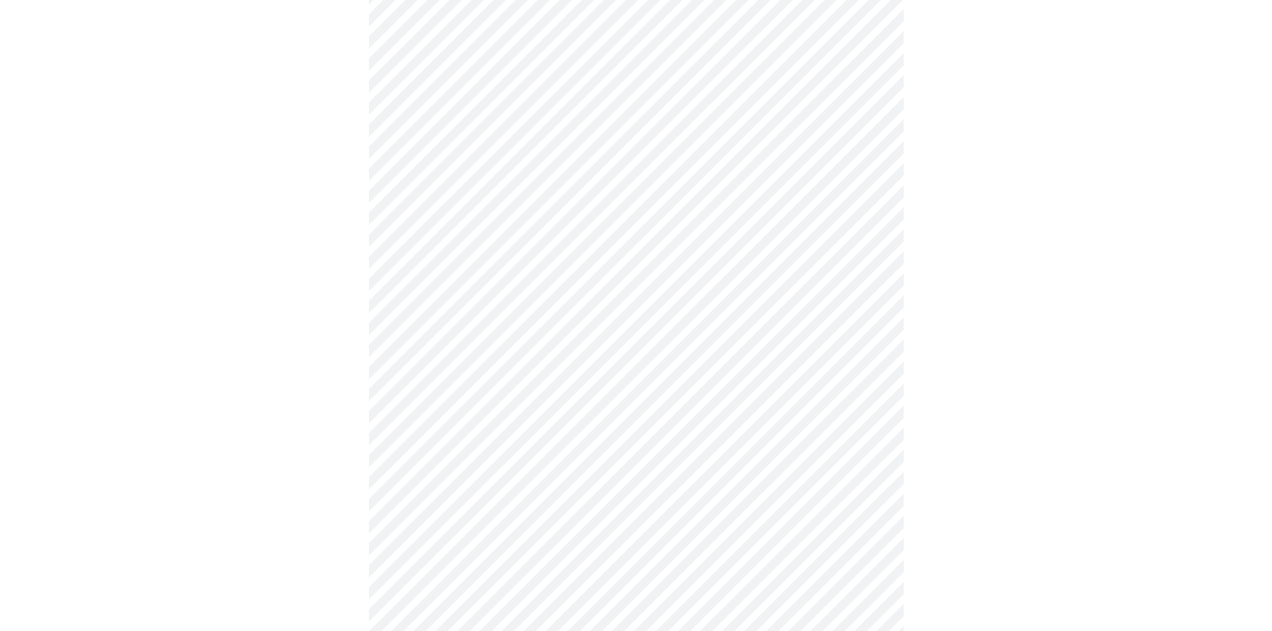
scroll to position [267, 0]
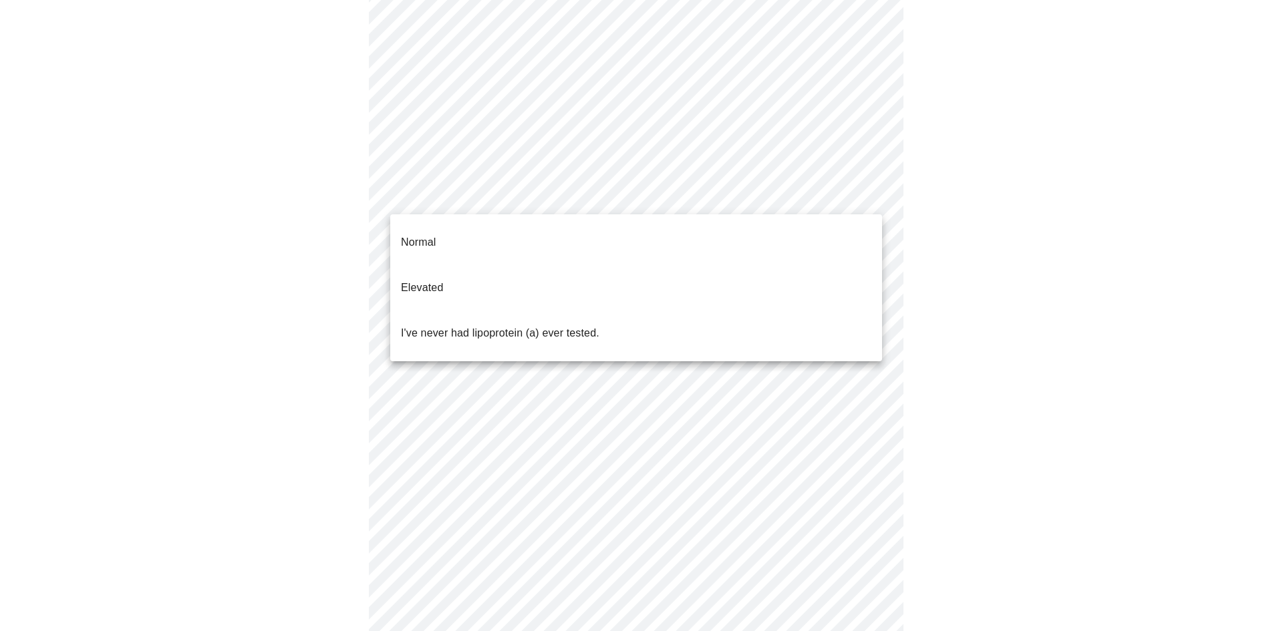
click at [533, 193] on body "MyMenopauseRx Appointments Messaging Labs Uploads Medications Community Refer a…" at bounding box center [641, 275] width 1272 height 1075
click at [514, 315] on span "I've never had lipoprotein (a) ever tested." at bounding box center [500, 333] width 198 height 37
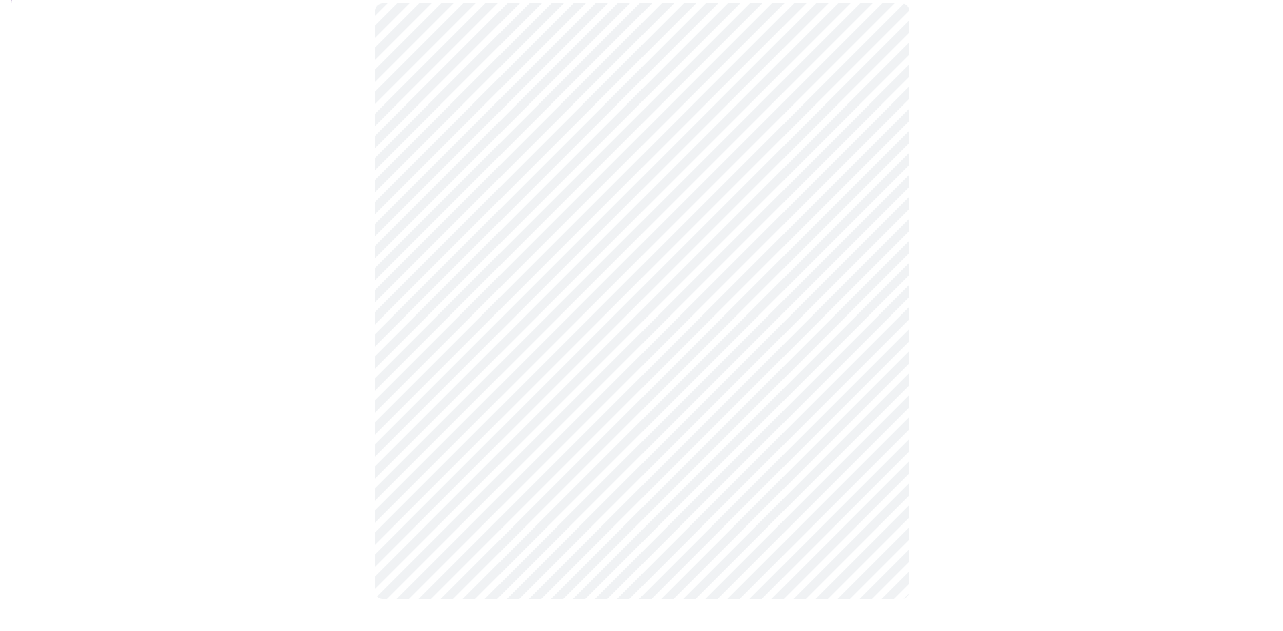
scroll to position [0, 0]
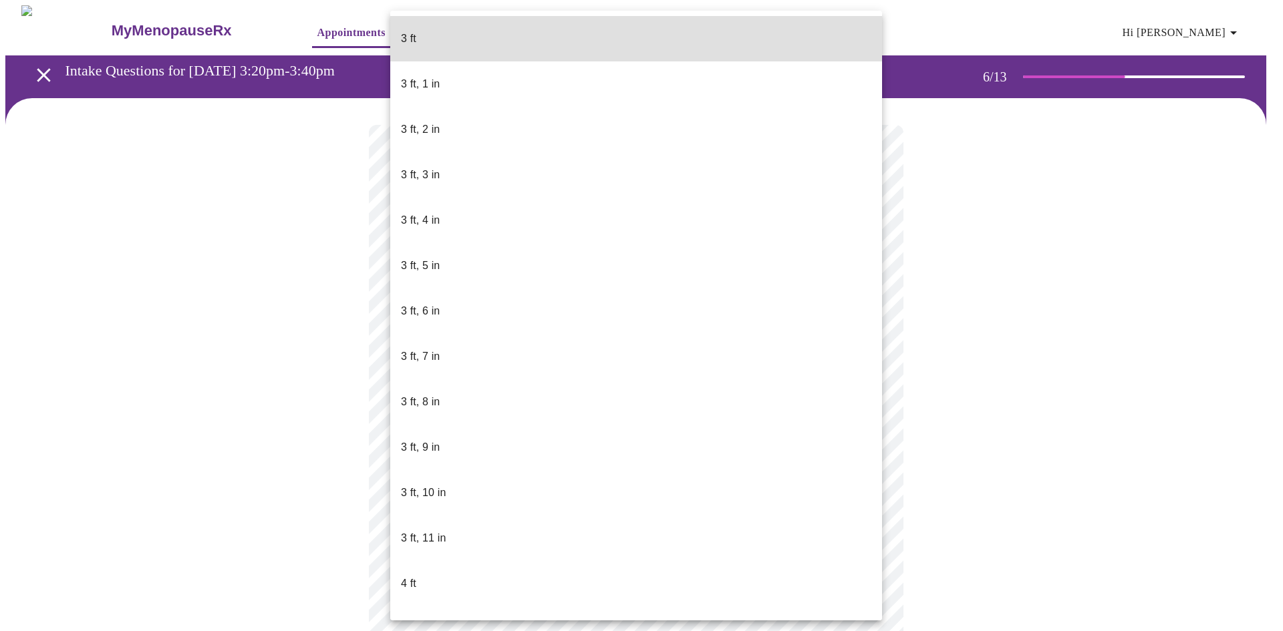
click at [519, 370] on body "MyMenopauseRx Appointments Messaging Labs Uploads Medications Community Refer a…" at bounding box center [641, 362] width 1272 height 714
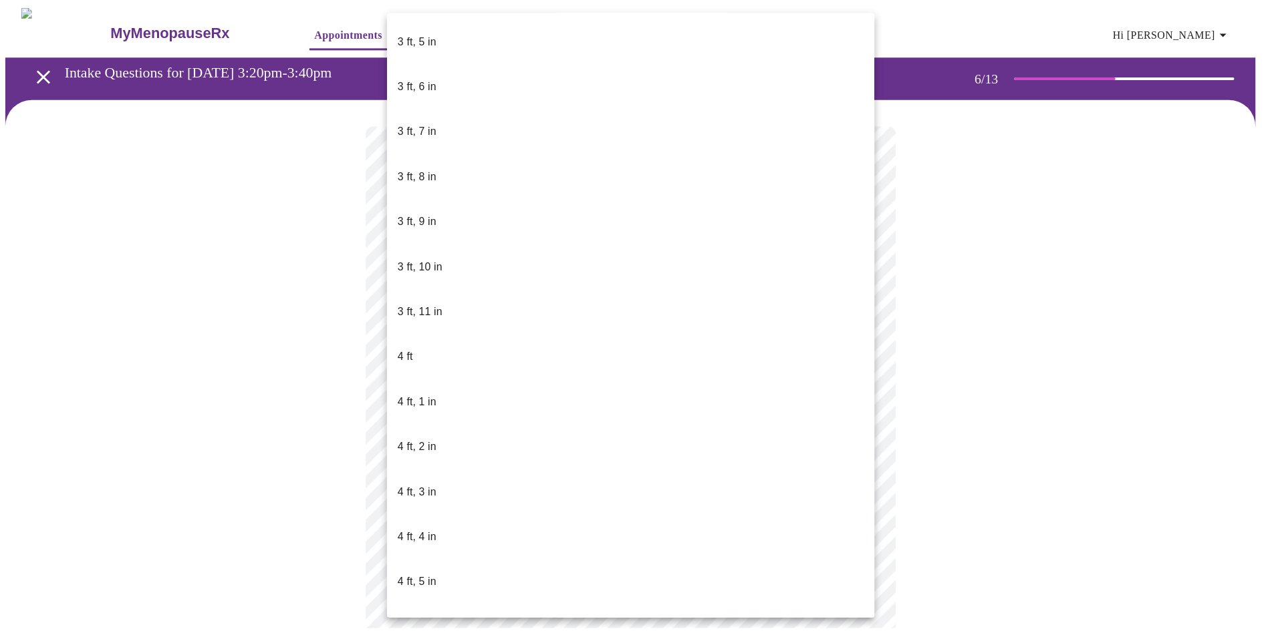
scroll to position [468, 0]
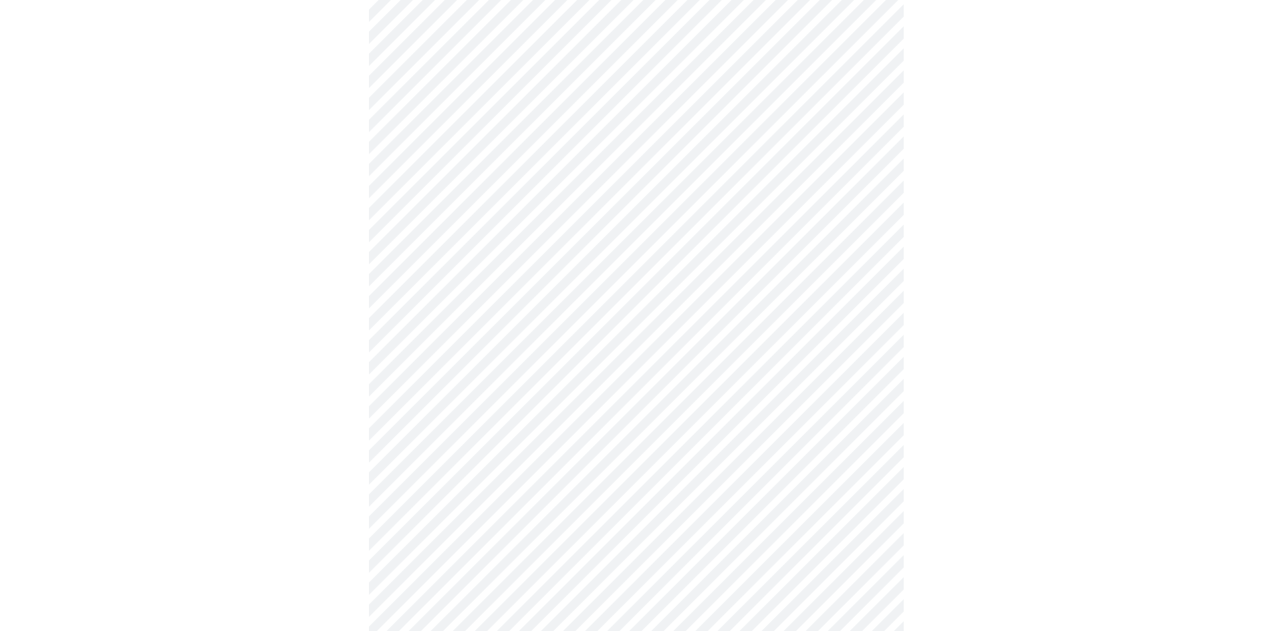
scroll to position [3208, 0]
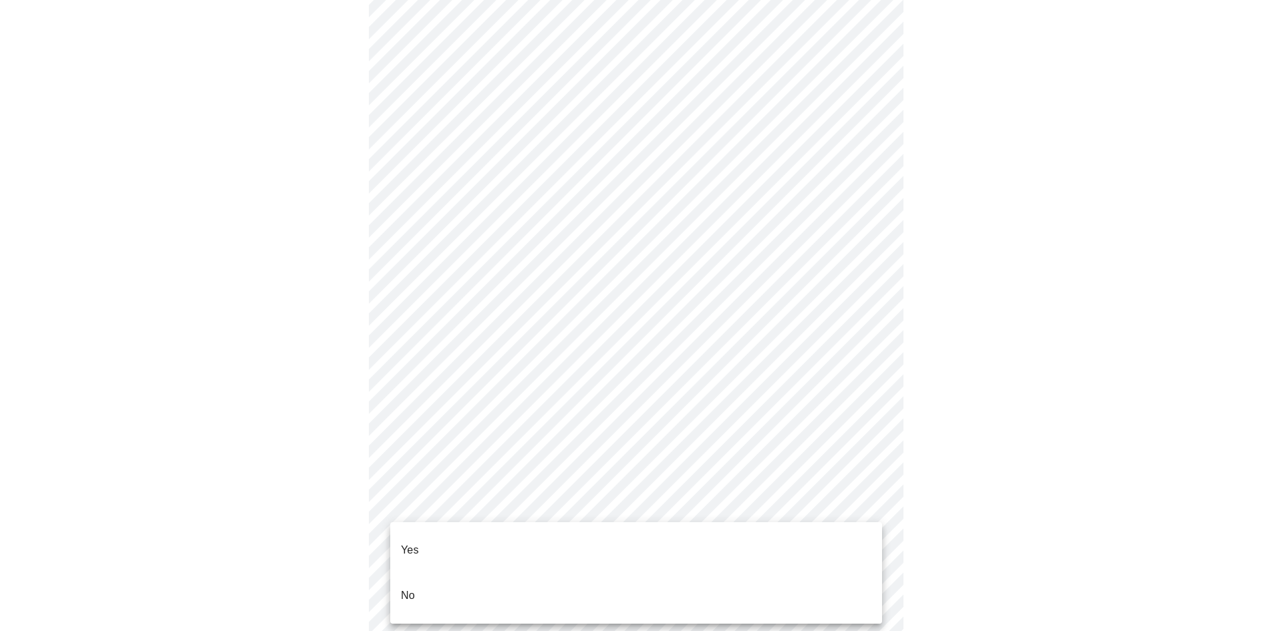
click at [430, 589] on li "No" at bounding box center [636, 595] width 492 height 45
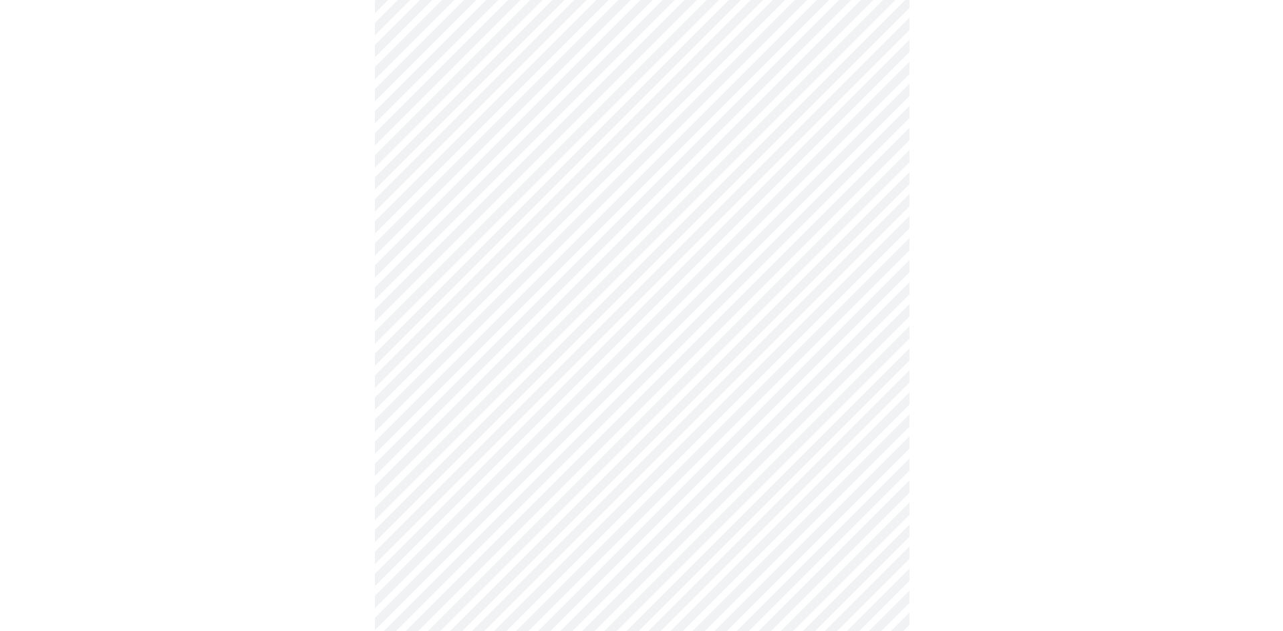
scroll to position [668, 0]
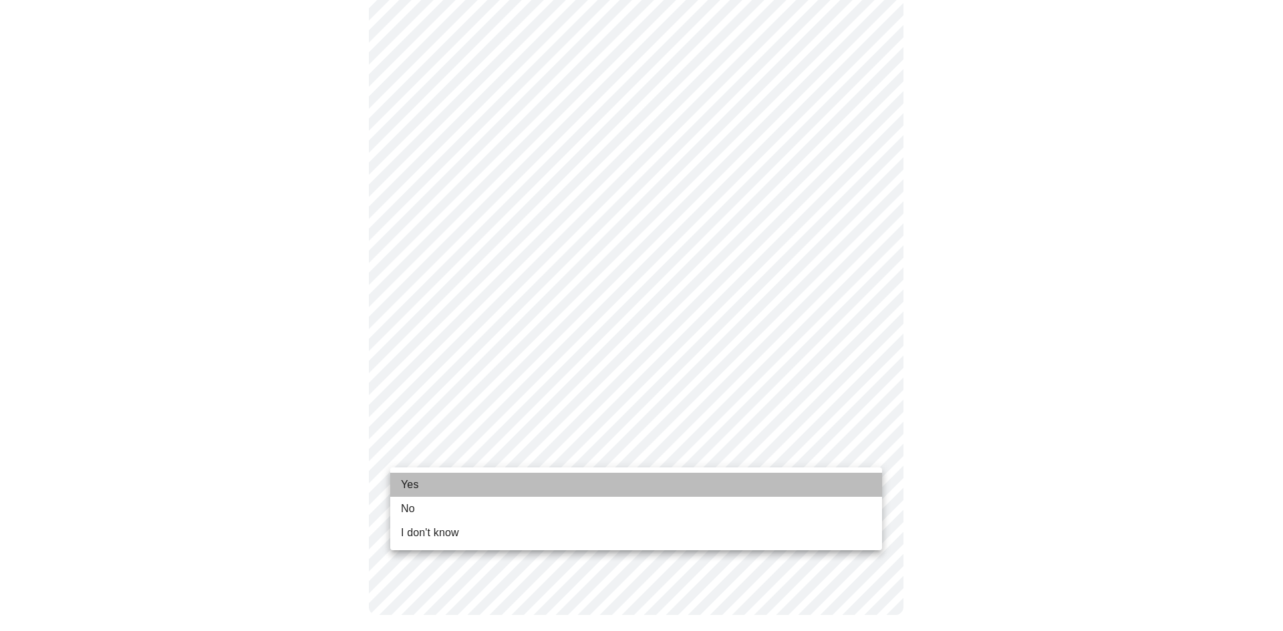
click at [480, 492] on li "Yes" at bounding box center [636, 485] width 492 height 24
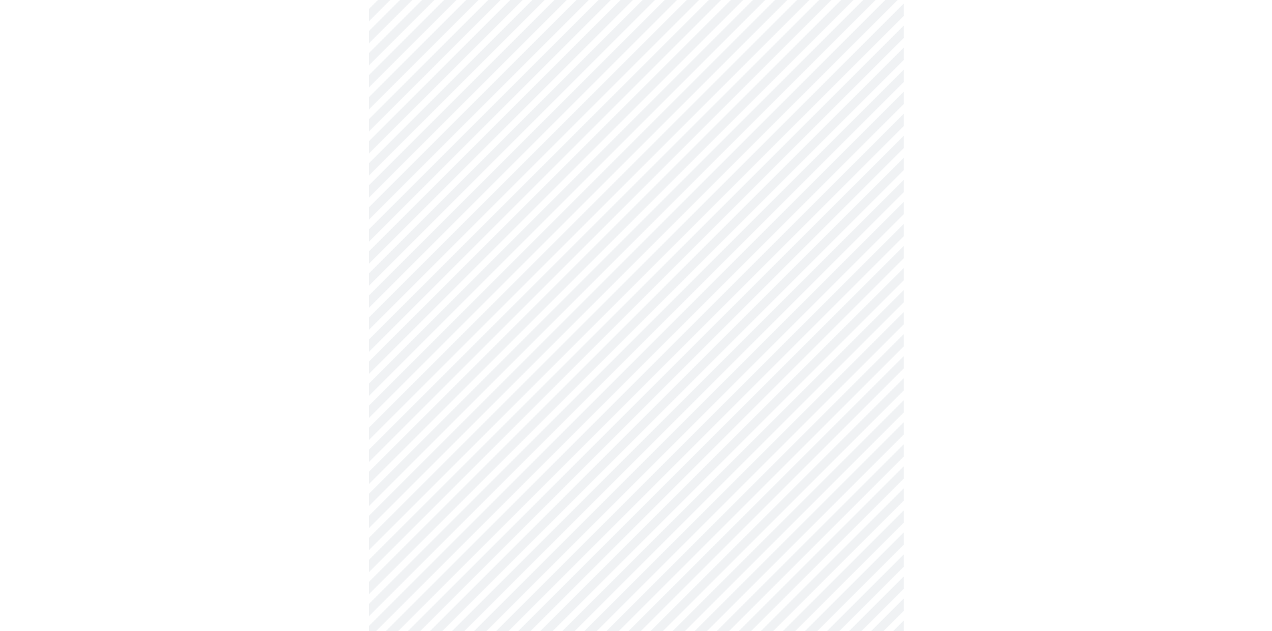
scroll to position [0, 0]
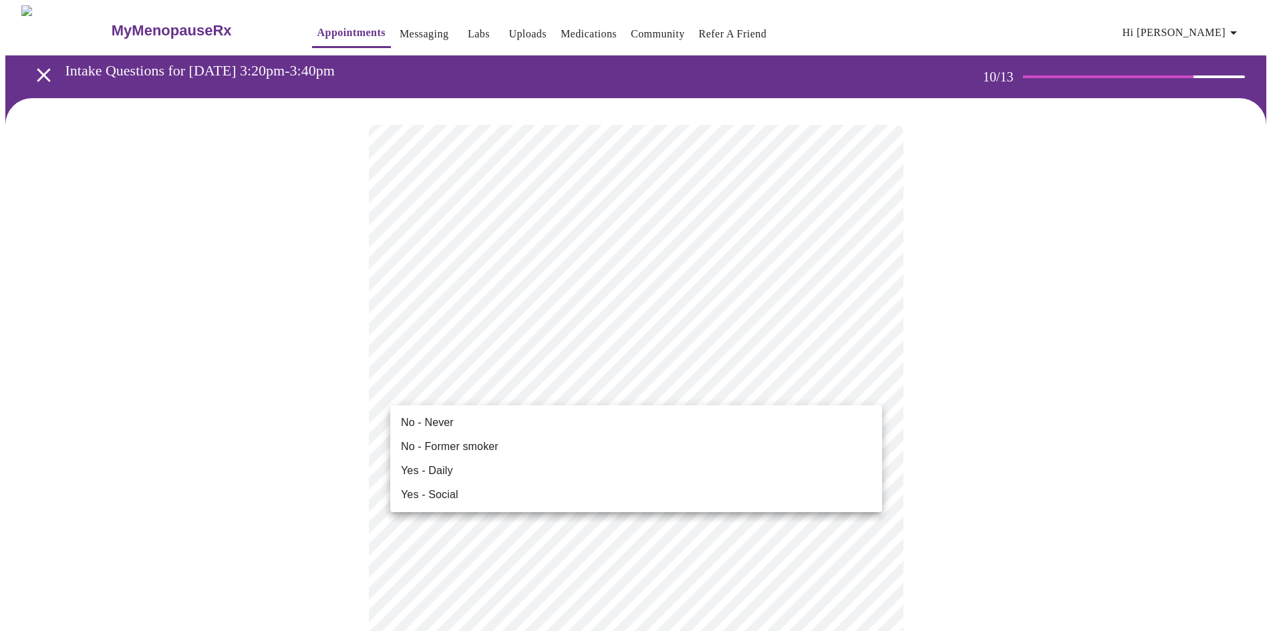
click at [505, 409] on ul "No - Never No - Former smoker Yes - Daily Yes - Social" at bounding box center [636, 459] width 492 height 107
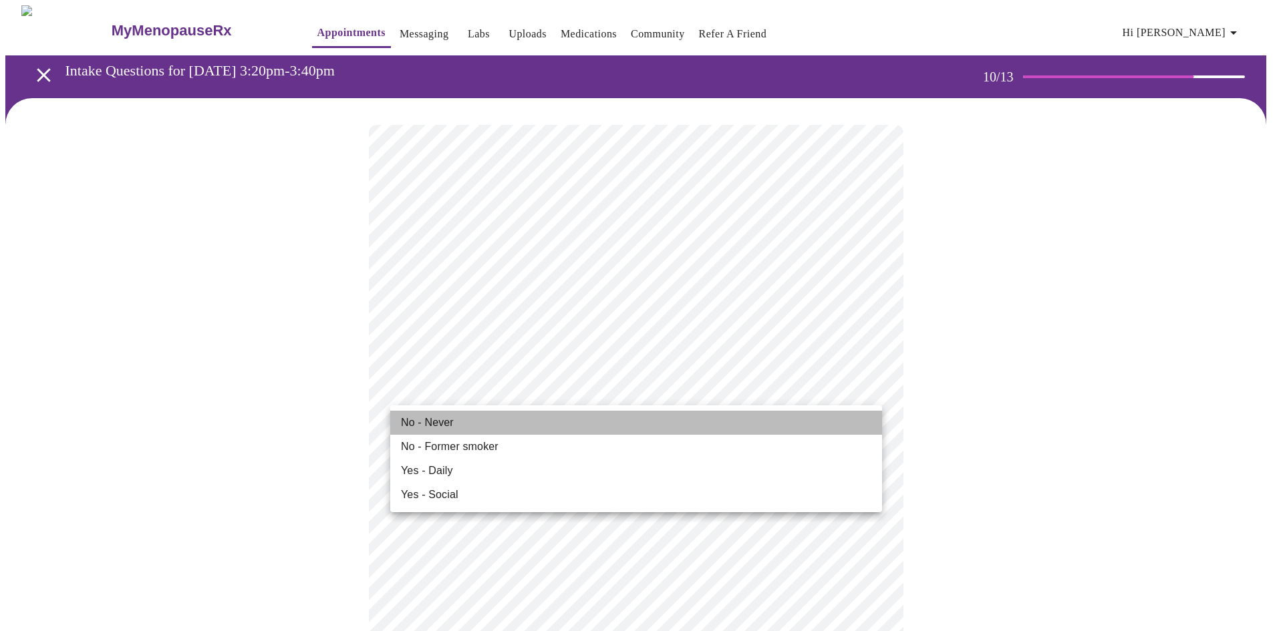
click at [504, 420] on li "No - Never" at bounding box center [636, 423] width 492 height 24
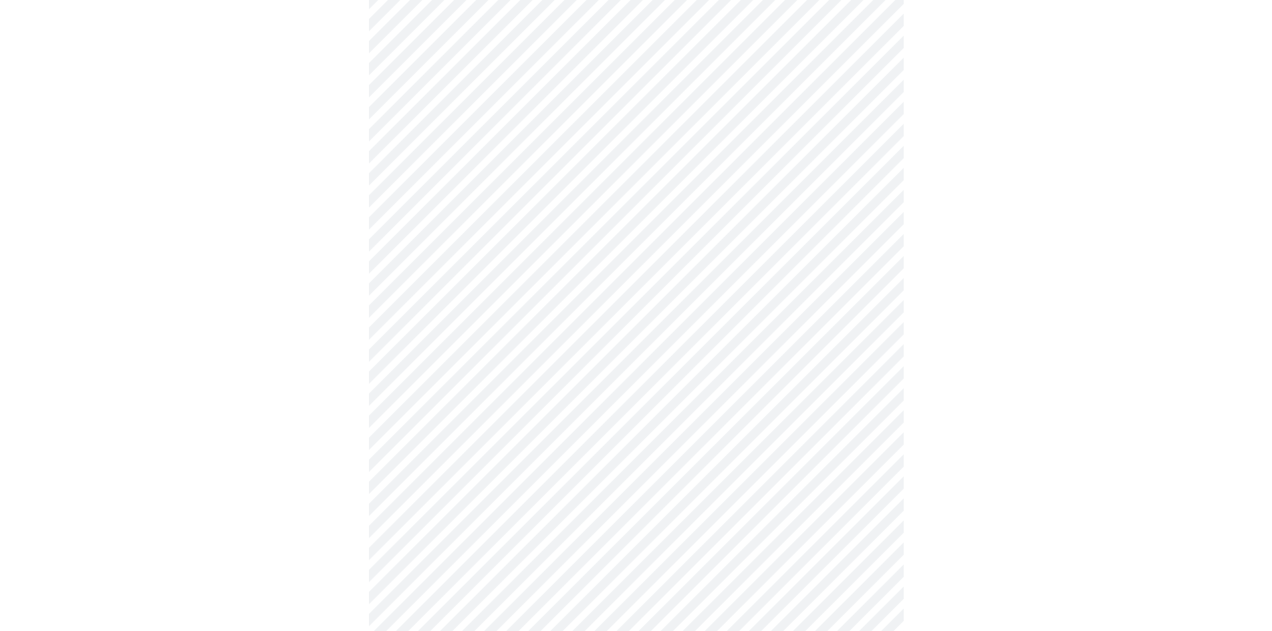
scroll to position [936, 0]
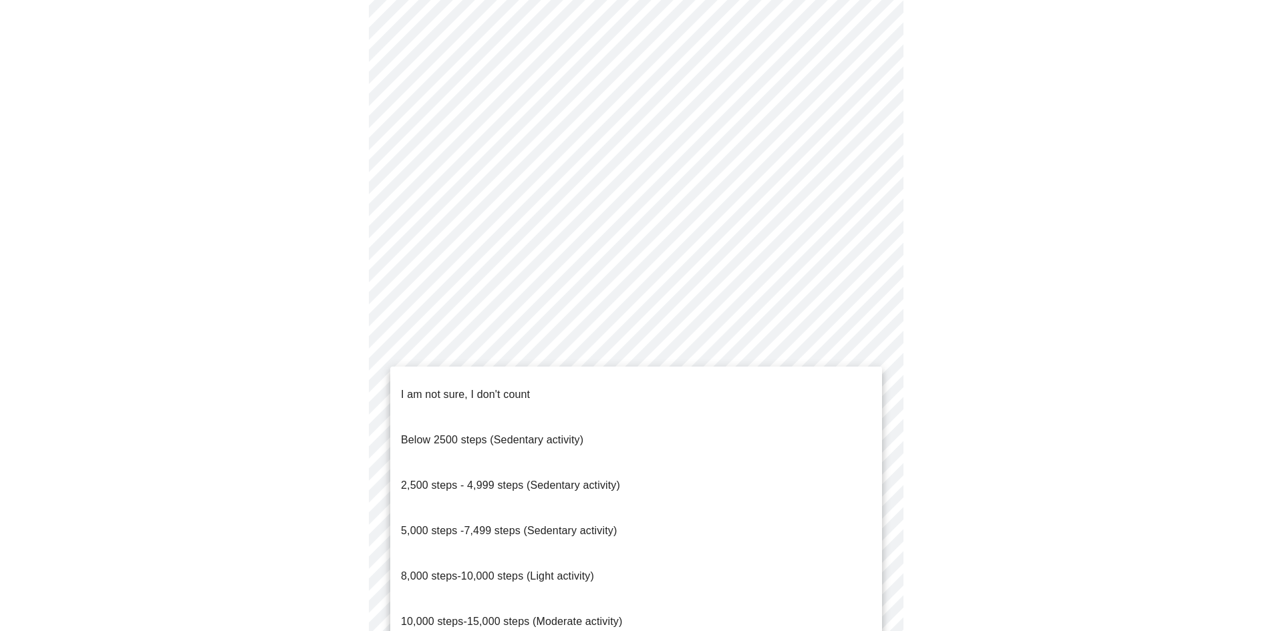
drag, startPoint x: 150, startPoint y: 341, endPoint x: 231, endPoint y: 367, distance: 85.0
click at [156, 341] on div at bounding box center [641, 315] width 1283 height 631
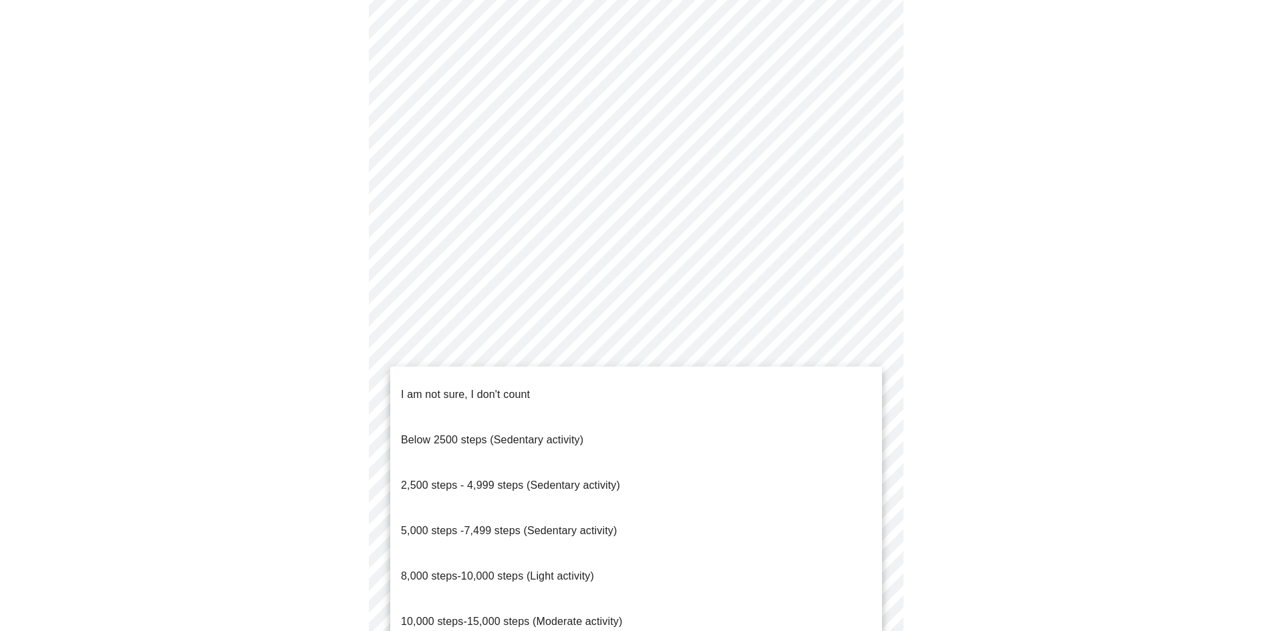
click at [477, 389] on span "I am not sure, I don't count" at bounding box center [465, 394] width 129 height 11
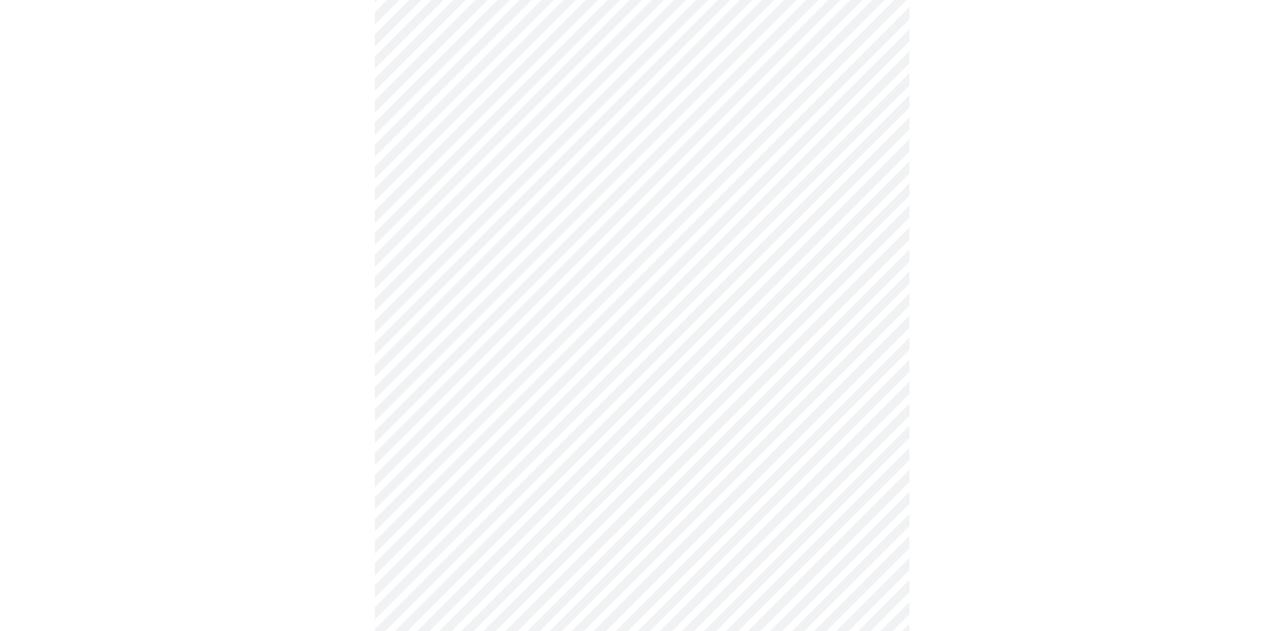
scroll to position [1111, 0]
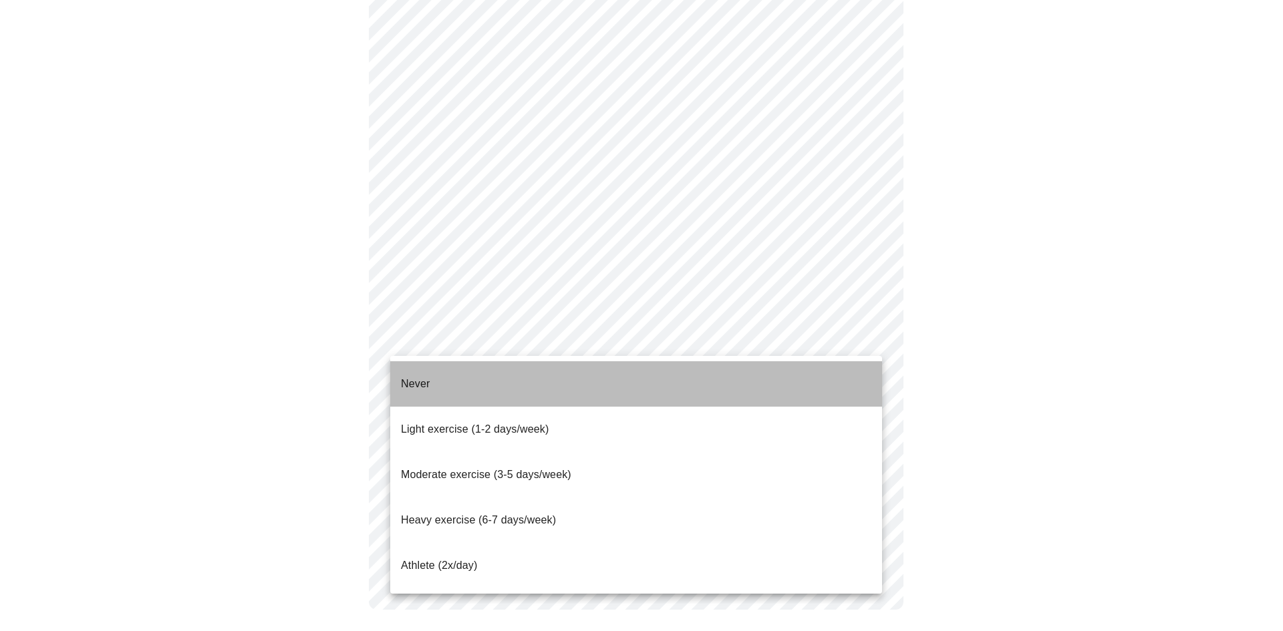
click at [506, 384] on li "Never" at bounding box center [636, 384] width 492 height 45
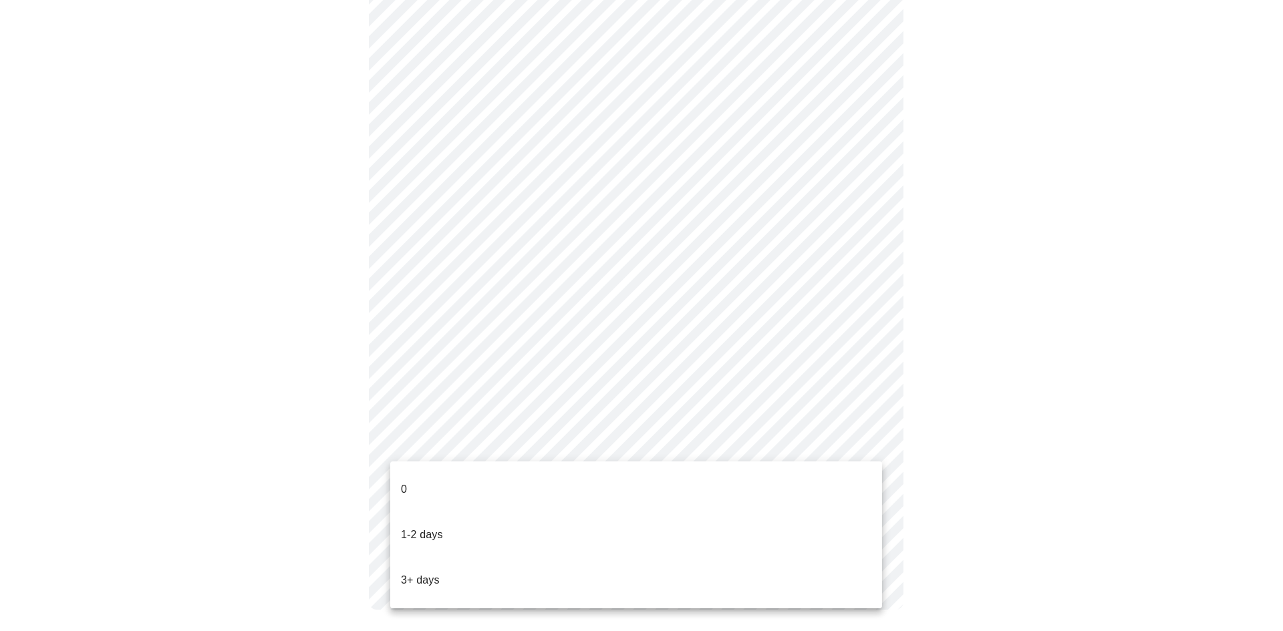
click at [491, 482] on li "0" at bounding box center [636, 489] width 492 height 45
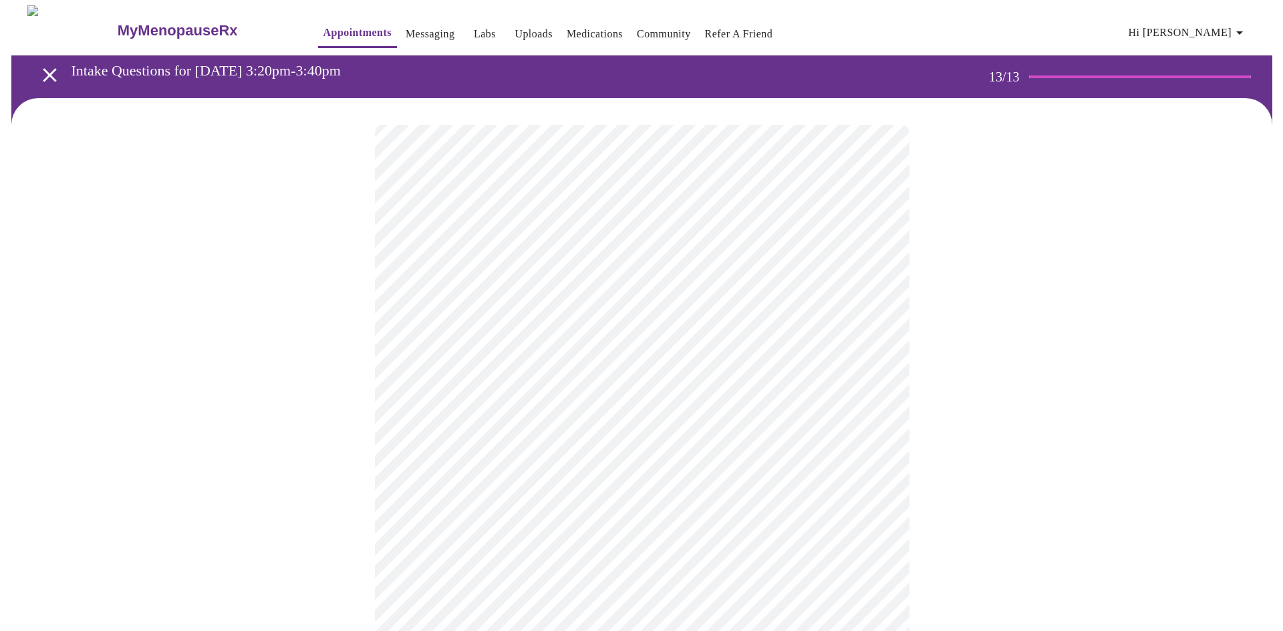
scroll to position [134, 0]
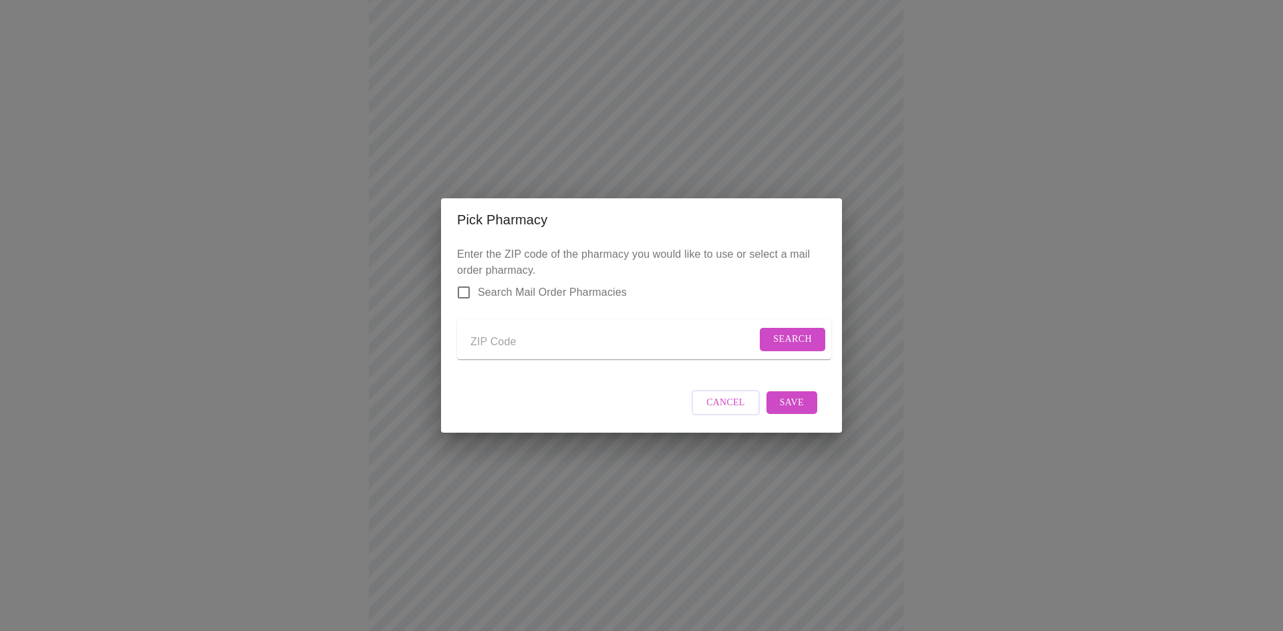
click at [539, 293] on label "Search Mail Order Pharmacies" at bounding box center [538, 293] width 177 height 28
click at [478, 293] on input "Search Mail Order Pharmacies" at bounding box center [464, 293] width 28 height 28
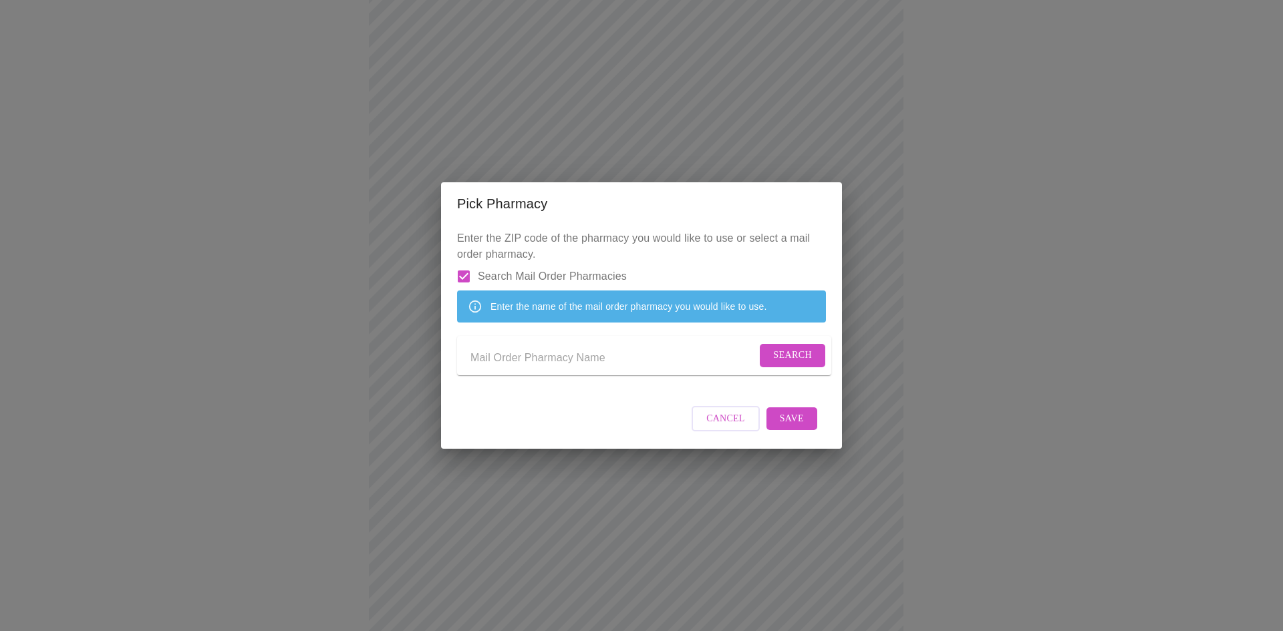
click at [537, 270] on label "Search Mail Order Pharmacies" at bounding box center [538, 277] width 177 height 28
click at [478, 270] on input "Search Mail Order Pharmacies" at bounding box center [464, 277] width 28 height 28
checkbox input "false"
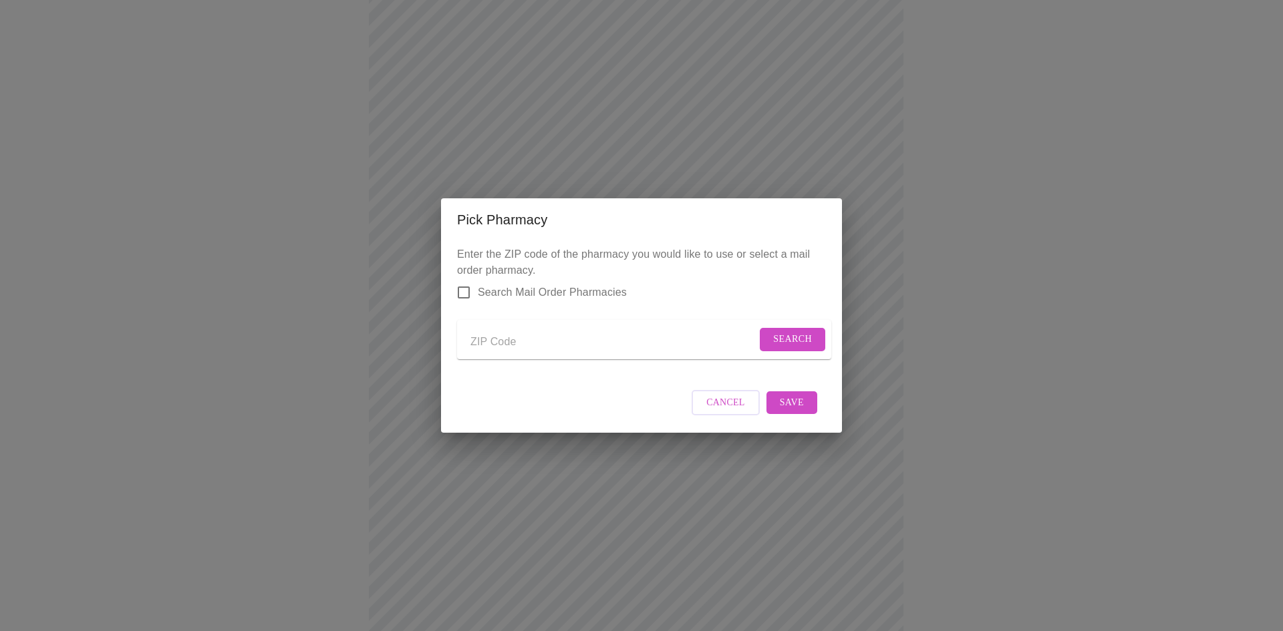
click at [563, 340] on input "Send a message to your care team" at bounding box center [613, 341] width 286 height 21
click at [804, 335] on span "Search" at bounding box center [792, 339] width 39 height 17
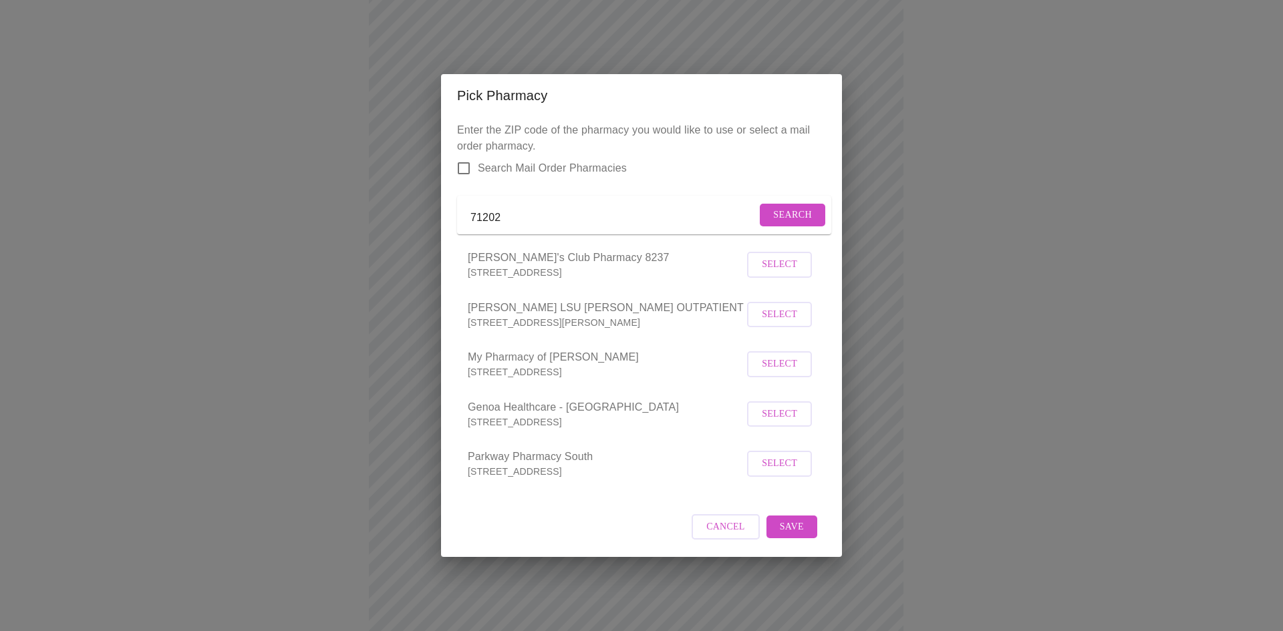
drag, startPoint x: 657, startPoint y: 341, endPoint x: 619, endPoint y: 542, distance: 204.1
click at [624, 551] on div "Enter the ZIP code of the pharmacy you would like to use or select a mail order…" at bounding box center [641, 337] width 401 height 441
click at [604, 414] on span "Genoa Healthcare - [GEOGRAPHIC_DATA]" at bounding box center [606, 408] width 276 height 16
click at [587, 210] on input "71202" at bounding box center [613, 217] width 286 height 21
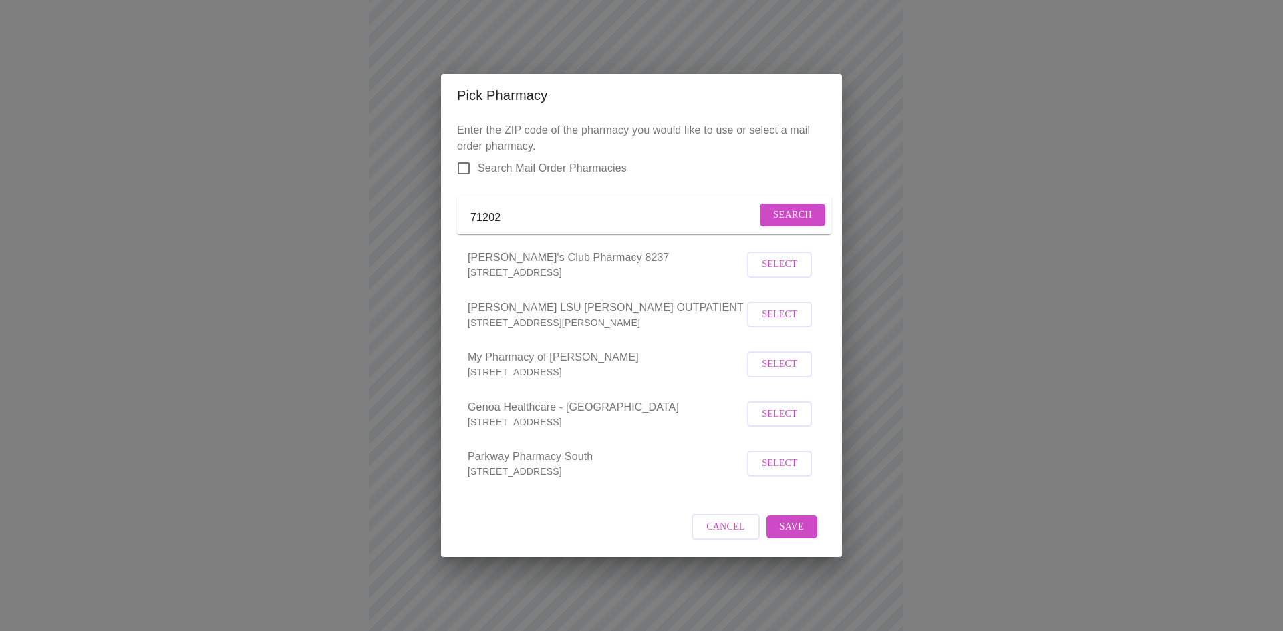
click at [587, 210] on input "71202" at bounding box center [613, 217] width 286 height 21
type input "71203"
click at [768, 215] on button "Search" at bounding box center [792, 215] width 65 height 23
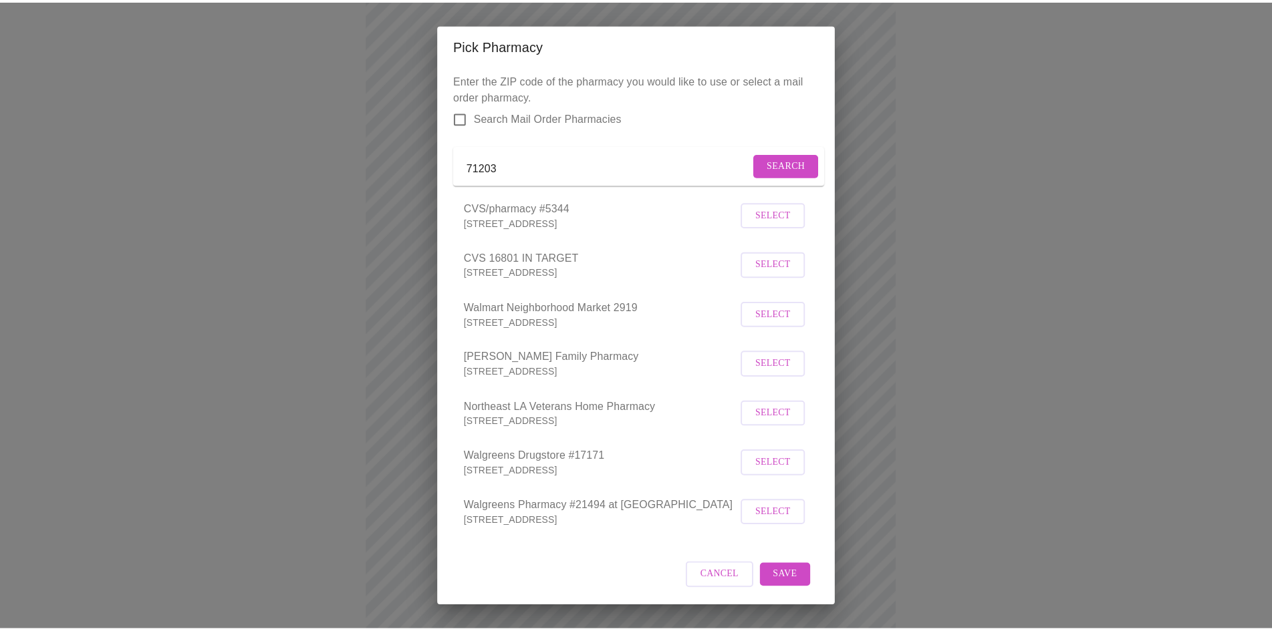
scroll to position [0, 0]
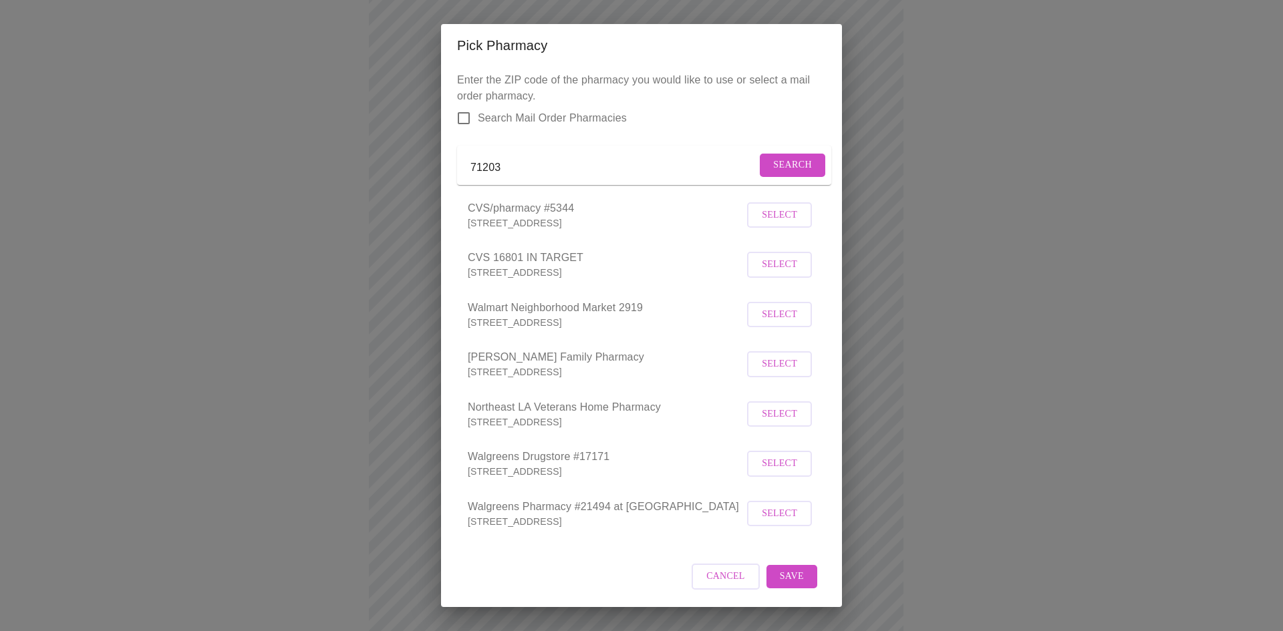
click at [782, 241] on li "CVS/pharmacy #5344 [STREET_ADDRESS][PERSON_NAME] Select" at bounding box center [641, 215] width 369 height 50
click at [782, 224] on span "Select" at bounding box center [779, 215] width 35 height 17
click at [788, 585] on span "Save" at bounding box center [792, 576] width 24 height 17
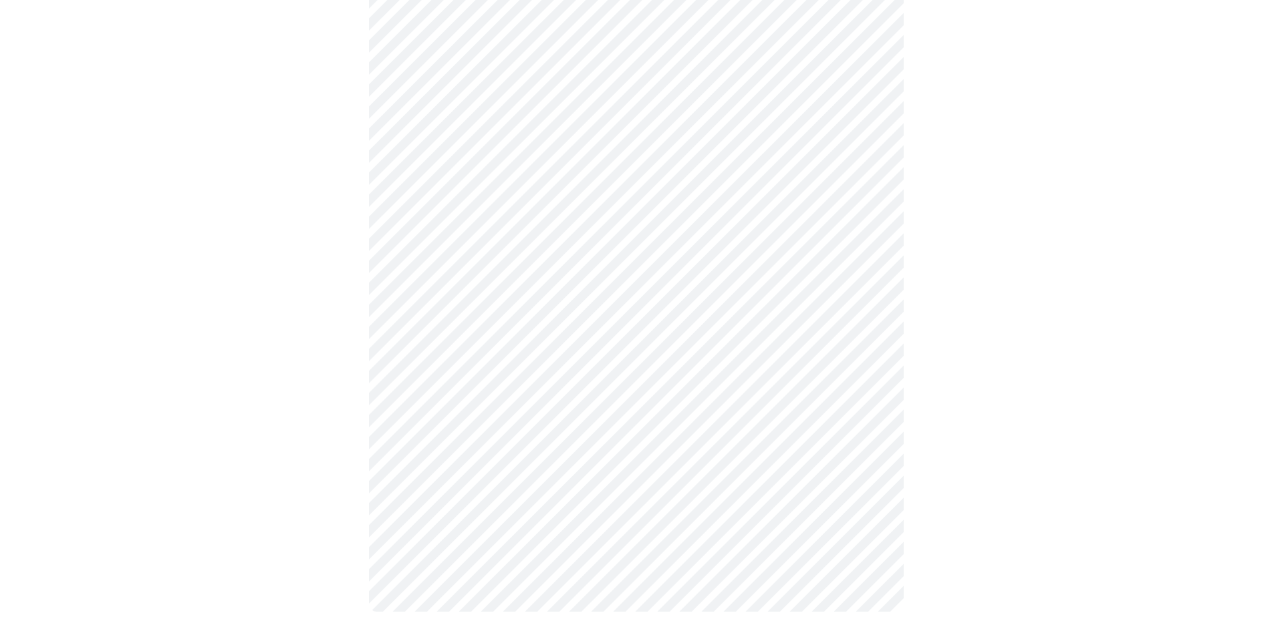
scroll to position [374, 0]
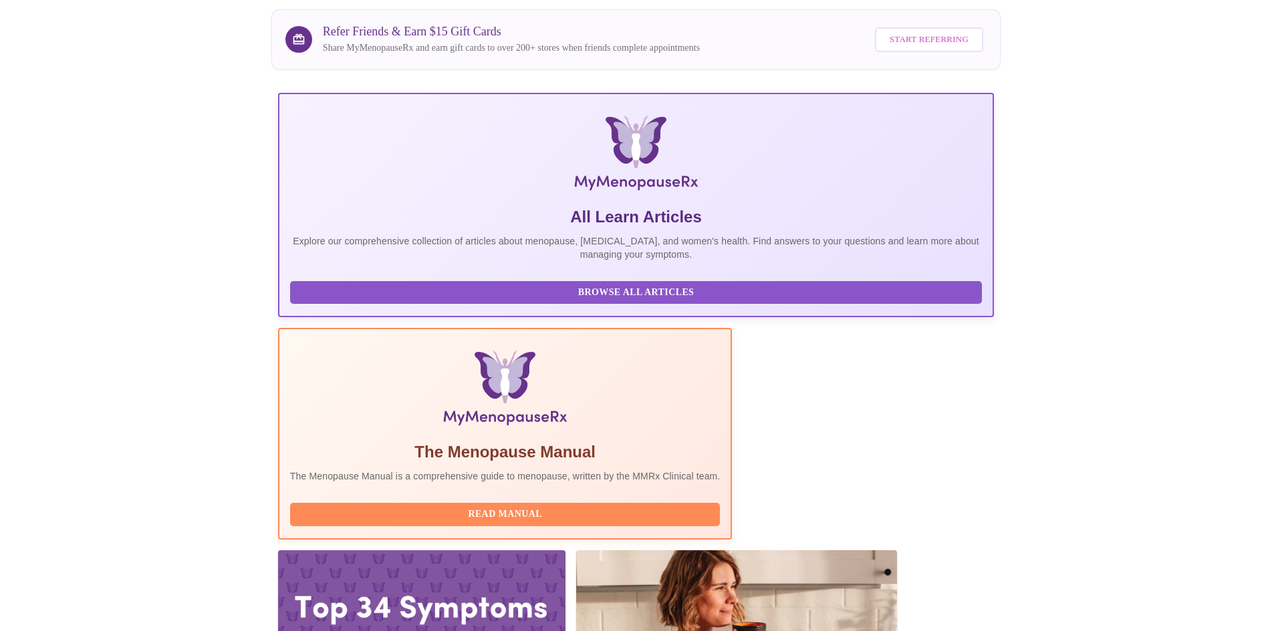
scroll to position [100, 0]
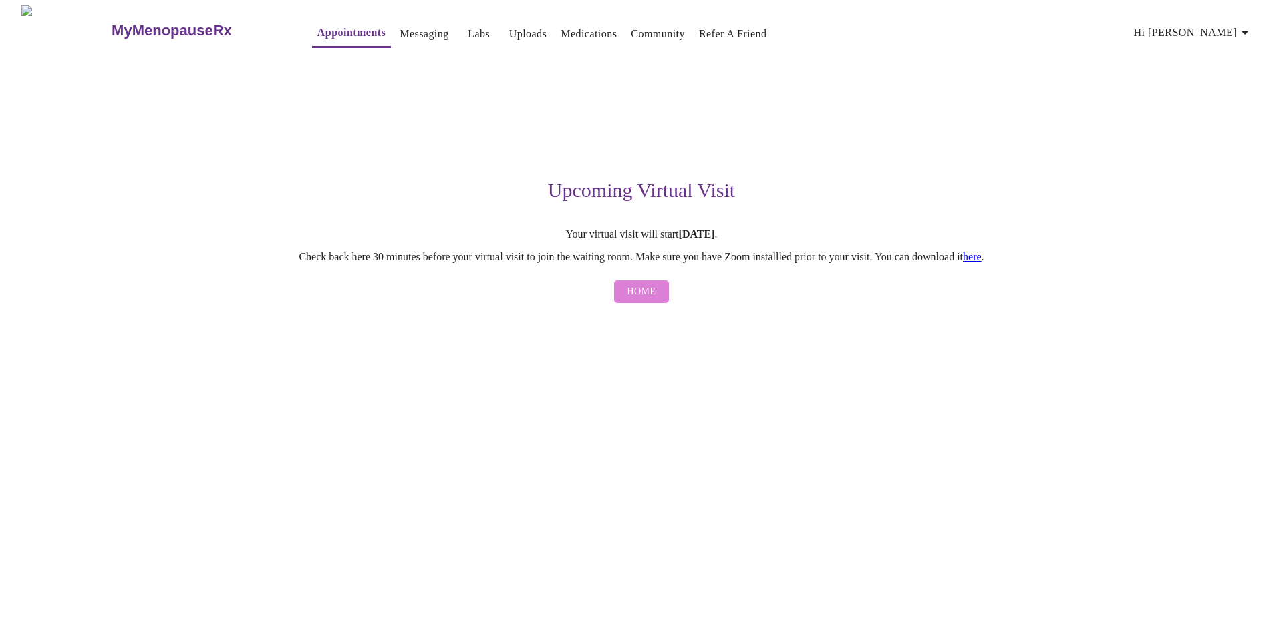
click at [649, 297] on span "Home" at bounding box center [641, 292] width 29 height 17
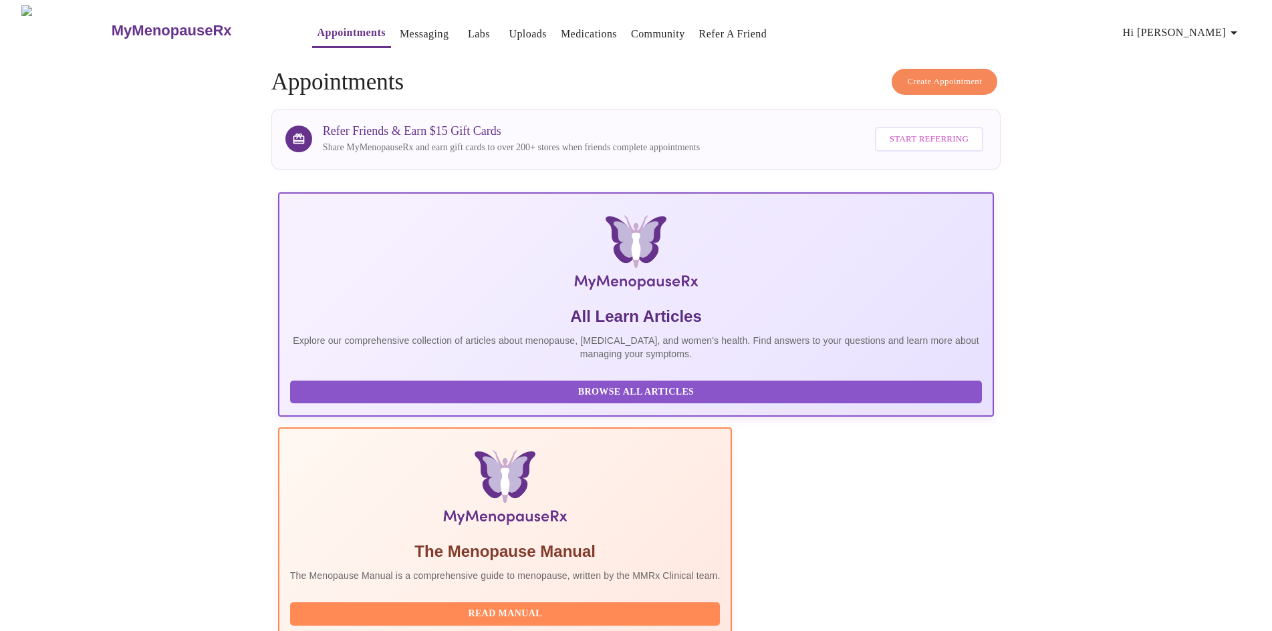
click at [400, 33] on link "Messaging" at bounding box center [424, 34] width 49 height 19
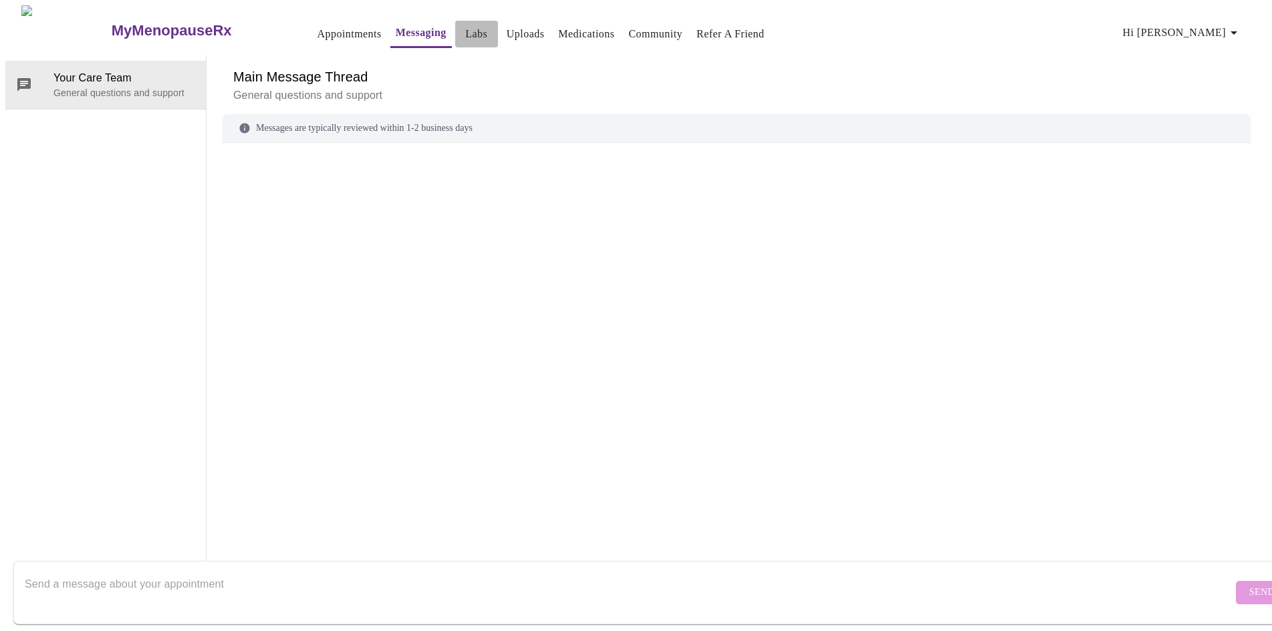
click at [465, 32] on link "Labs" at bounding box center [476, 34] width 22 height 19
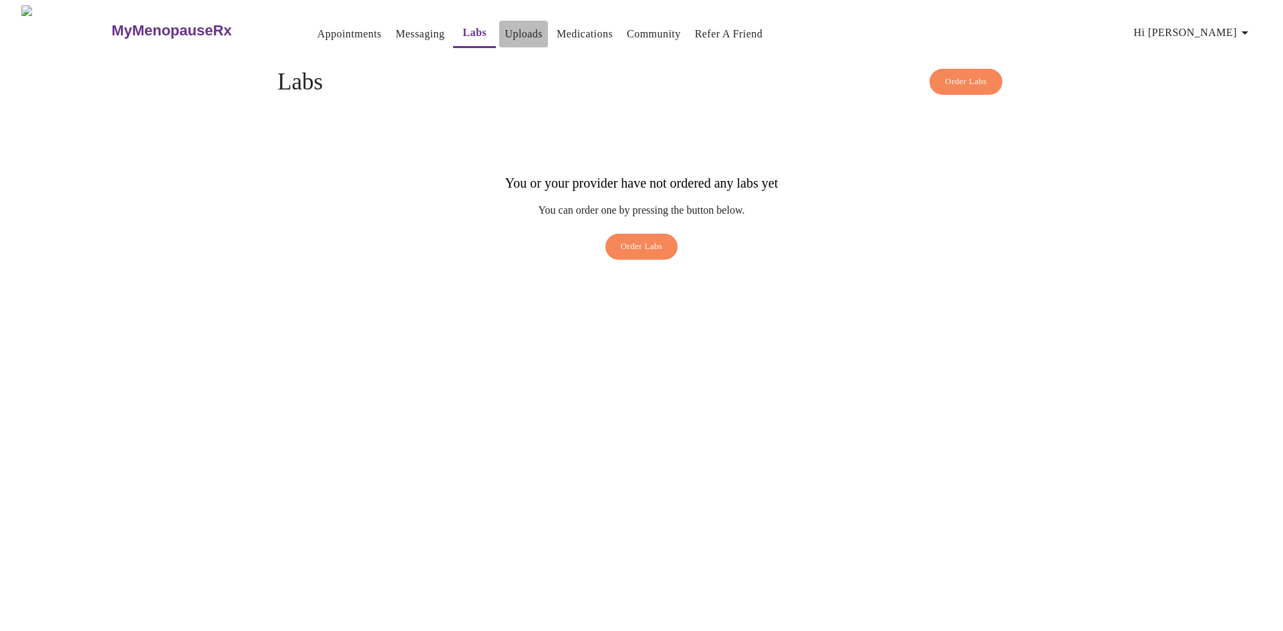
click at [505, 29] on link "Uploads" at bounding box center [524, 34] width 38 height 19
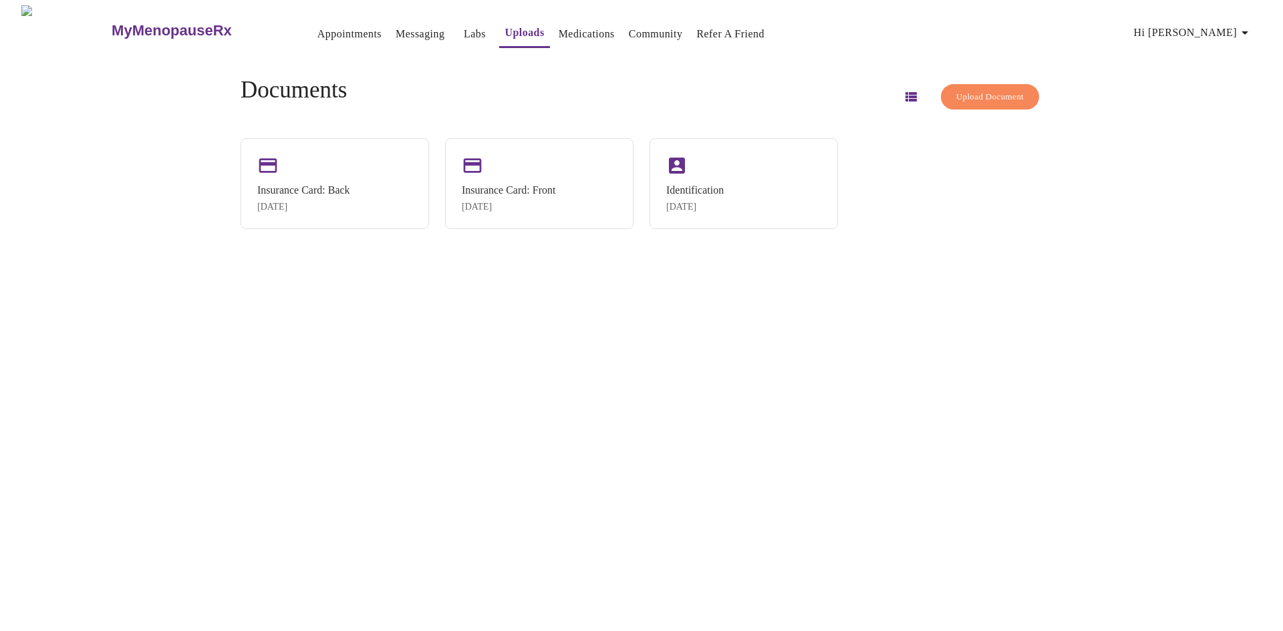
click at [559, 33] on link "Medications" at bounding box center [587, 34] width 56 height 19
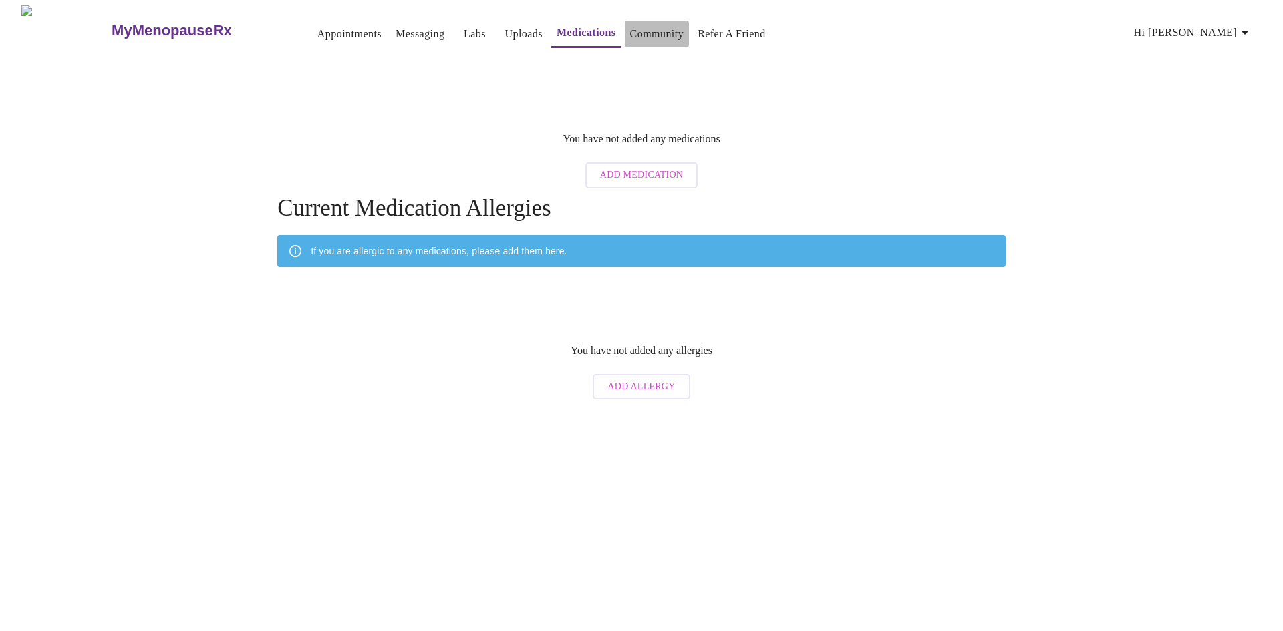
click at [644, 33] on link "Community" at bounding box center [657, 34] width 54 height 19
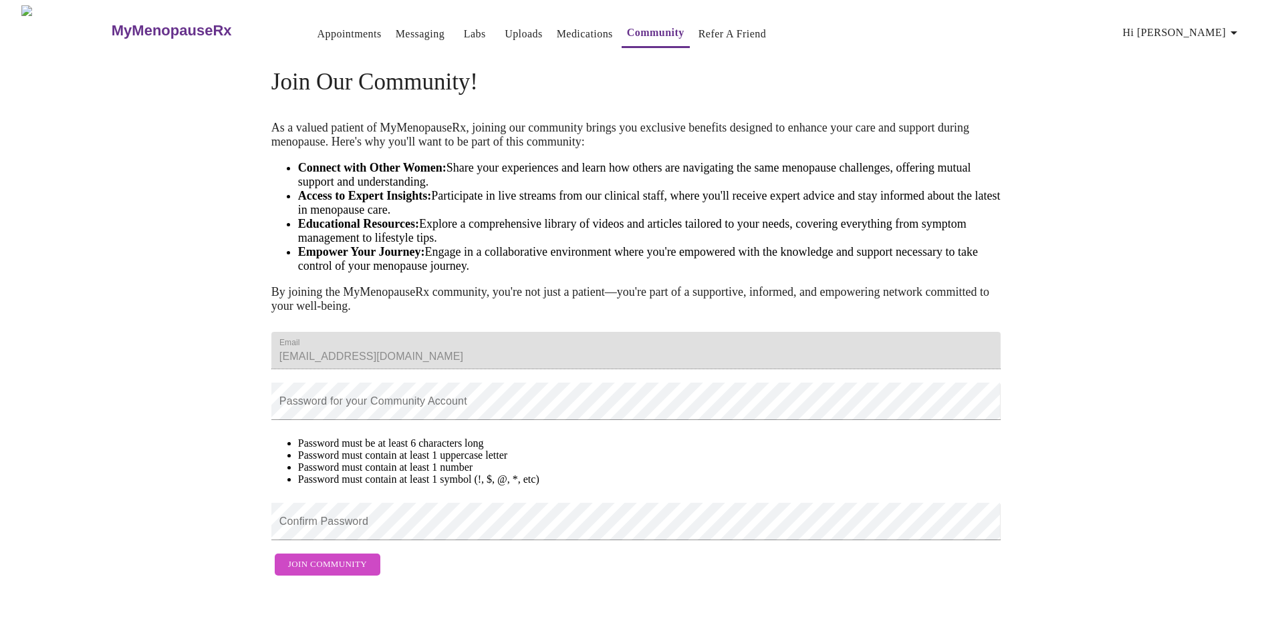
click at [772, 34] on span "Appointments Messaging Labs Uploads Medications Community Refer a Friend Hi [PE…" at bounding box center [767, 30] width 965 height 35
click at [717, 25] on link "Refer a Friend" at bounding box center [732, 34] width 68 height 19
